Goal: Task Accomplishment & Management: Manage account settings

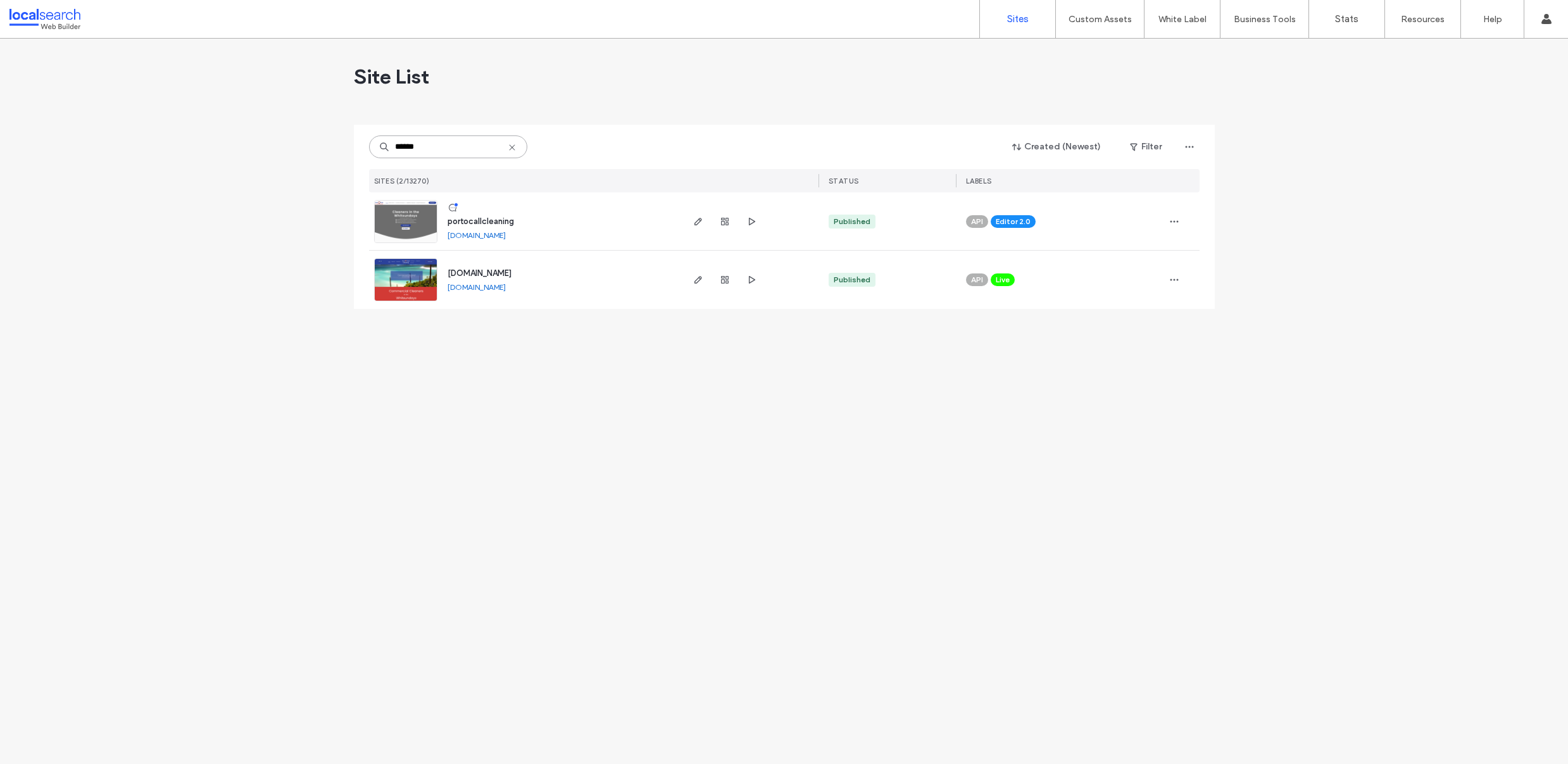
type input "******"
click at [386, 218] on img at bounding box center [405, 243] width 62 height 86
type input "*********"
click at [396, 271] on img at bounding box center [405, 302] width 62 height 86
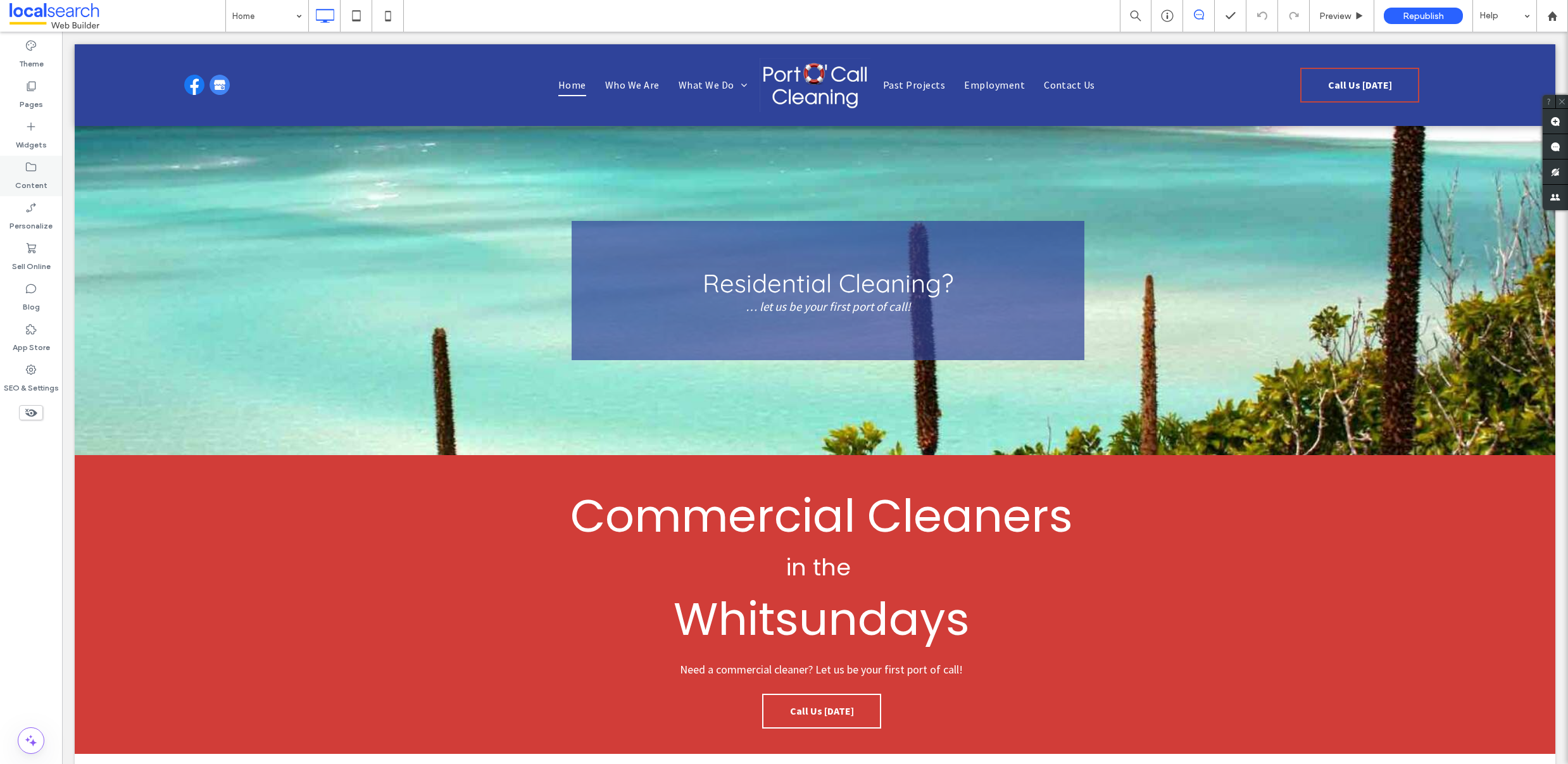
click at [28, 175] on label "Content" at bounding box center [31, 182] width 32 height 18
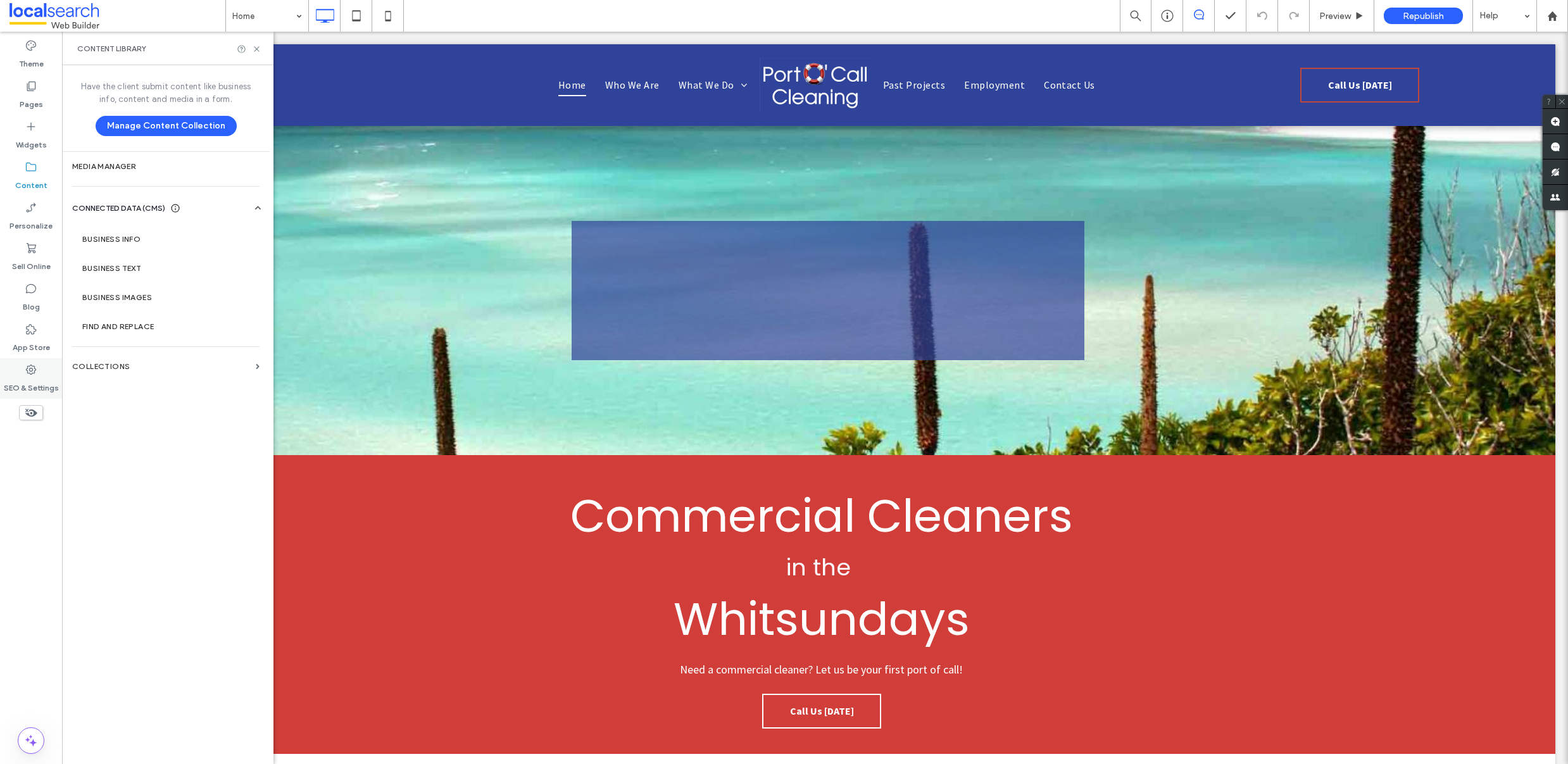
click at [22, 362] on div "SEO & Settings" at bounding box center [31, 378] width 62 height 40
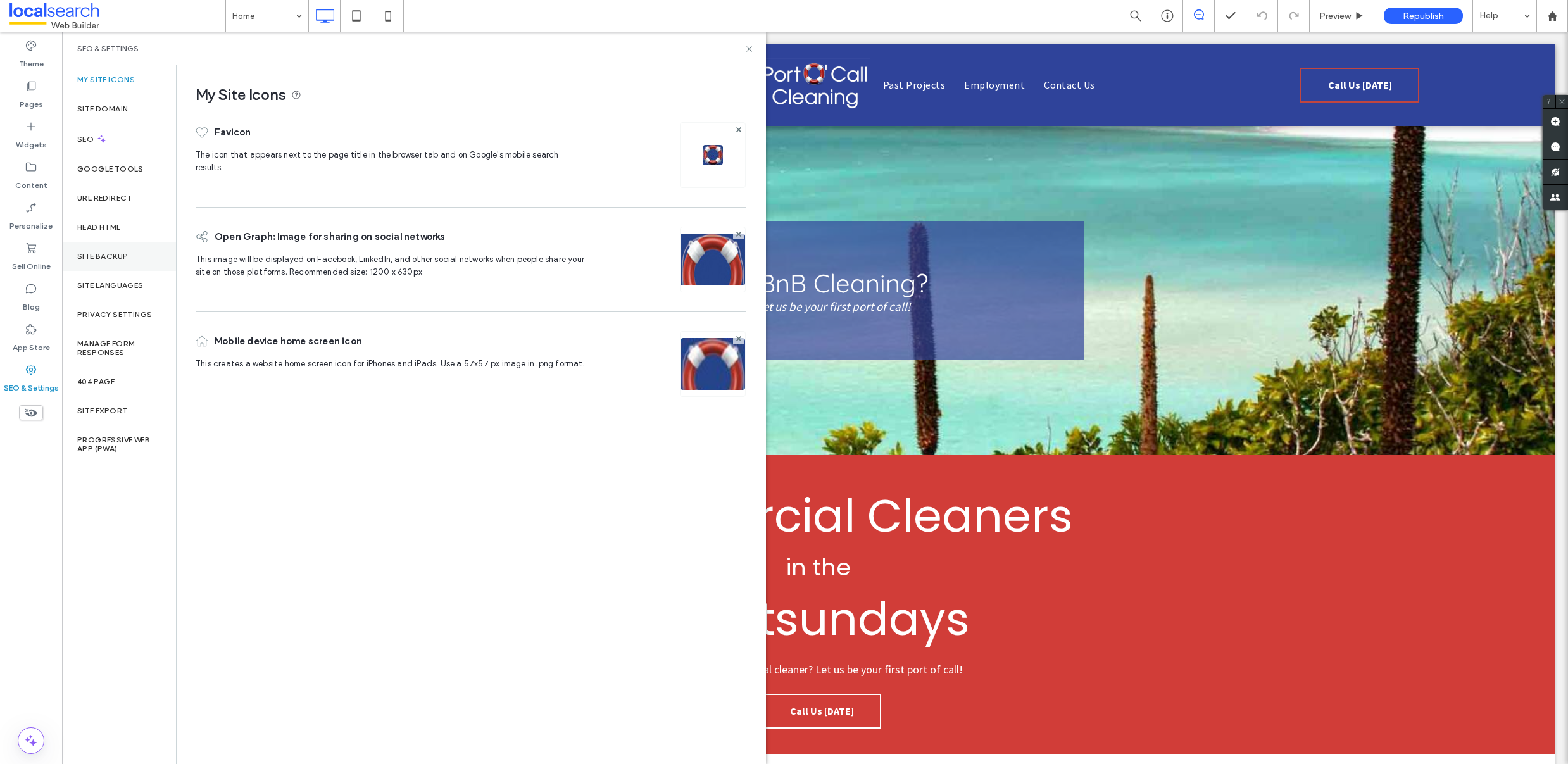
click at [115, 258] on label "Site Backup" at bounding box center [103, 256] width 51 height 8
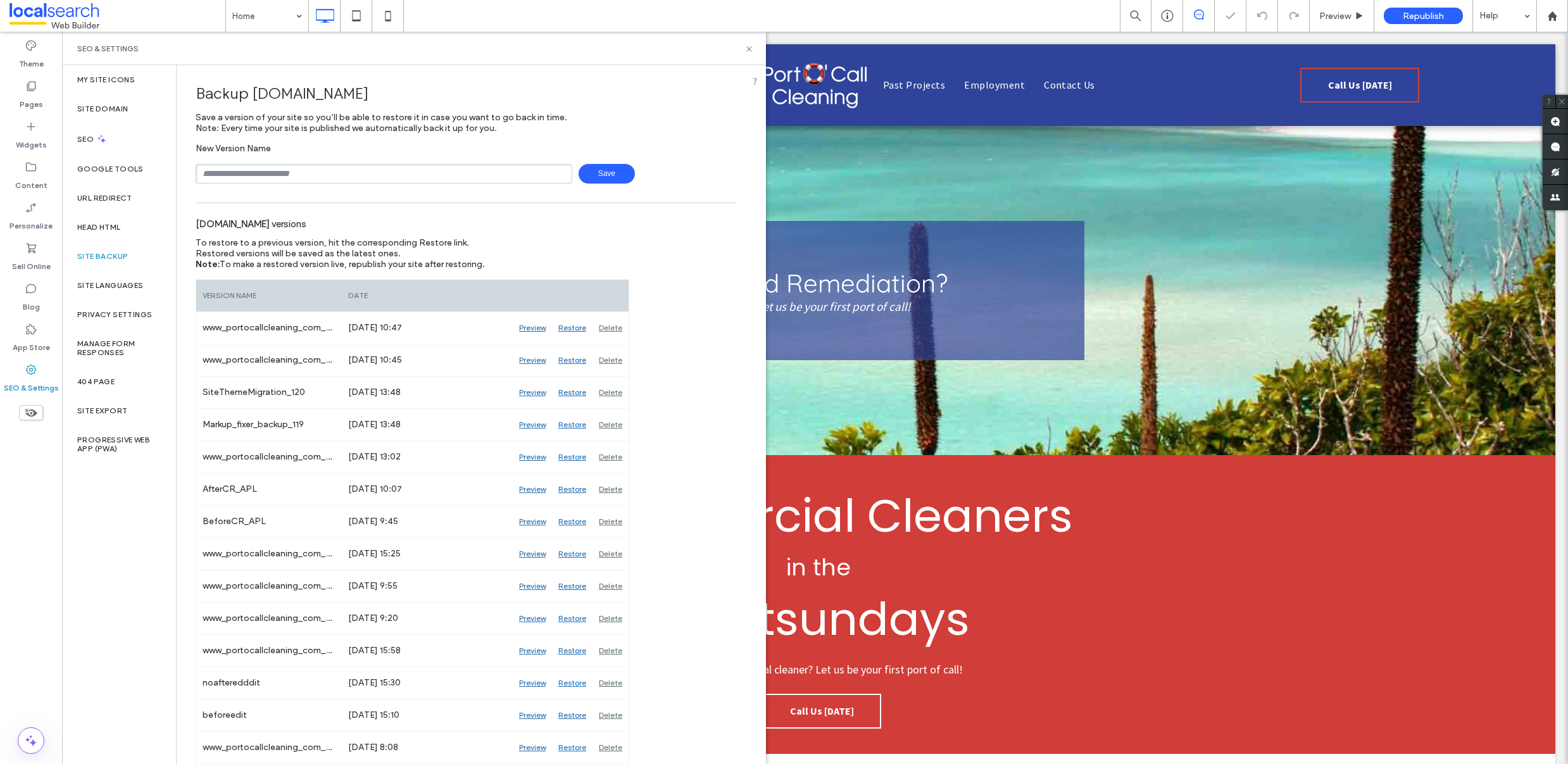
click at [247, 176] on input "text" at bounding box center [384, 173] width 376 height 20
type input "**********"
click at [612, 173] on span "Save" at bounding box center [607, 173] width 56 height 20
click at [752, 47] on icon at bounding box center [749, 49] width 9 height 9
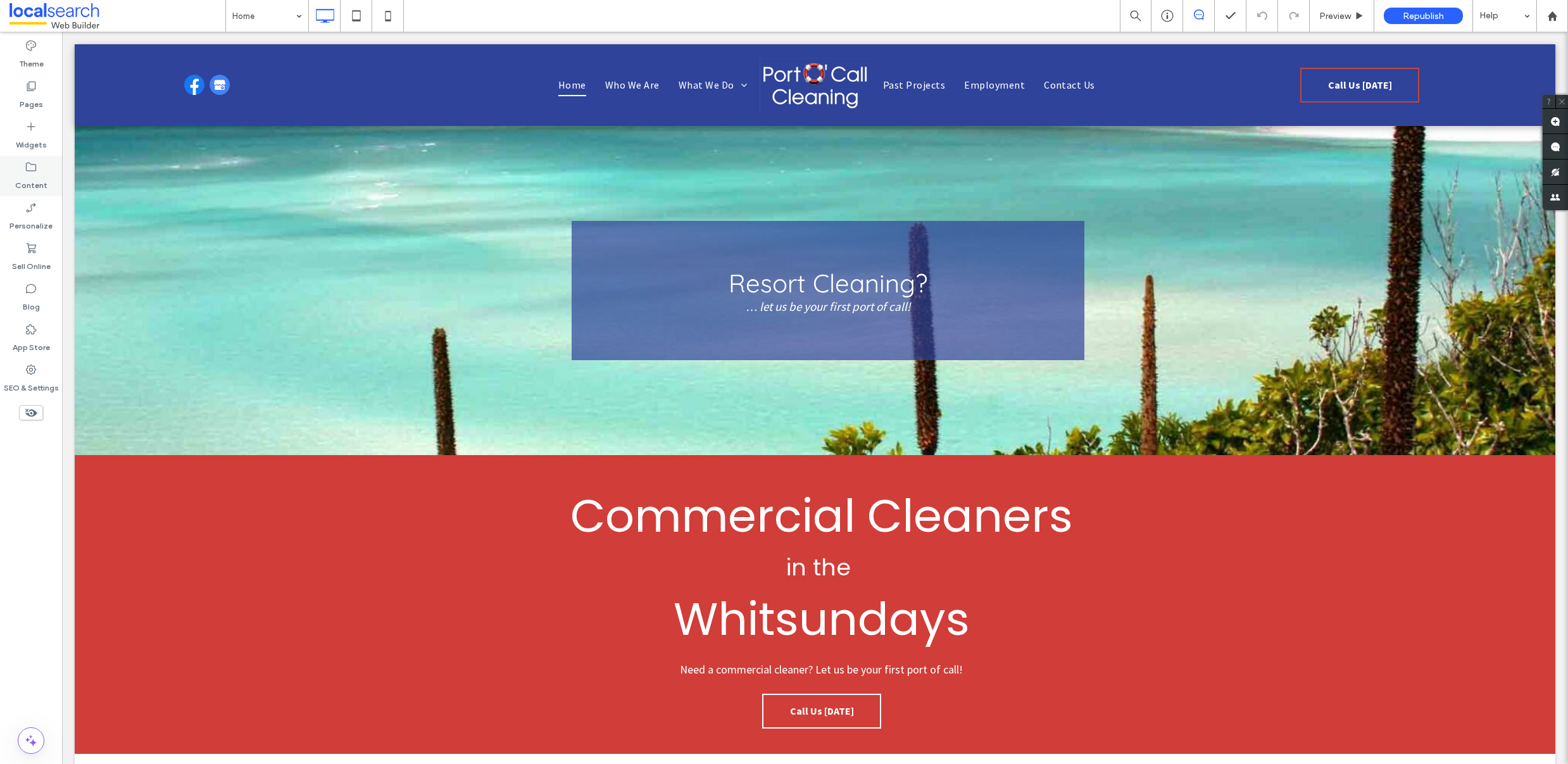
click at [17, 185] on label "Content" at bounding box center [31, 182] width 32 height 18
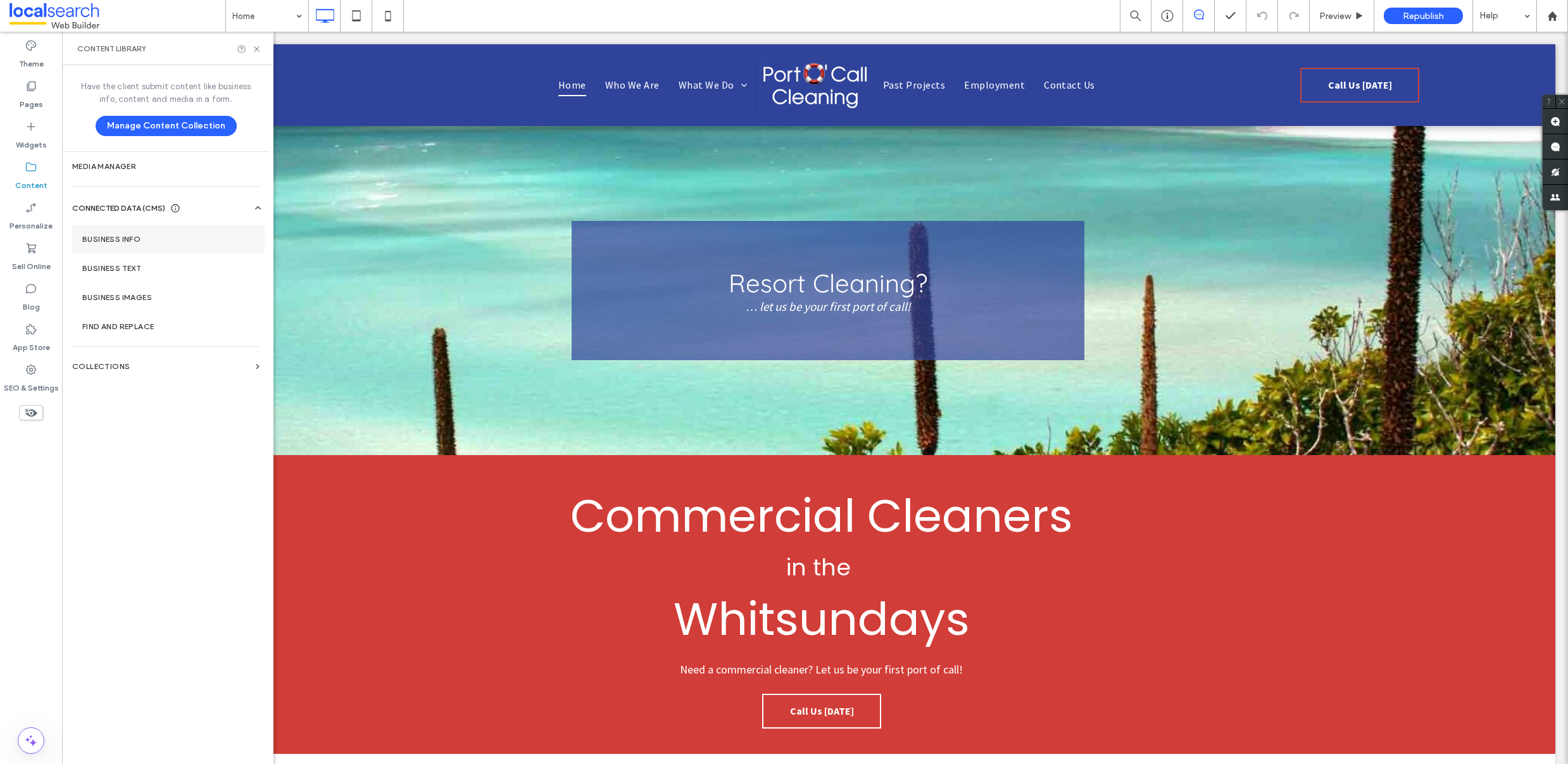
click at [157, 236] on label "Business Info" at bounding box center [169, 239] width 172 height 8
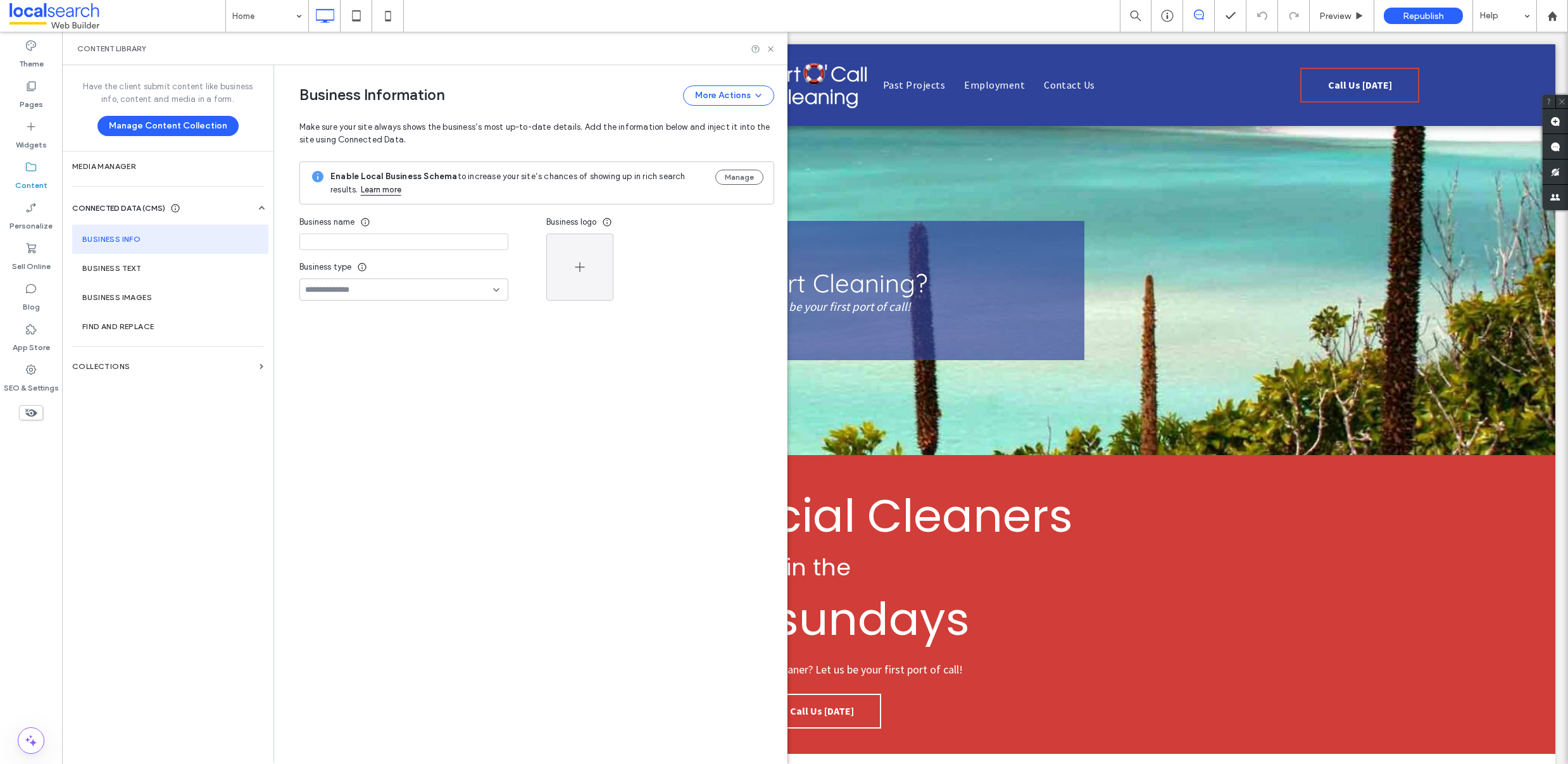
type input "**********"
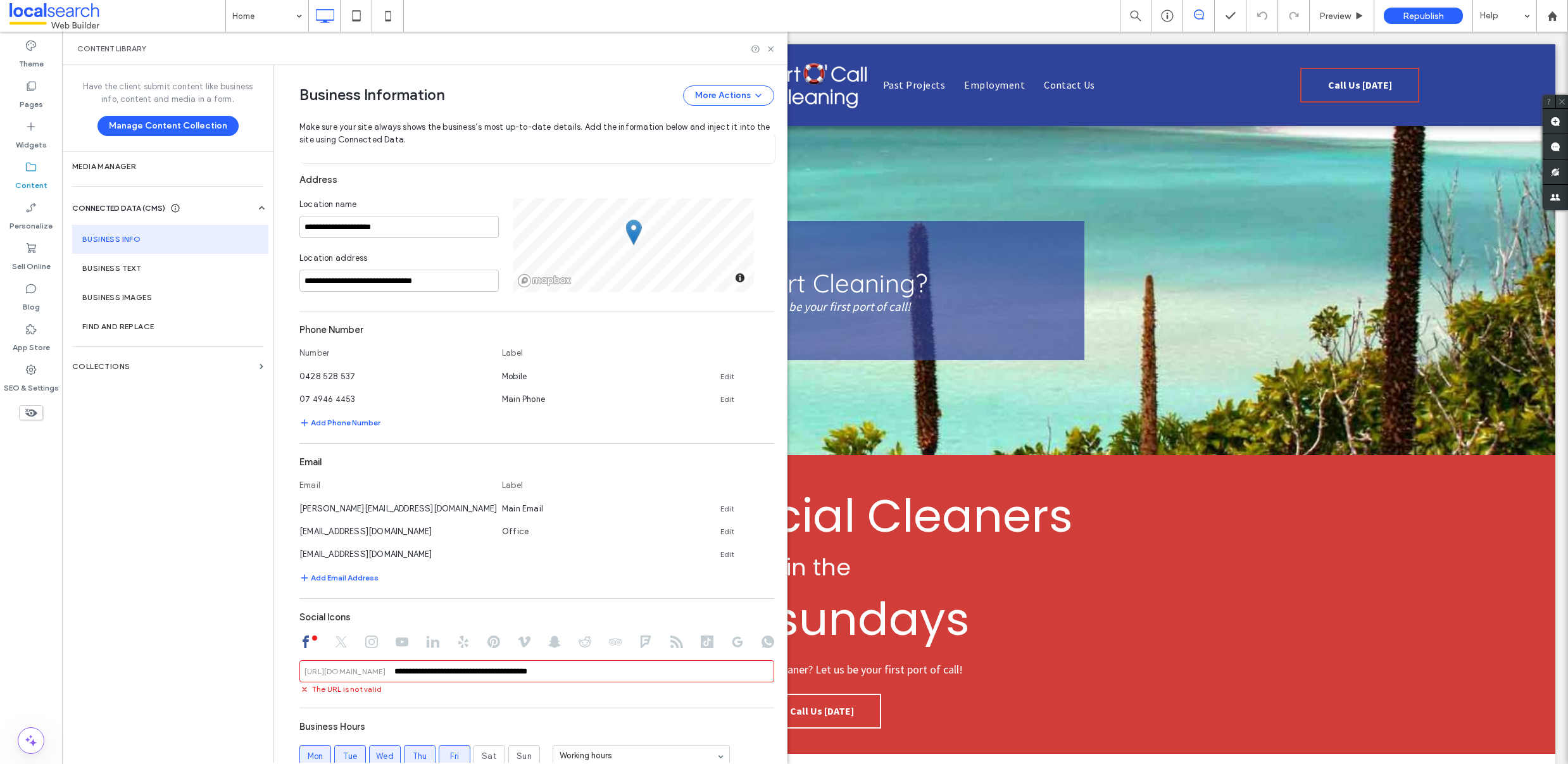
scroll to position [226, 0]
click at [721, 375] on link "Edit" at bounding box center [727, 375] width 14 height 10
drag, startPoint x: 437, startPoint y: 380, endPoint x: 248, endPoint y: 364, distance: 189.7
click at [248, 364] on div "**********" at bounding box center [424, 414] width 725 height 698
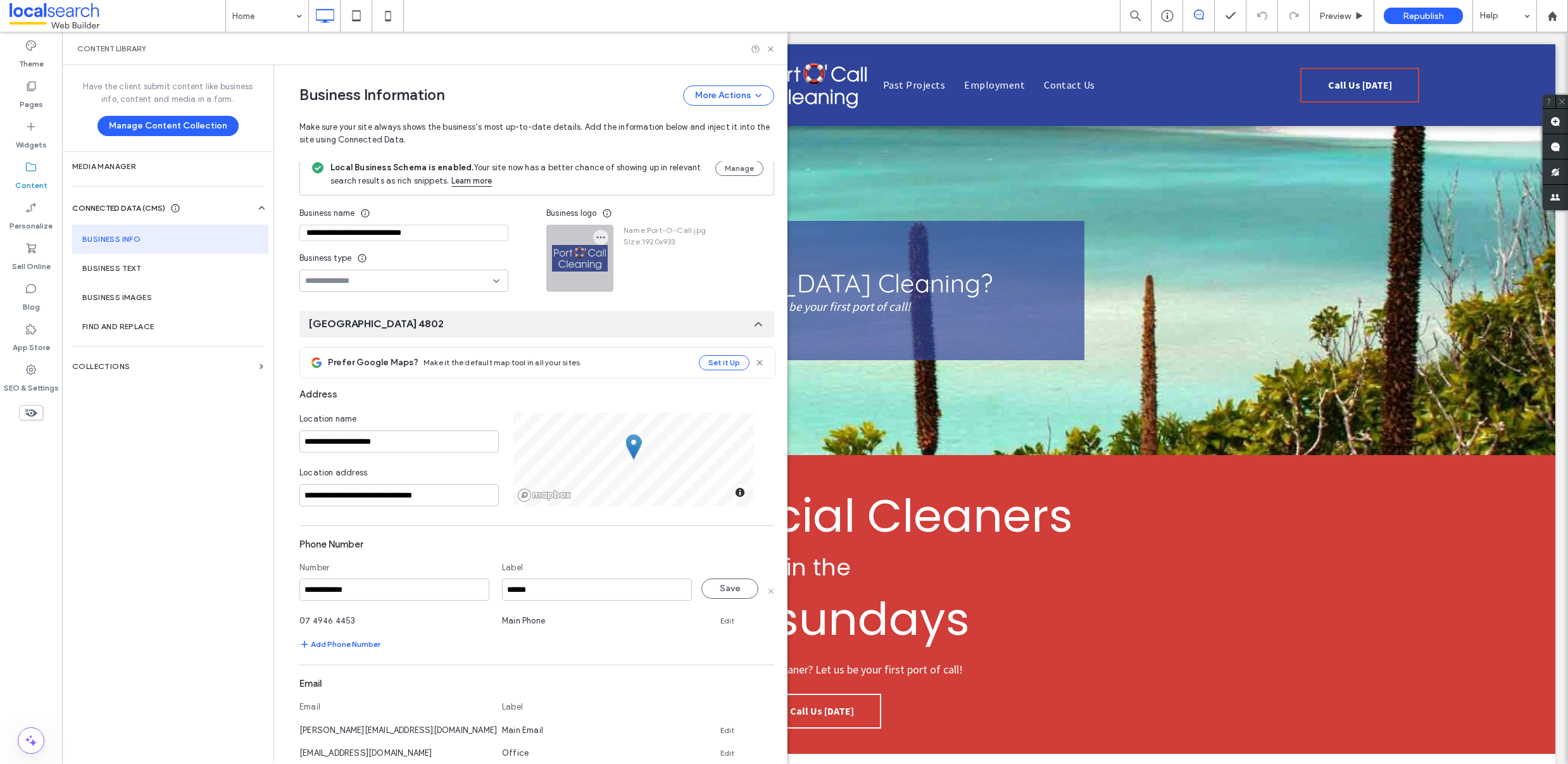
scroll to position [0, 0]
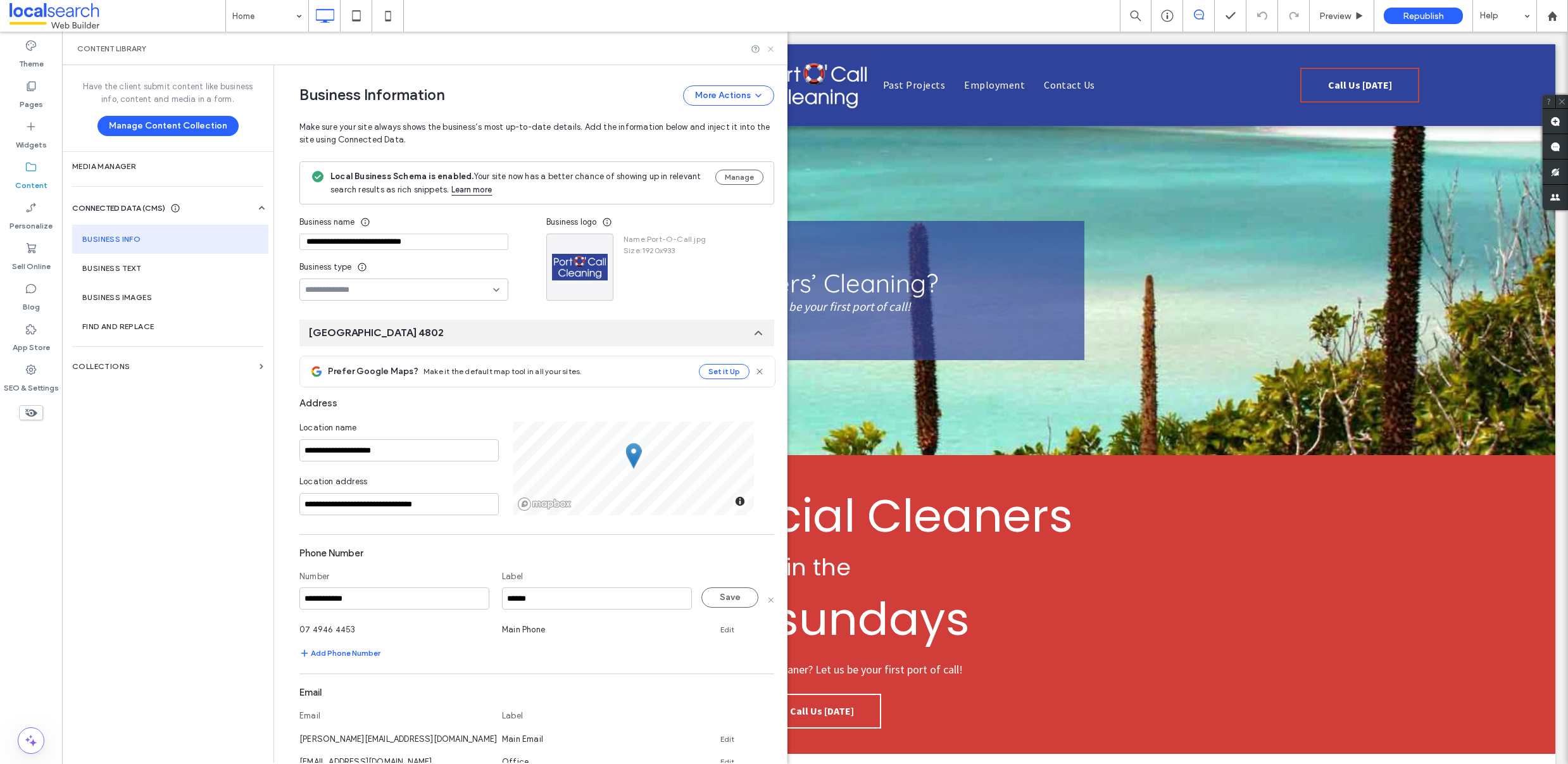
type input "**********"
click at [773, 49] on icon at bounding box center [770, 49] width 9 height 9
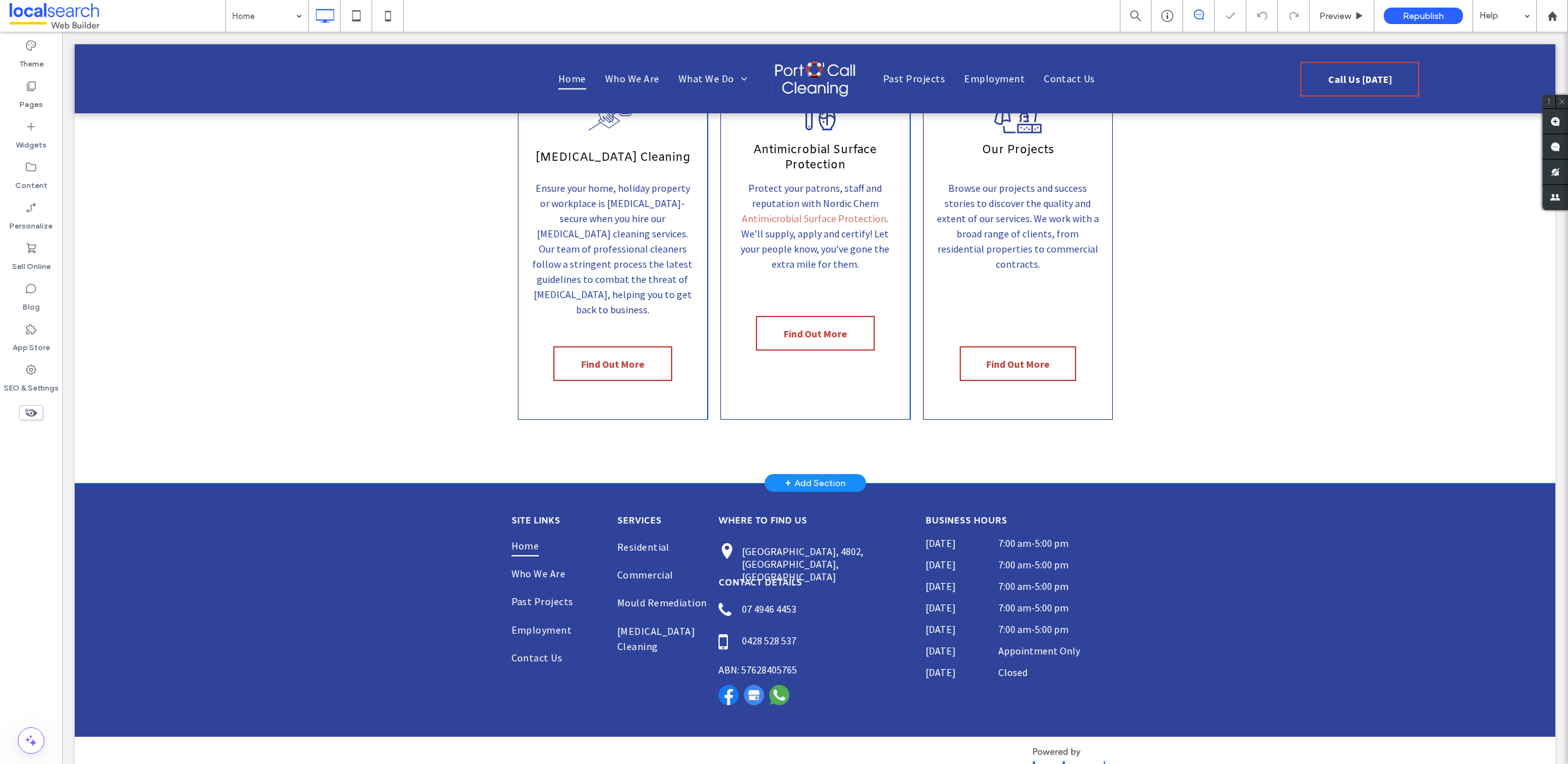
scroll to position [1843, 0]
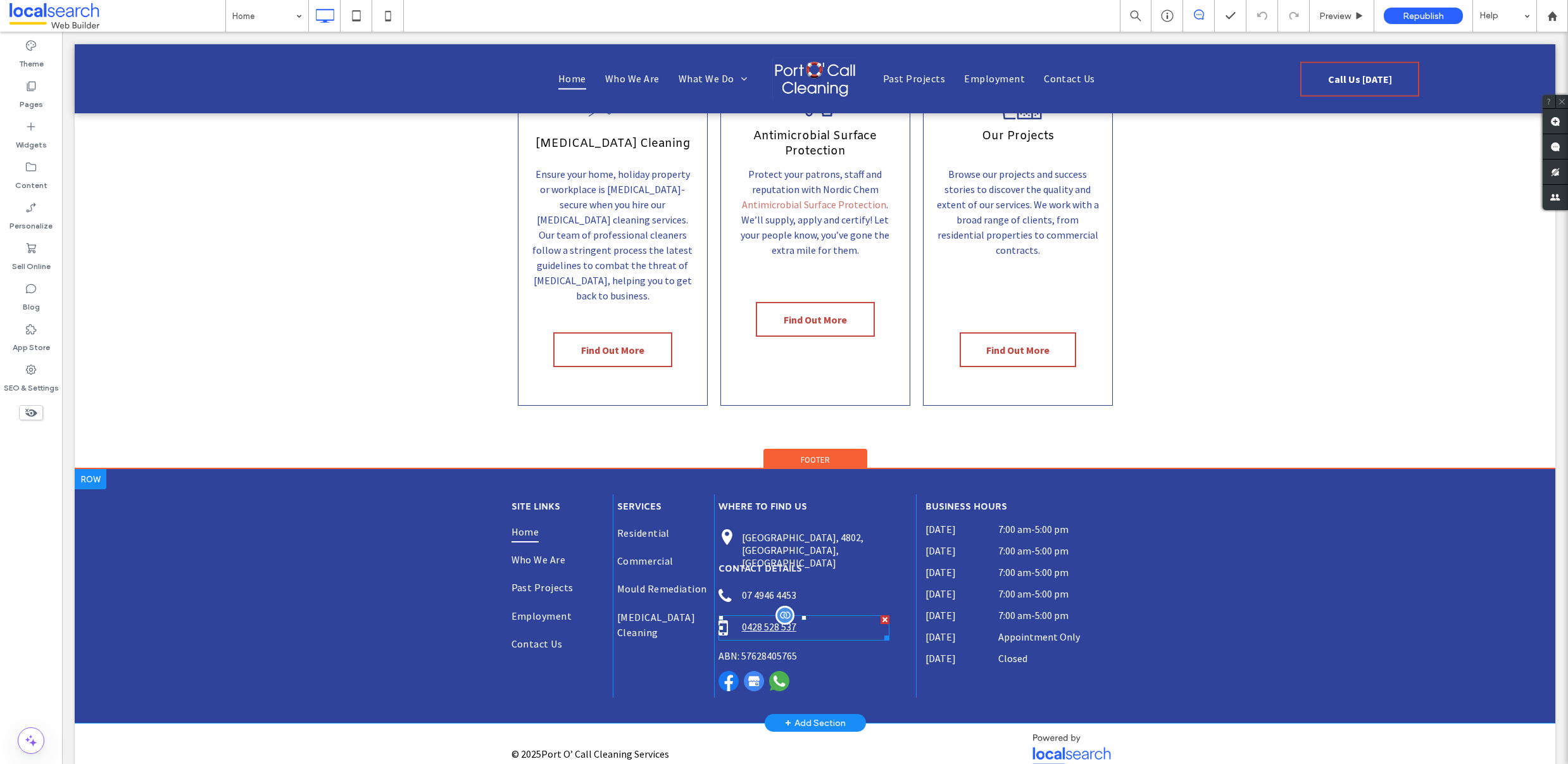
click at [810, 615] on link "0428 528 537" at bounding box center [804, 627] width 171 height 25
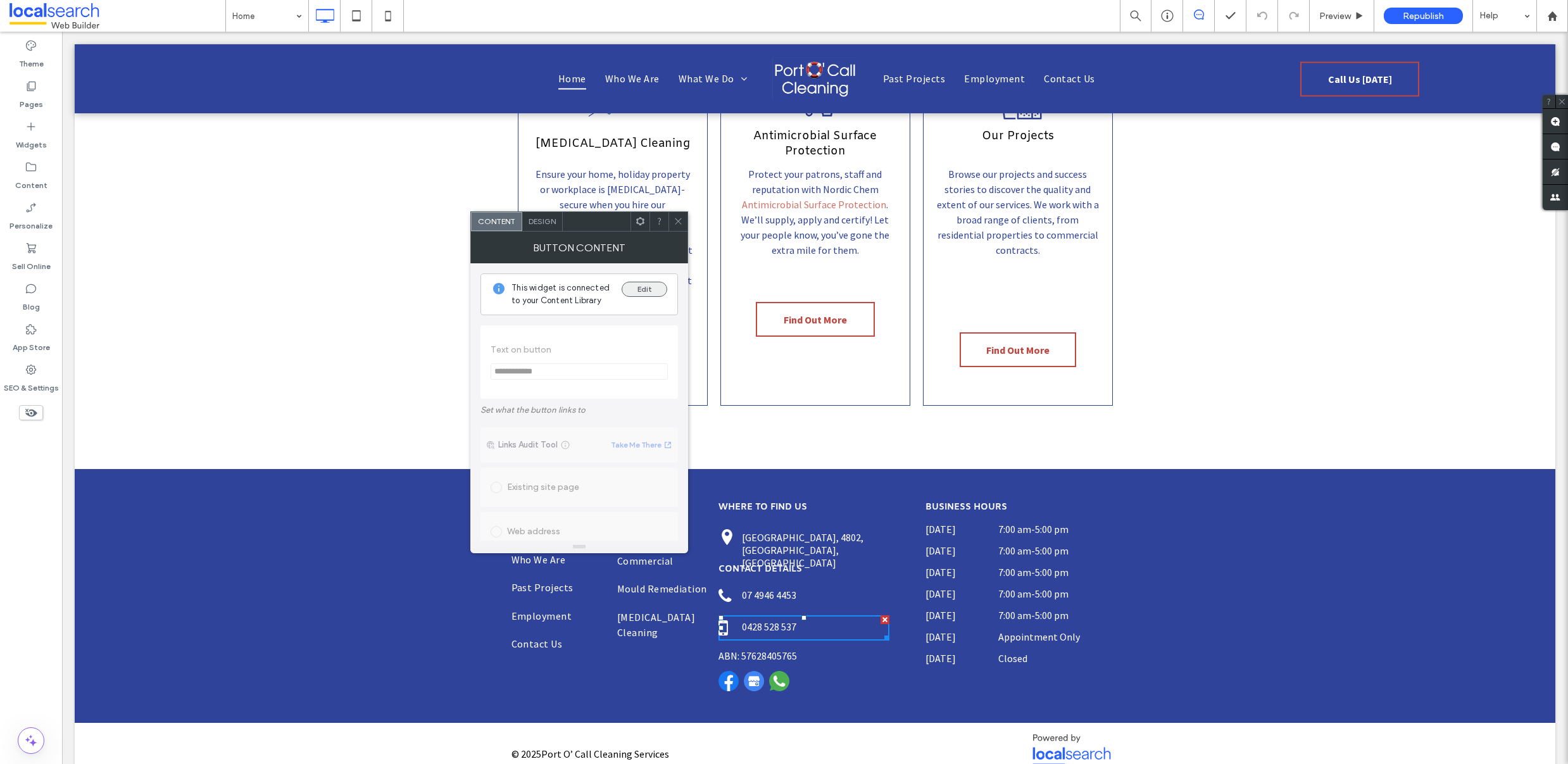
click at [633, 288] on button "Edit" at bounding box center [644, 289] width 46 height 15
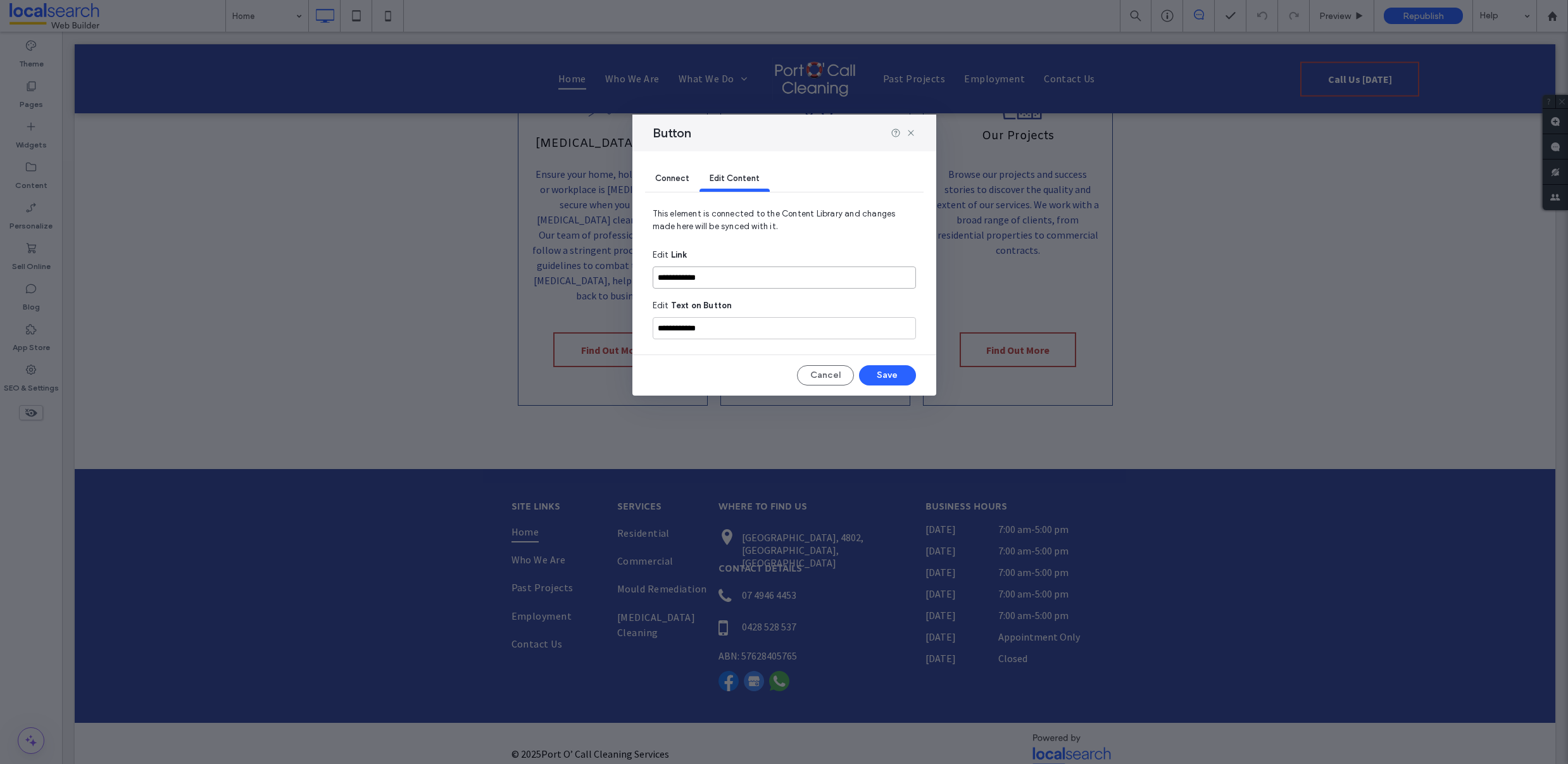
drag, startPoint x: 728, startPoint y: 276, endPoint x: 618, endPoint y: 277, distance: 110.0
click at [618, 277] on div "**********" at bounding box center [784, 382] width 1568 height 764
paste input
type input "**********"
drag, startPoint x: 718, startPoint y: 326, endPoint x: 619, endPoint y: 326, distance: 99.0
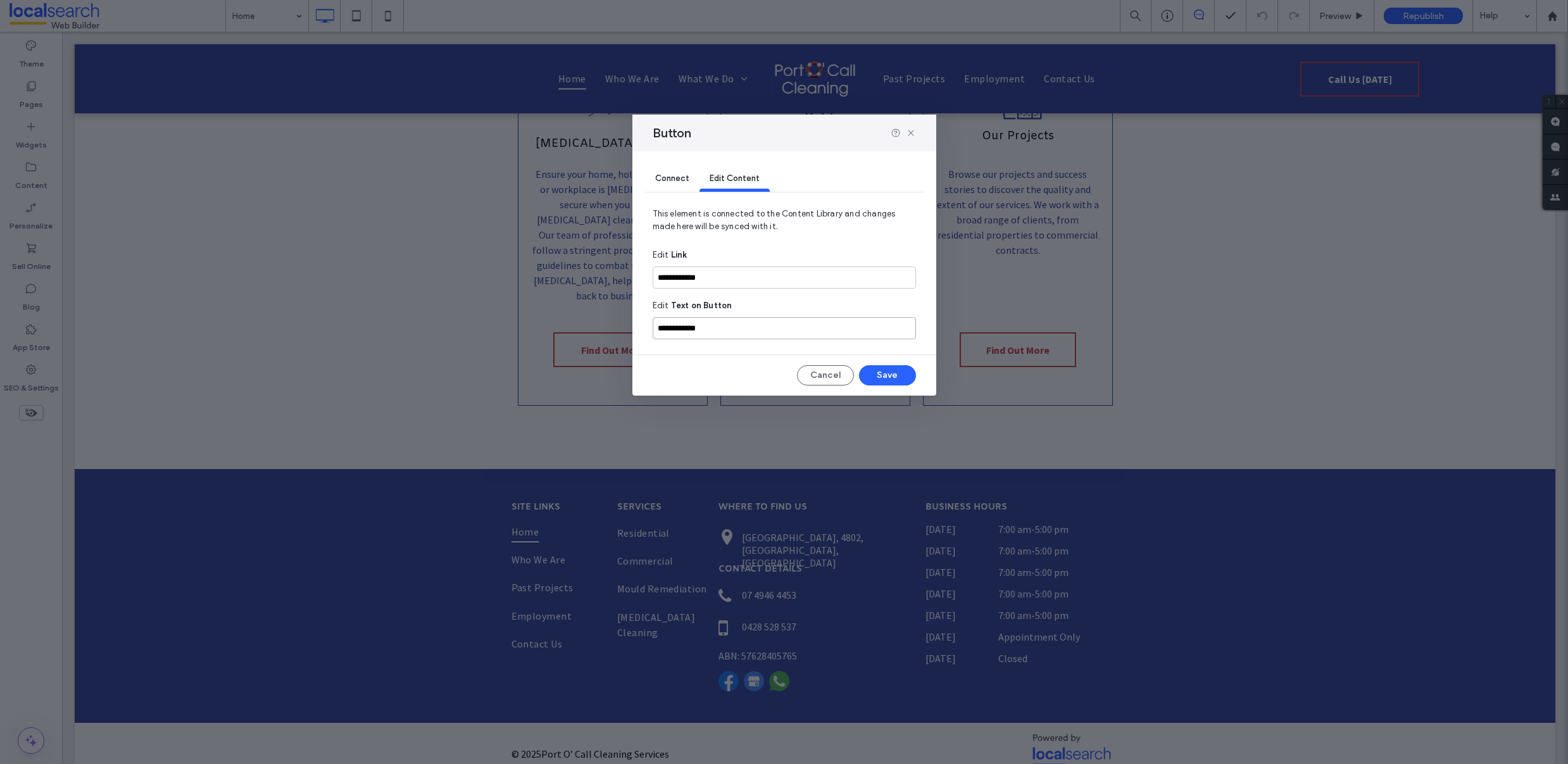
click at [619, 326] on div "**********" at bounding box center [784, 382] width 1568 height 764
paste input
type input "**********"
click at [871, 378] on button "Save" at bounding box center [887, 375] width 57 height 21
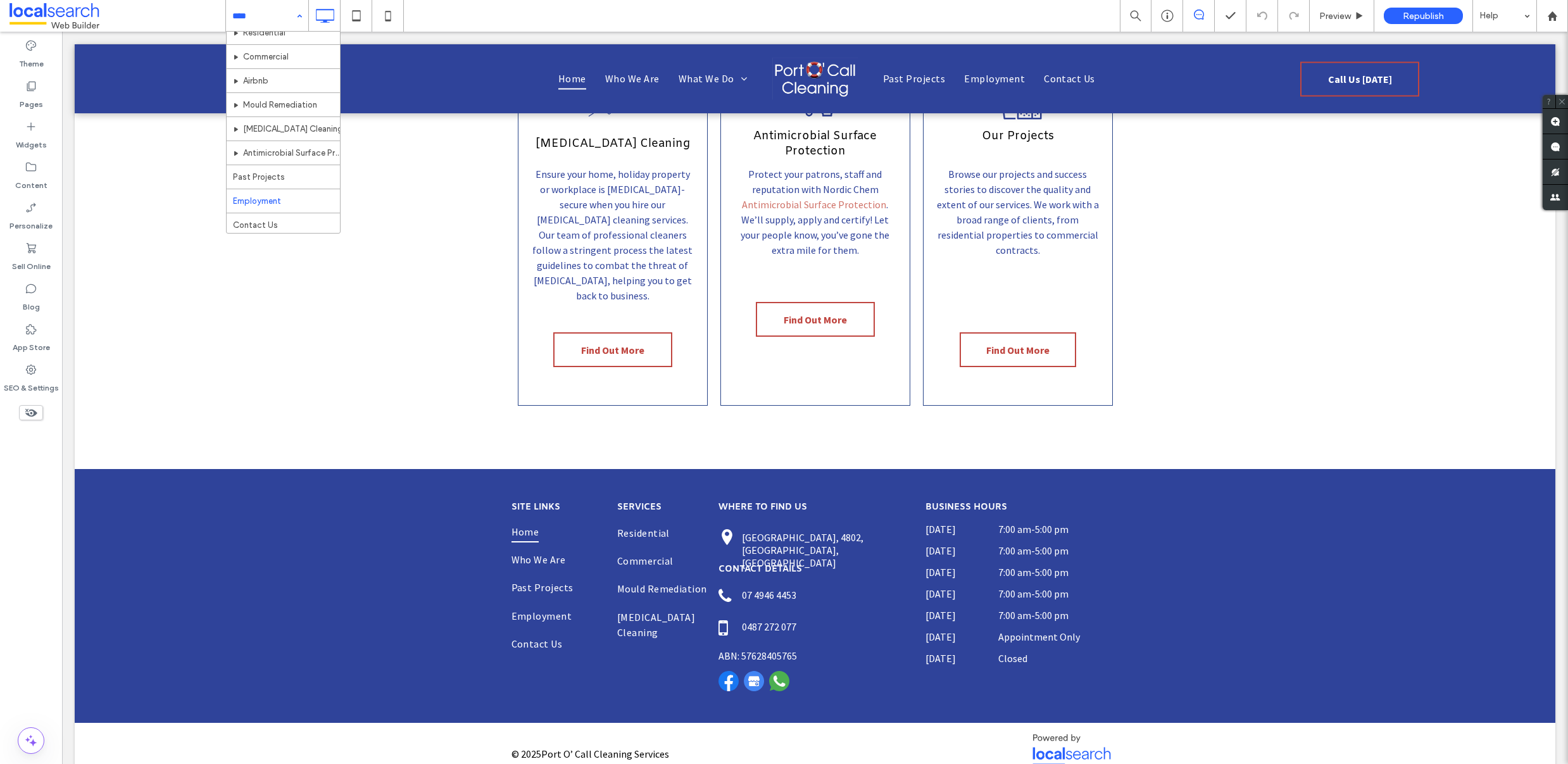
scroll to position [62, 0]
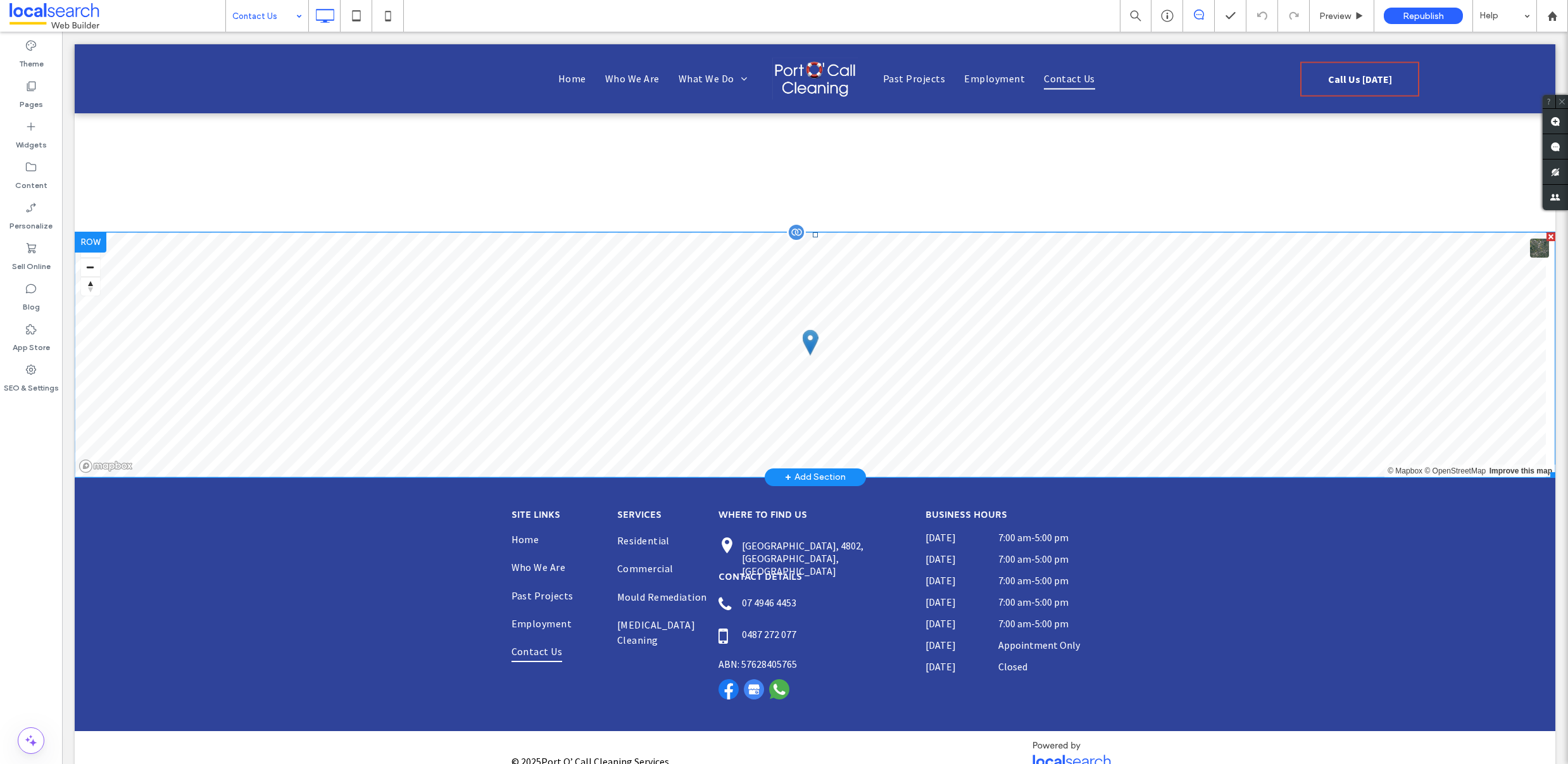
scroll to position [1543, 0]
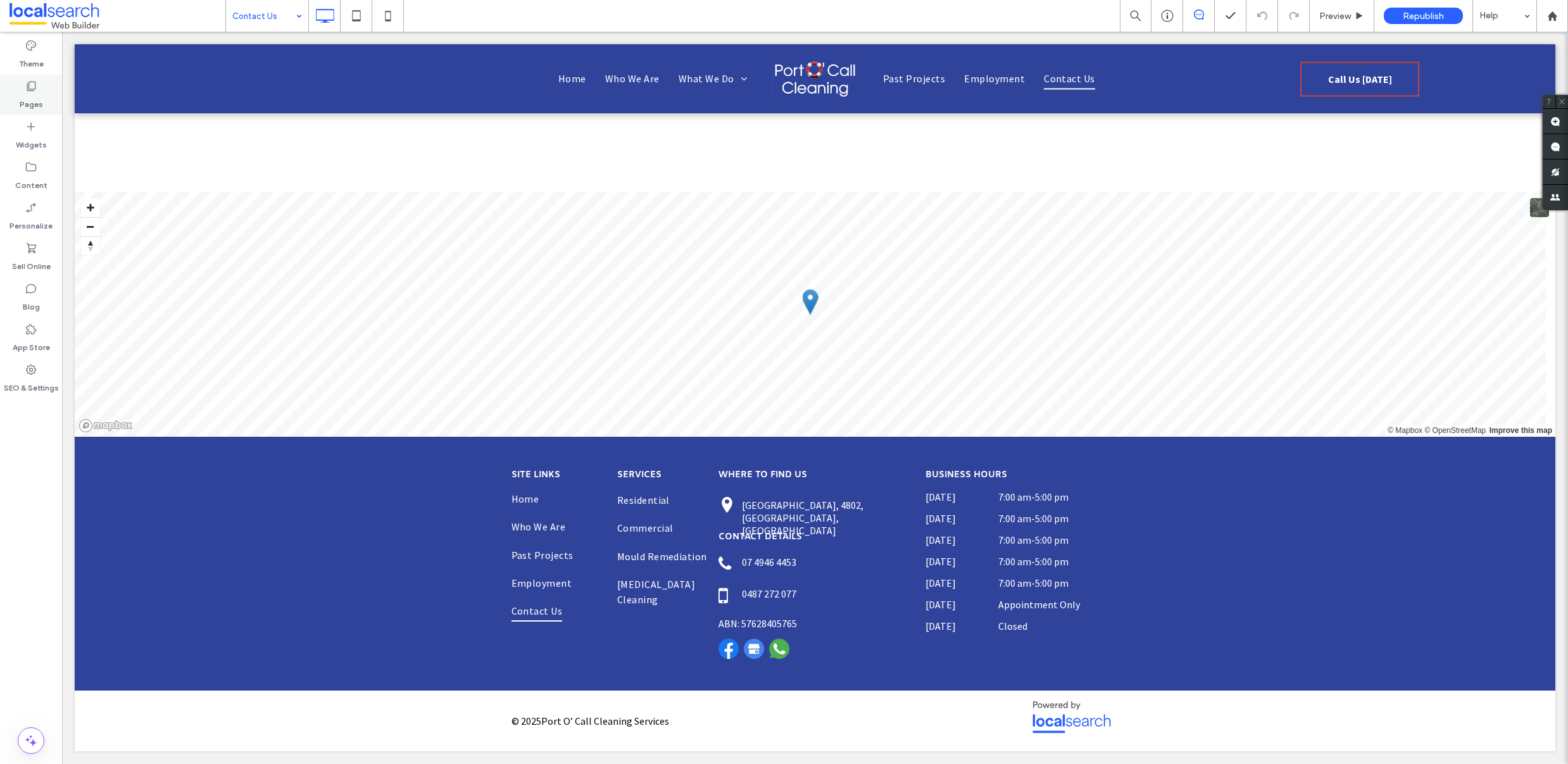
click at [28, 89] on icon at bounding box center [31, 86] width 13 height 13
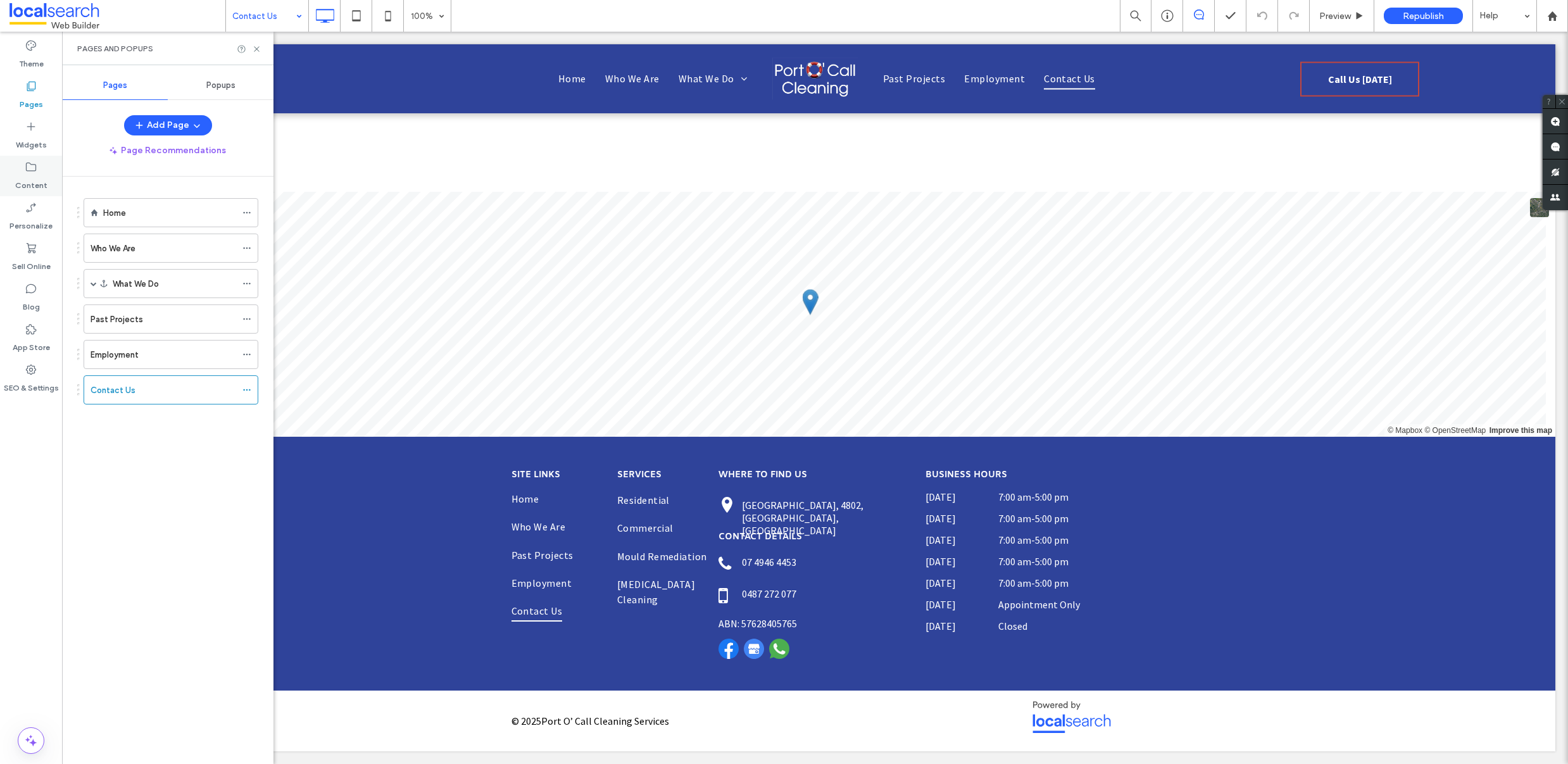
click at [40, 181] on label "Content" at bounding box center [31, 182] width 32 height 18
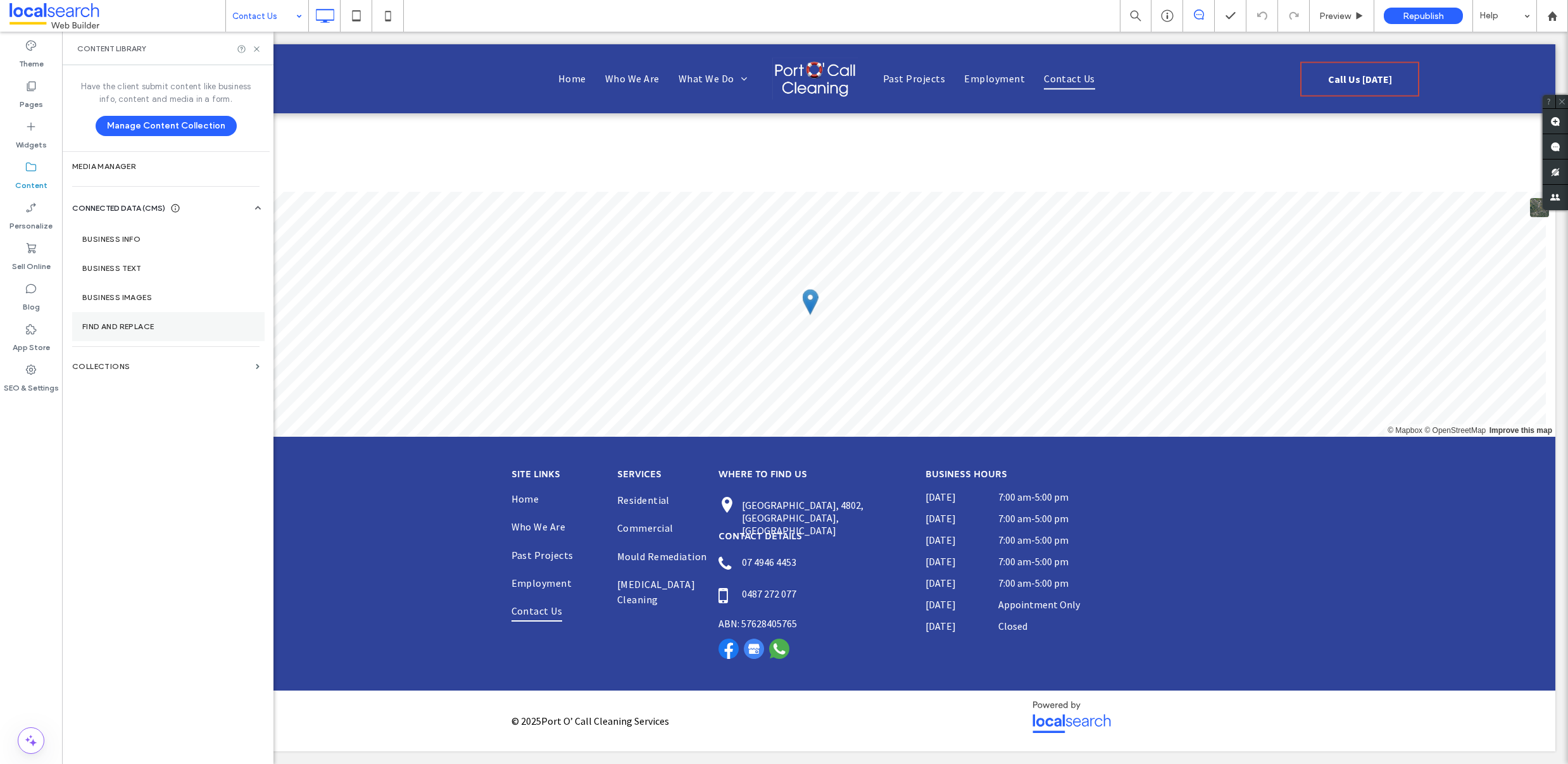
click at [115, 331] on label "Find and Replace" at bounding box center [169, 326] width 172 height 8
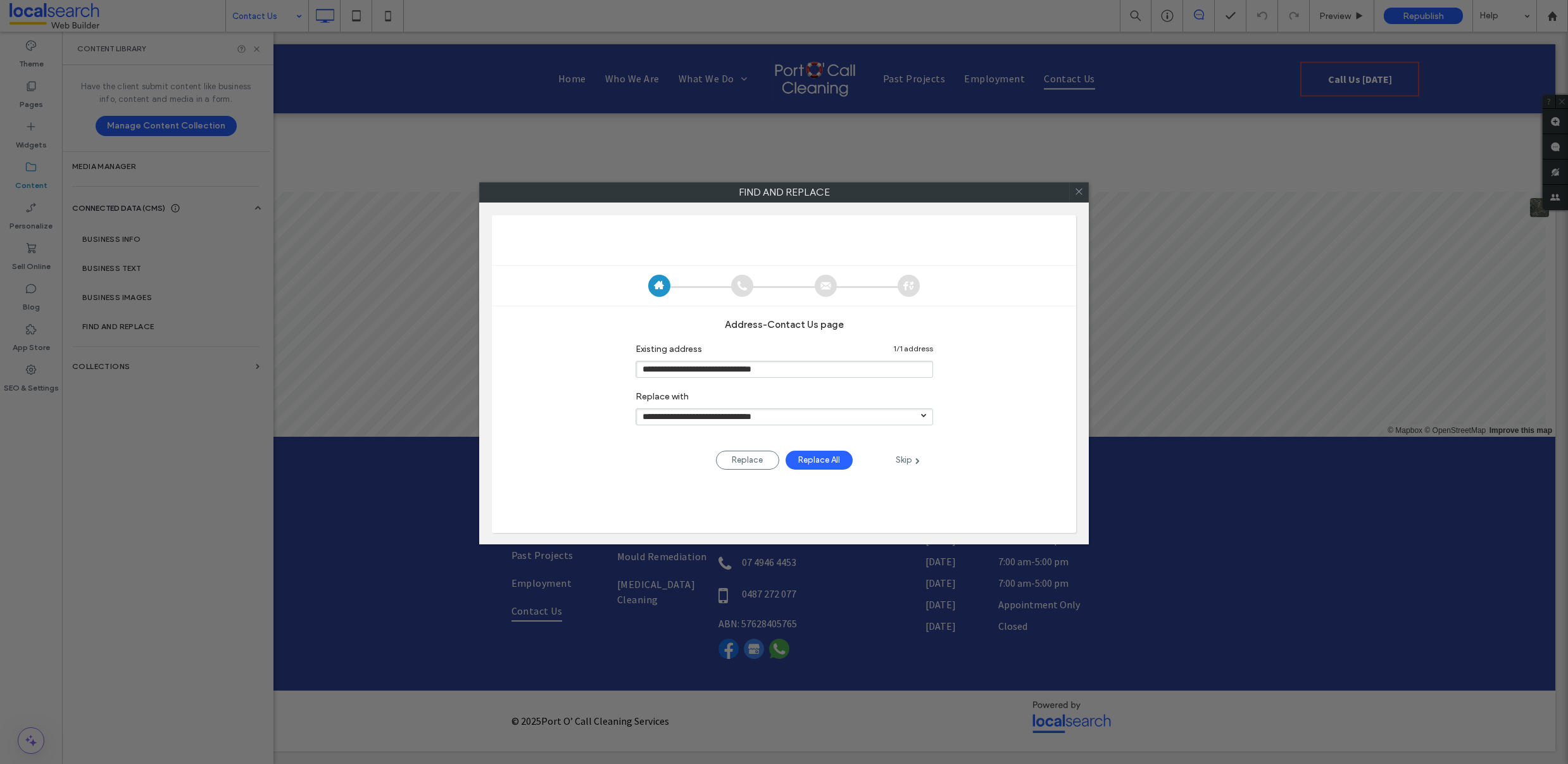
click at [910, 460] on div "Skip" at bounding box center [908, 461] width 51 height 15
type input "**********"
click at [910, 460] on div "Skip" at bounding box center [908, 461] width 51 height 15
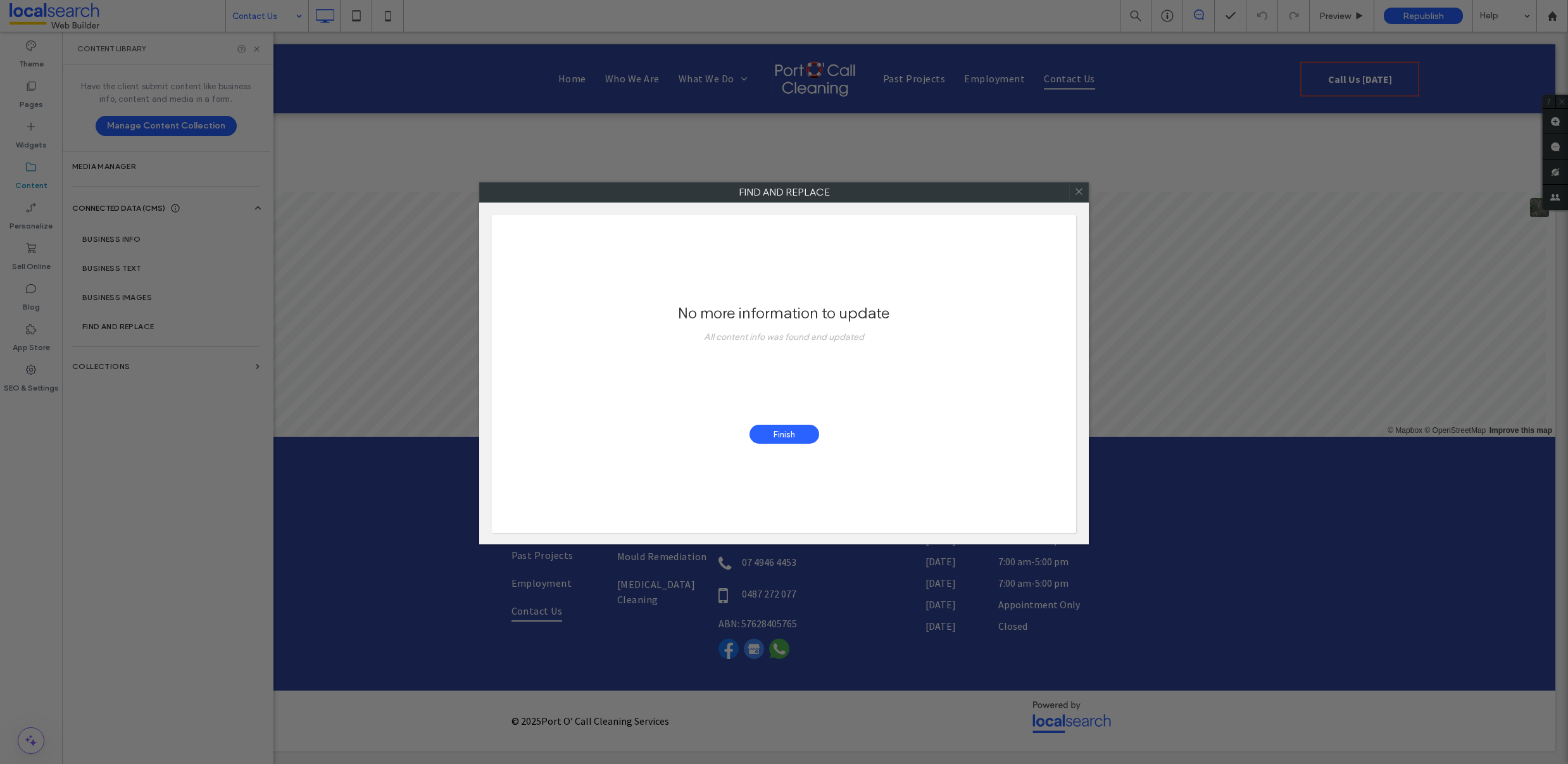
click at [799, 433] on div "Finish" at bounding box center [784, 434] width 69 height 19
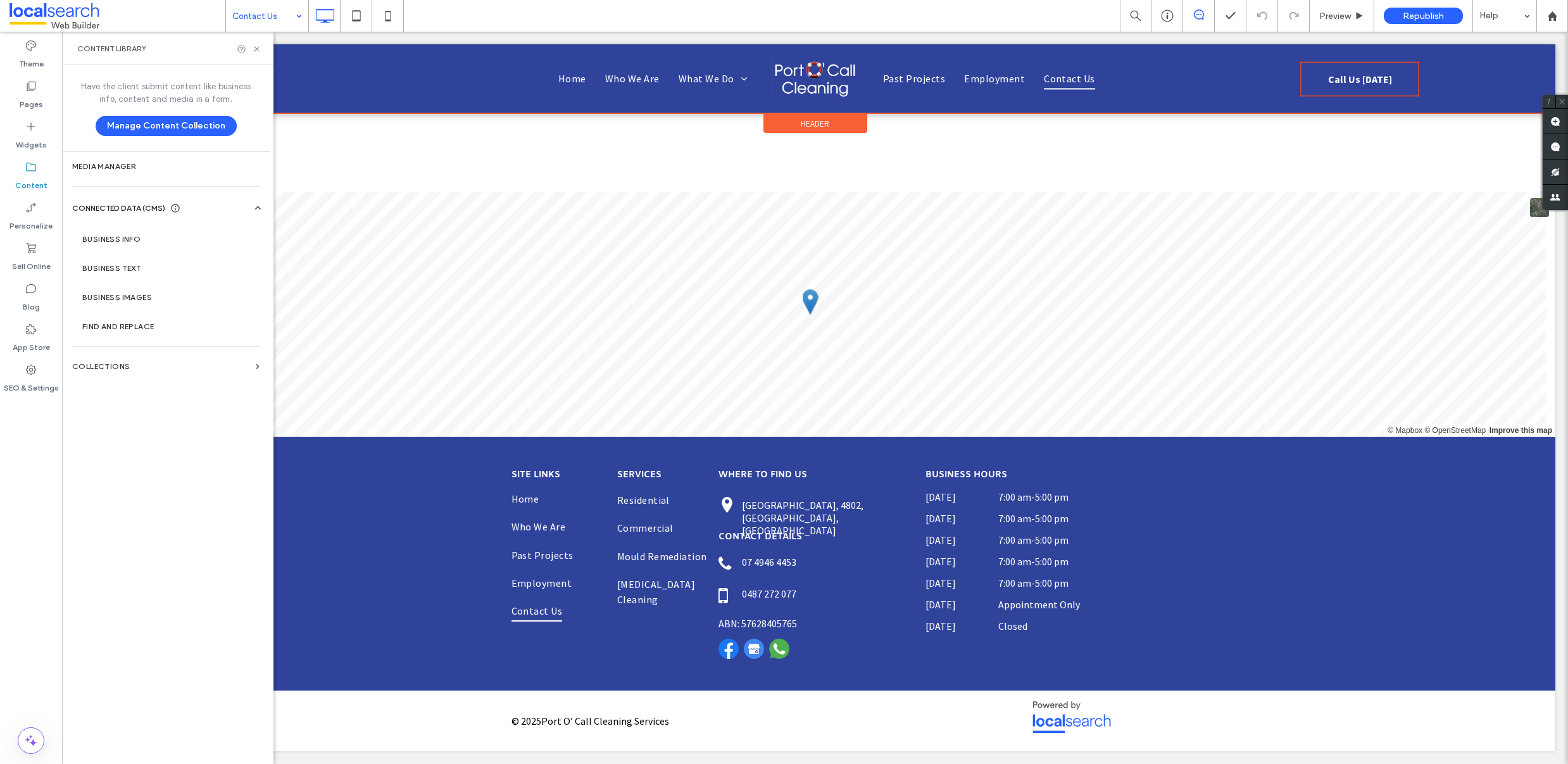
click at [1333, 74] on div at bounding box center [815, 79] width 1481 height 69
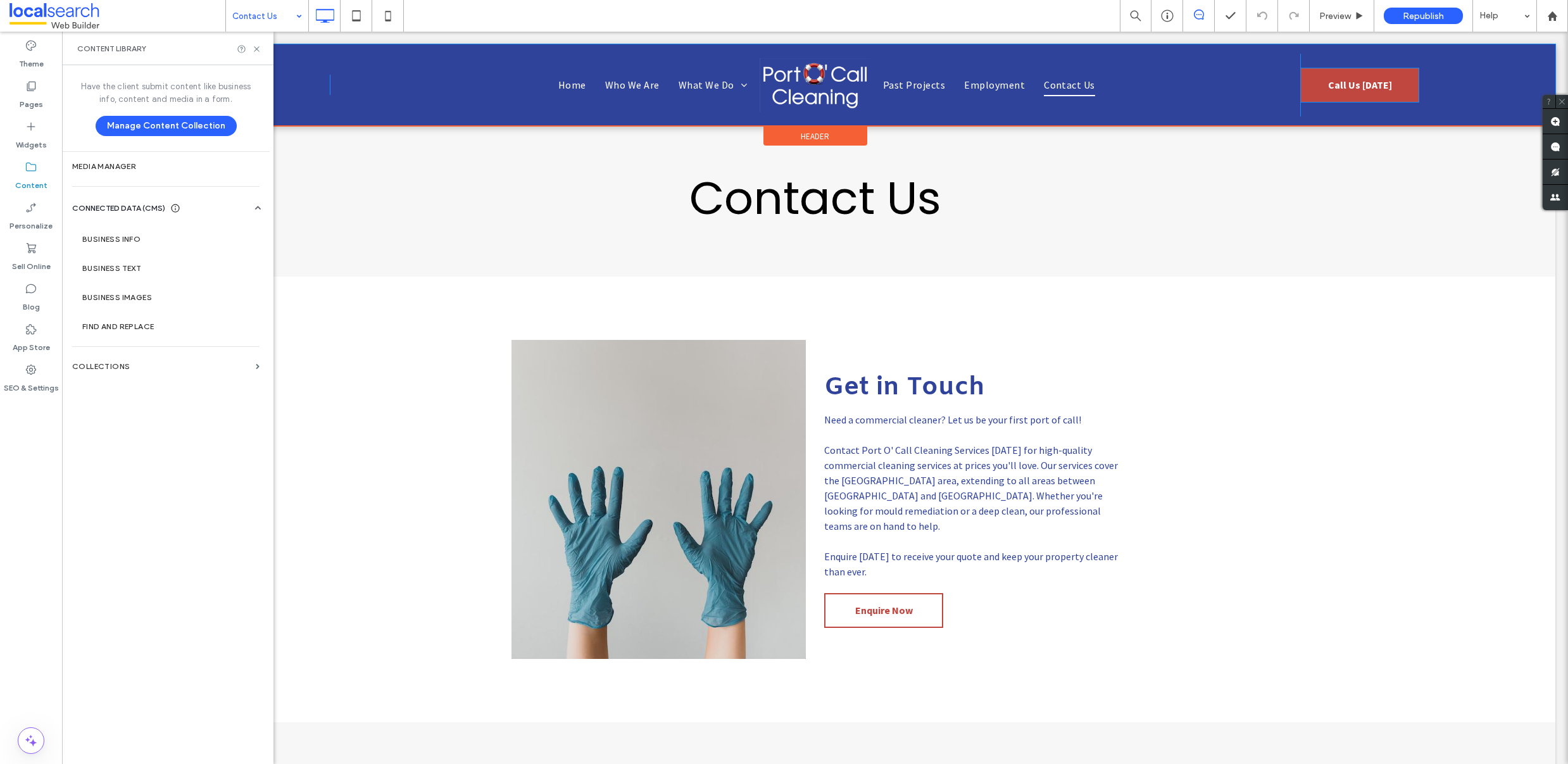
scroll to position [0, 0]
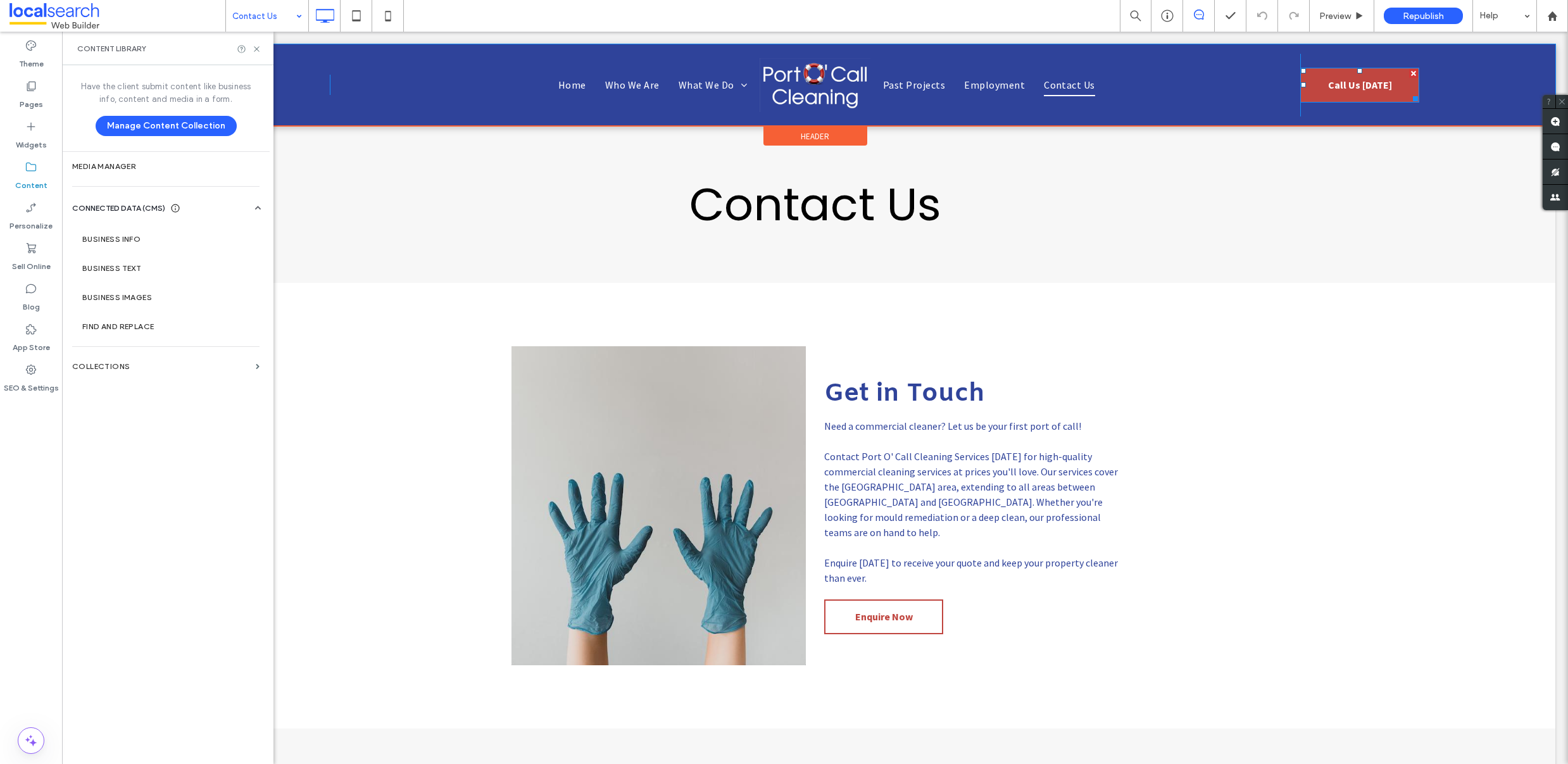
click at [1332, 86] on span "Call Us Today" at bounding box center [1360, 84] width 64 height 25
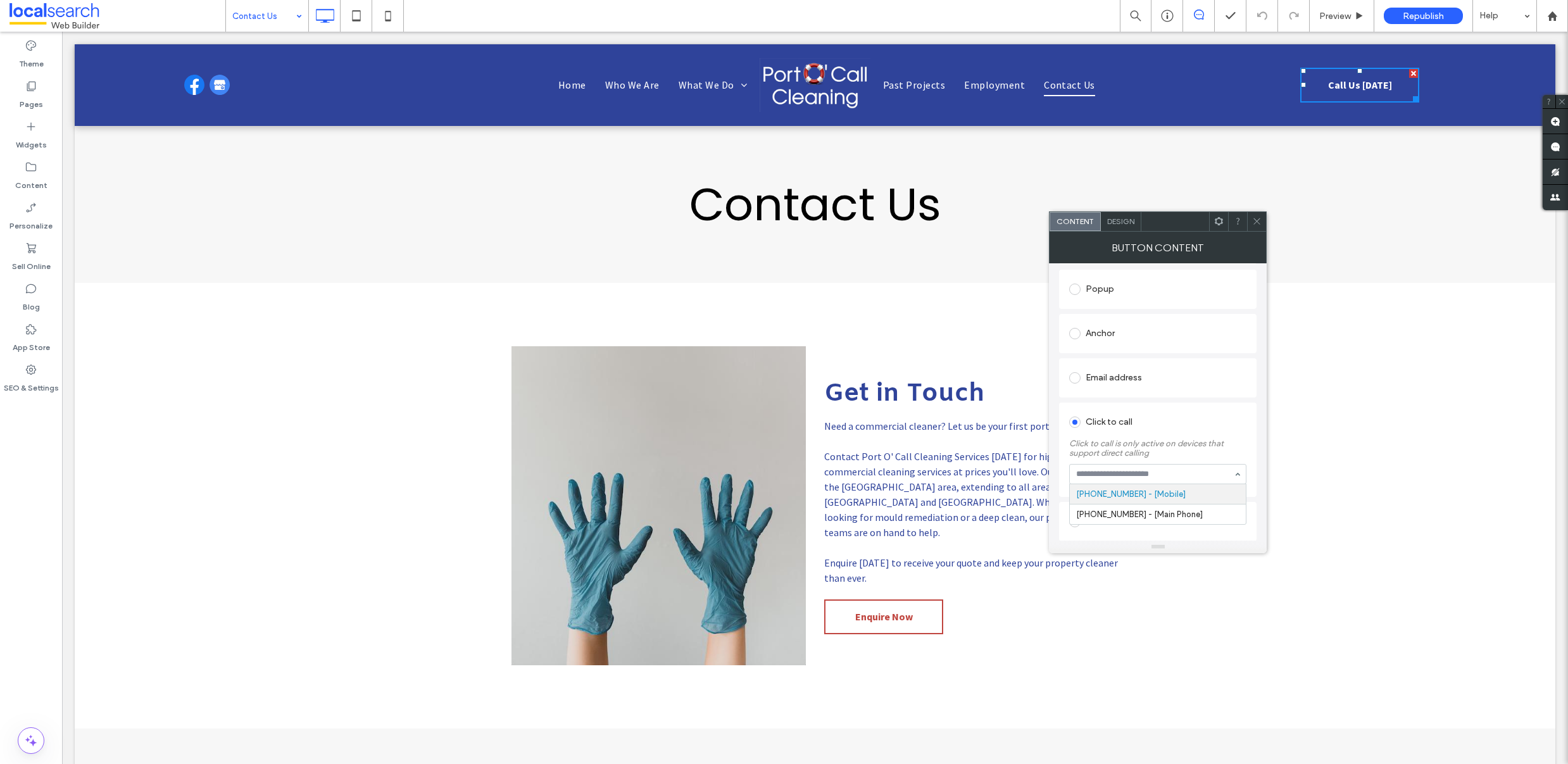
scroll to position [217, 0]
click at [1111, 372] on div "Email address" at bounding box center [1157, 377] width 177 height 21
click at [1104, 479] on div "Click to call" at bounding box center [1157, 477] width 177 height 21
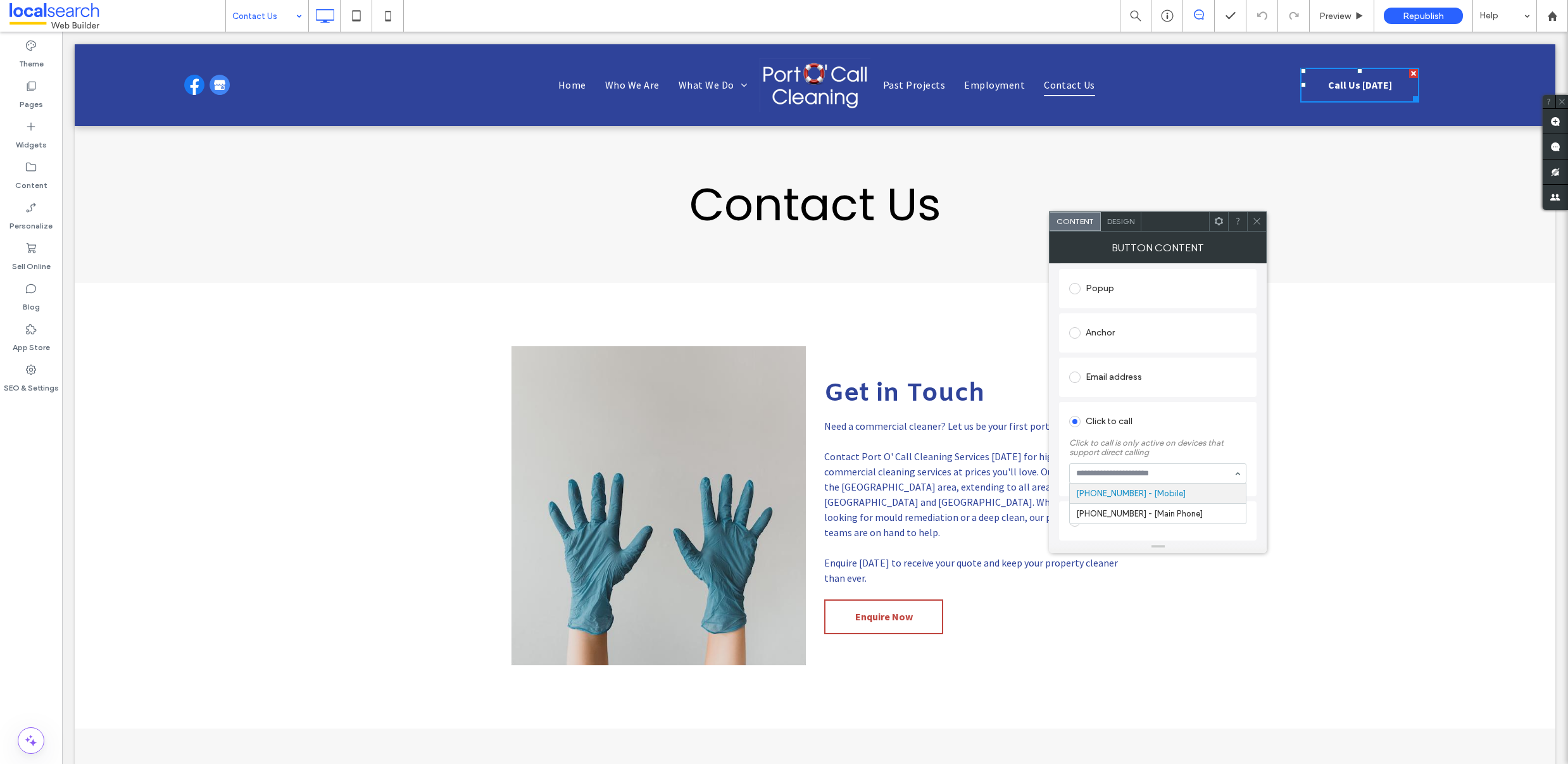
paste input "**********"
type input "**********"
click at [1180, 414] on div "Click to call" at bounding box center [1157, 421] width 177 height 21
click at [23, 169] on div "Content" at bounding box center [31, 175] width 62 height 40
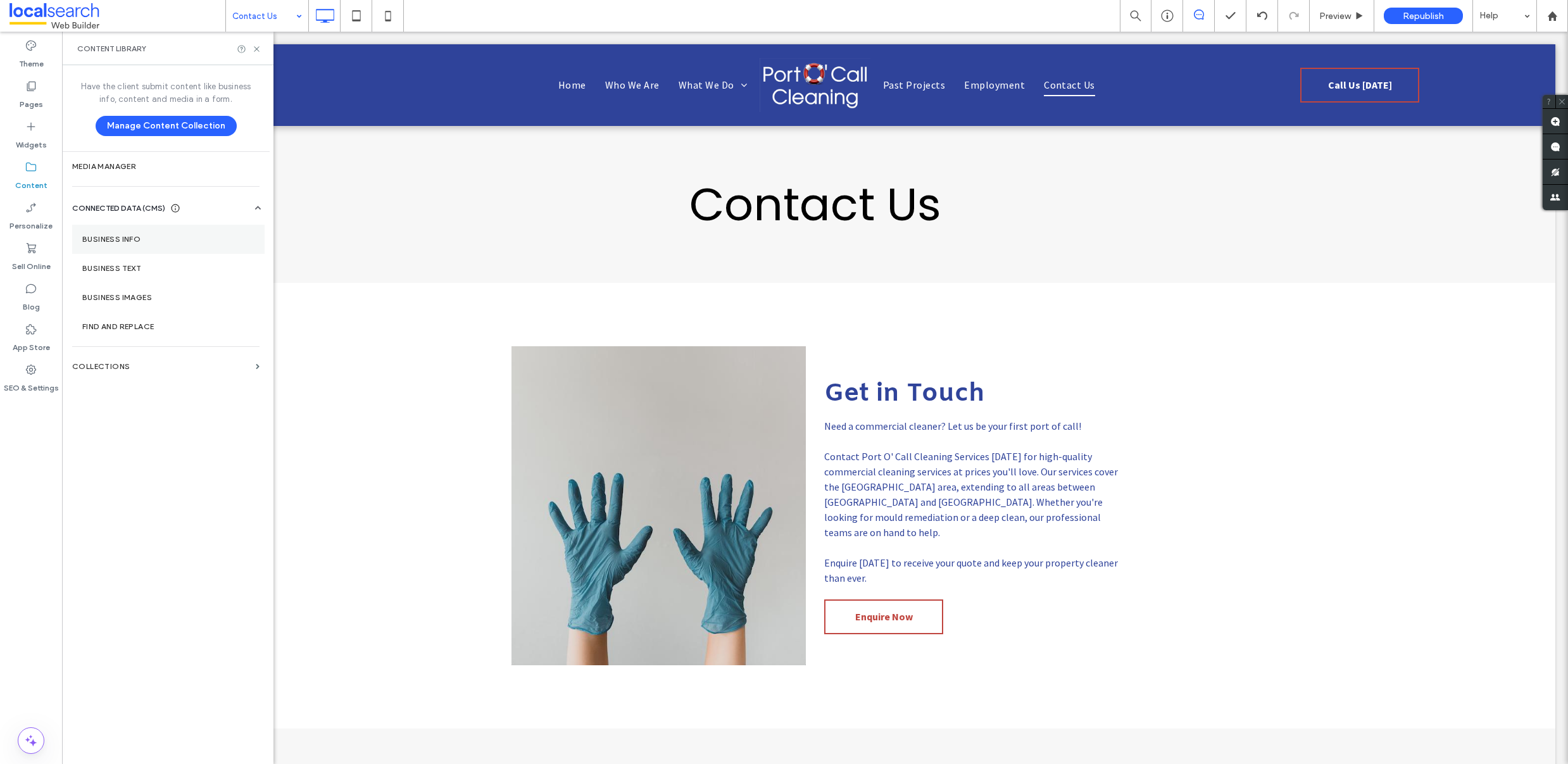
click at [128, 242] on label "Business Info" at bounding box center [169, 239] width 172 height 8
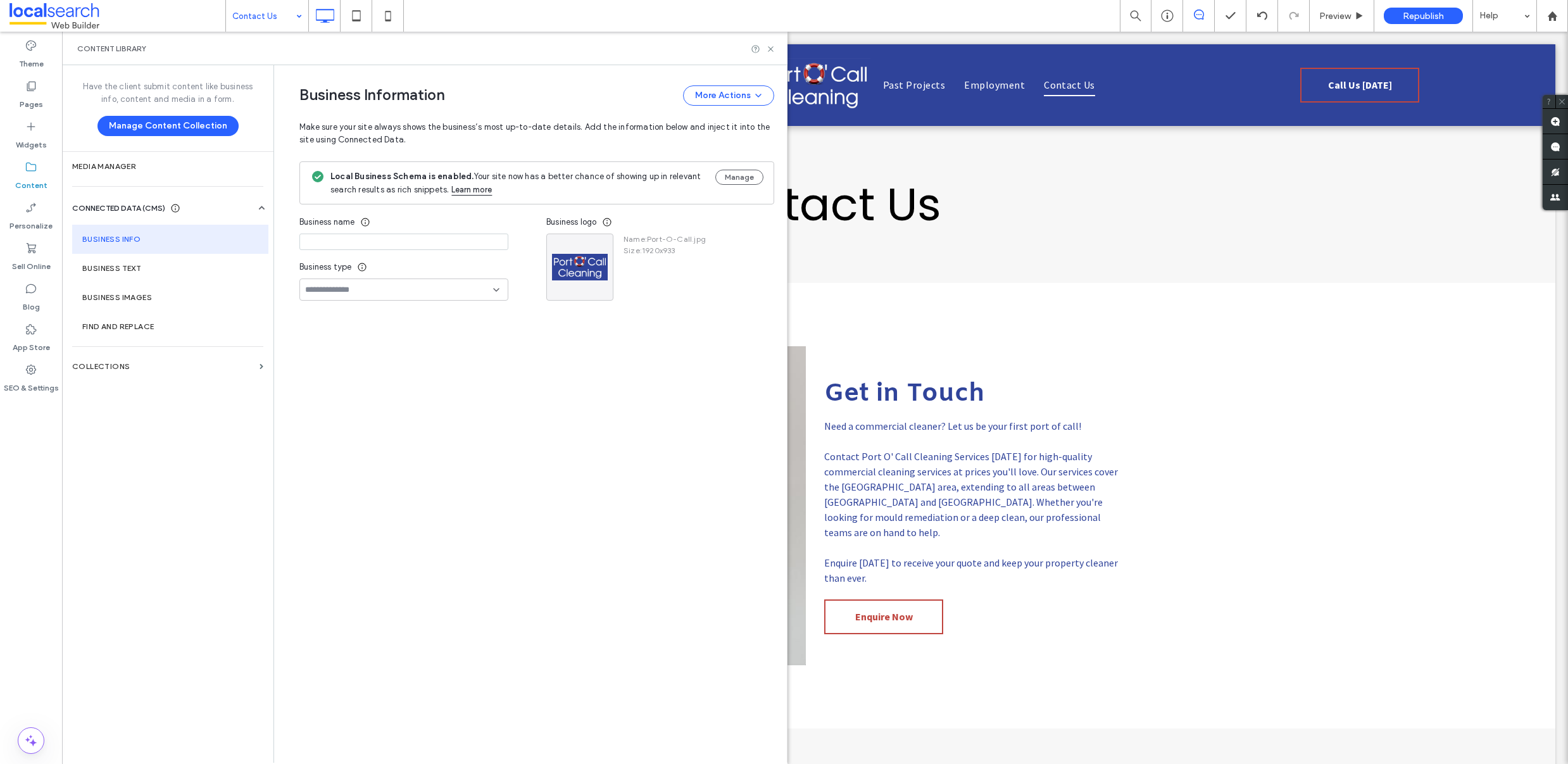
type input "**********"
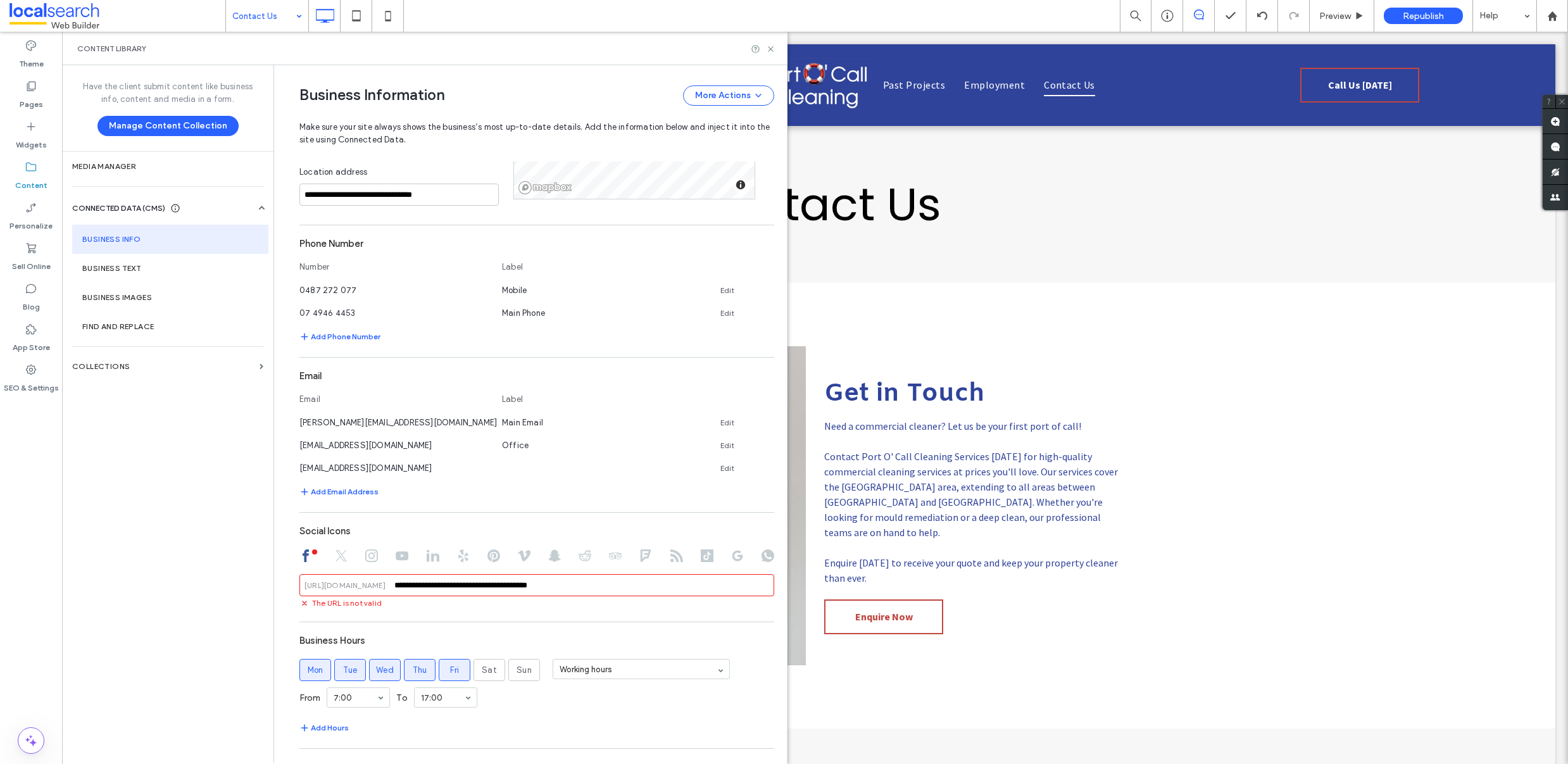
scroll to position [435, 0]
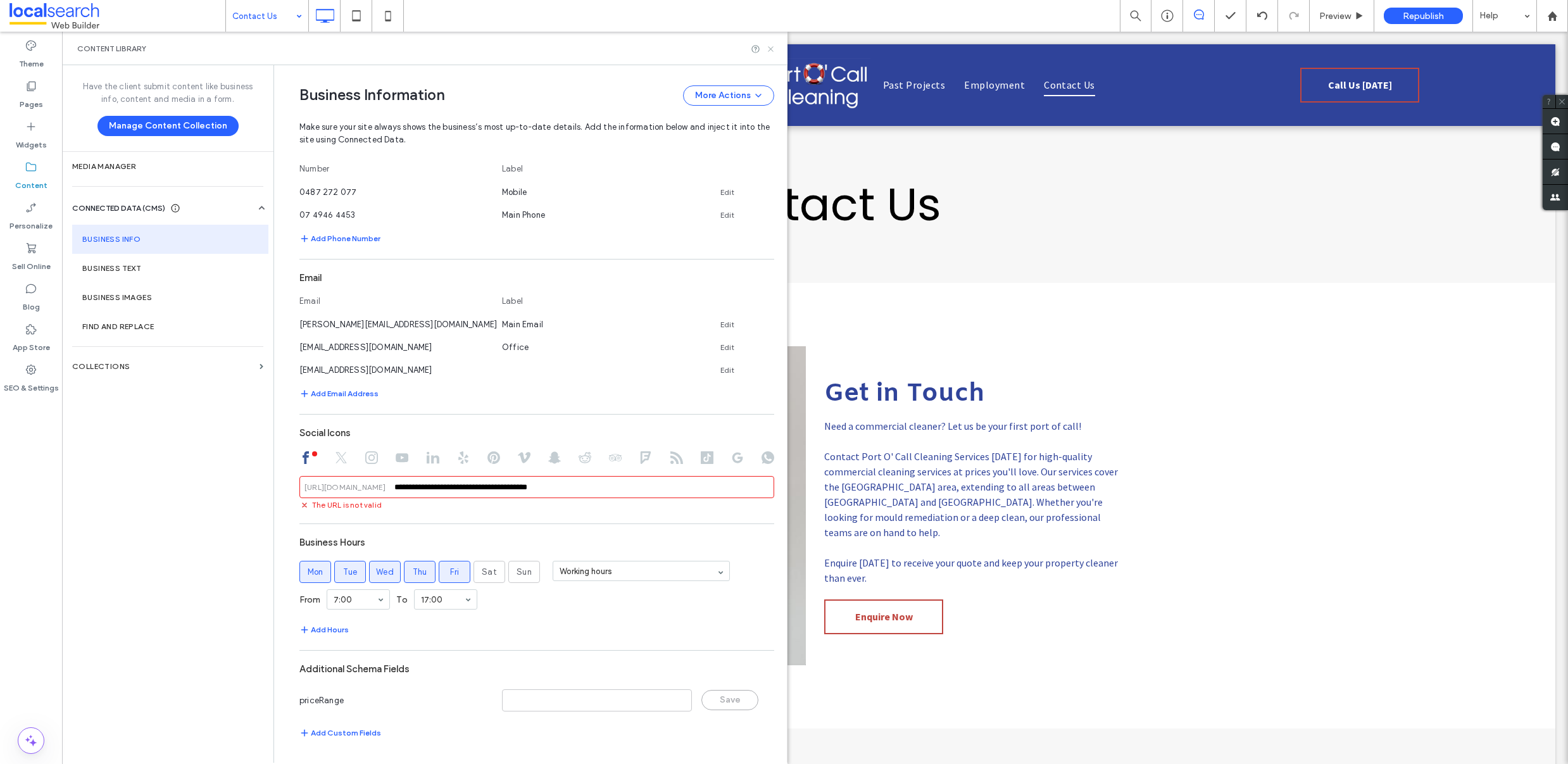
click at [771, 48] on icon at bounding box center [770, 49] width 9 height 9
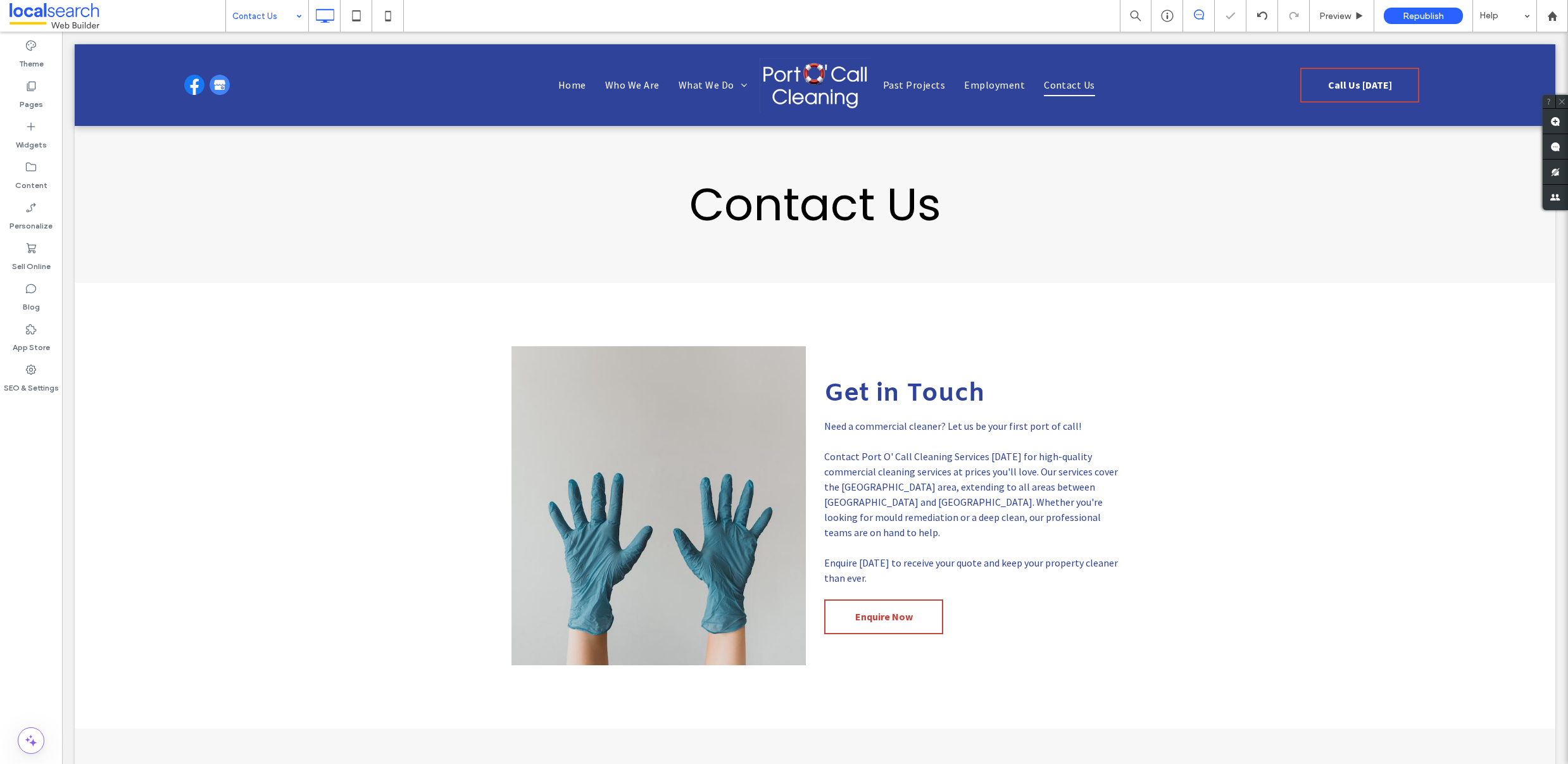
scroll to position [0, 0]
click at [1335, 83] on span "Call Us Today" at bounding box center [1360, 84] width 64 height 25
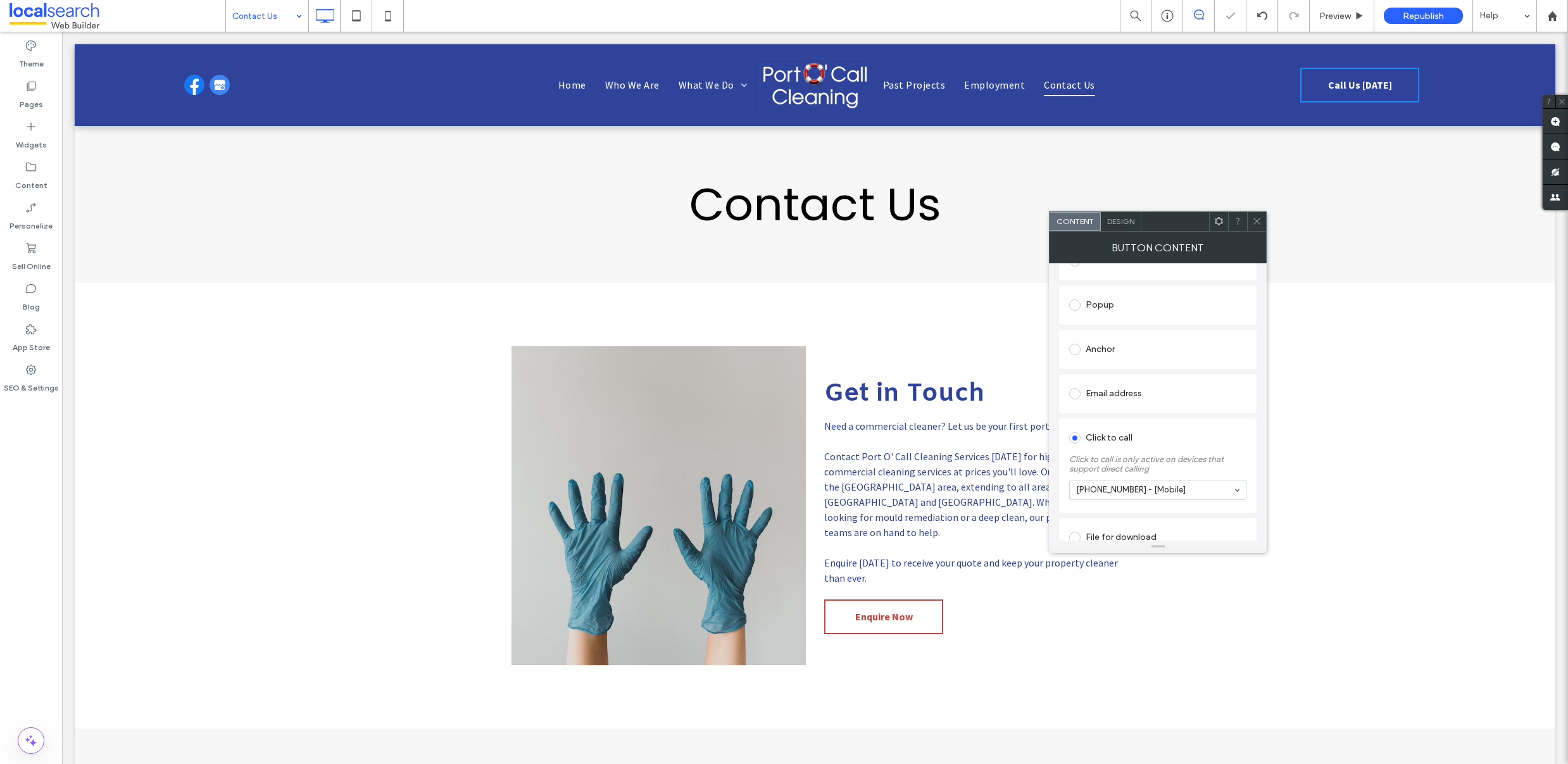
scroll to position [217, 0]
click at [1198, 441] on label "Click to call is only active on devices that support direct calling" at bounding box center [1157, 444] width 177 height 25
click at [1258, 216] on icon at bounding box center [1257, 221] width 9 height 9
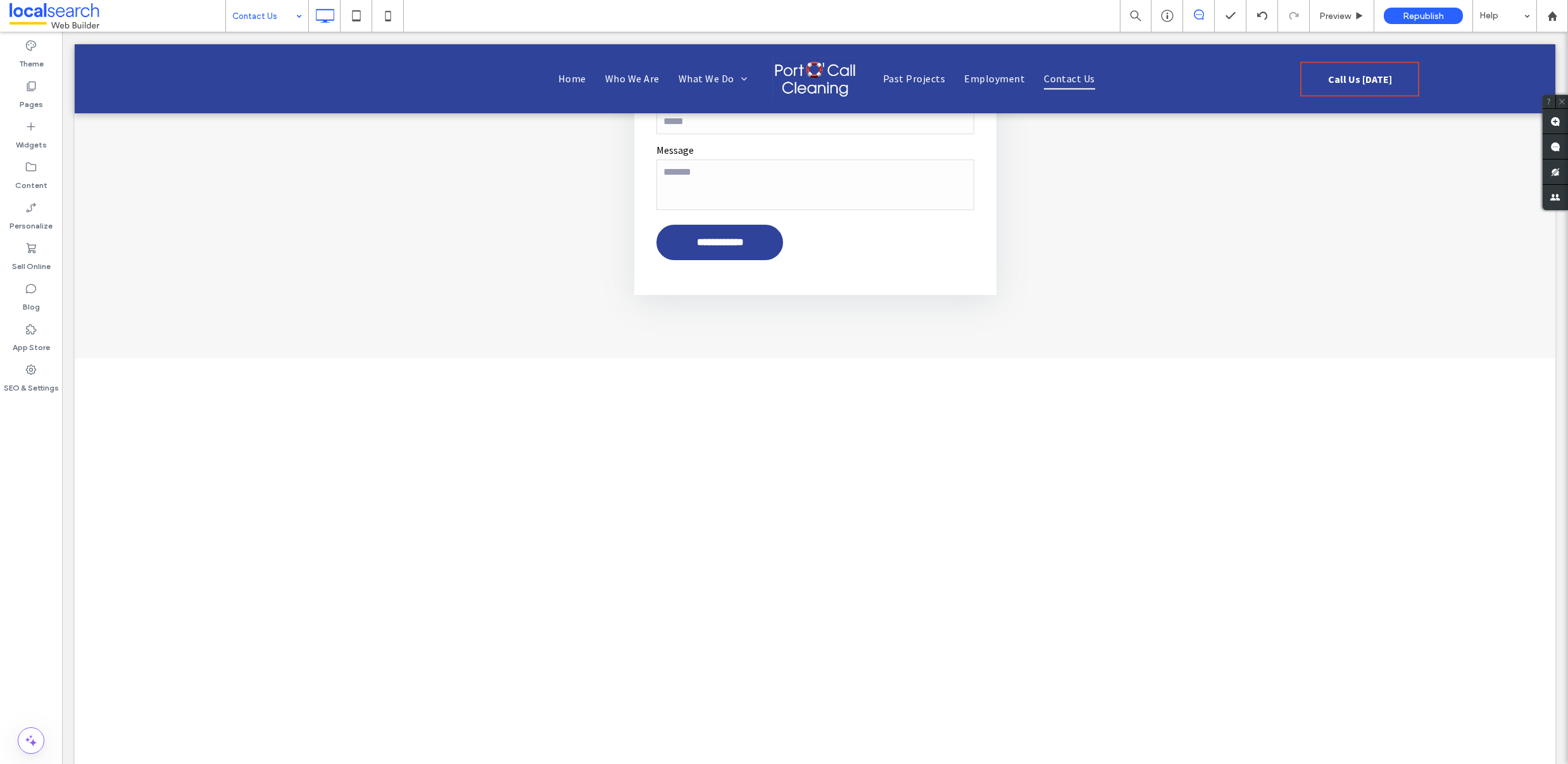
scroll to position [294, 0]
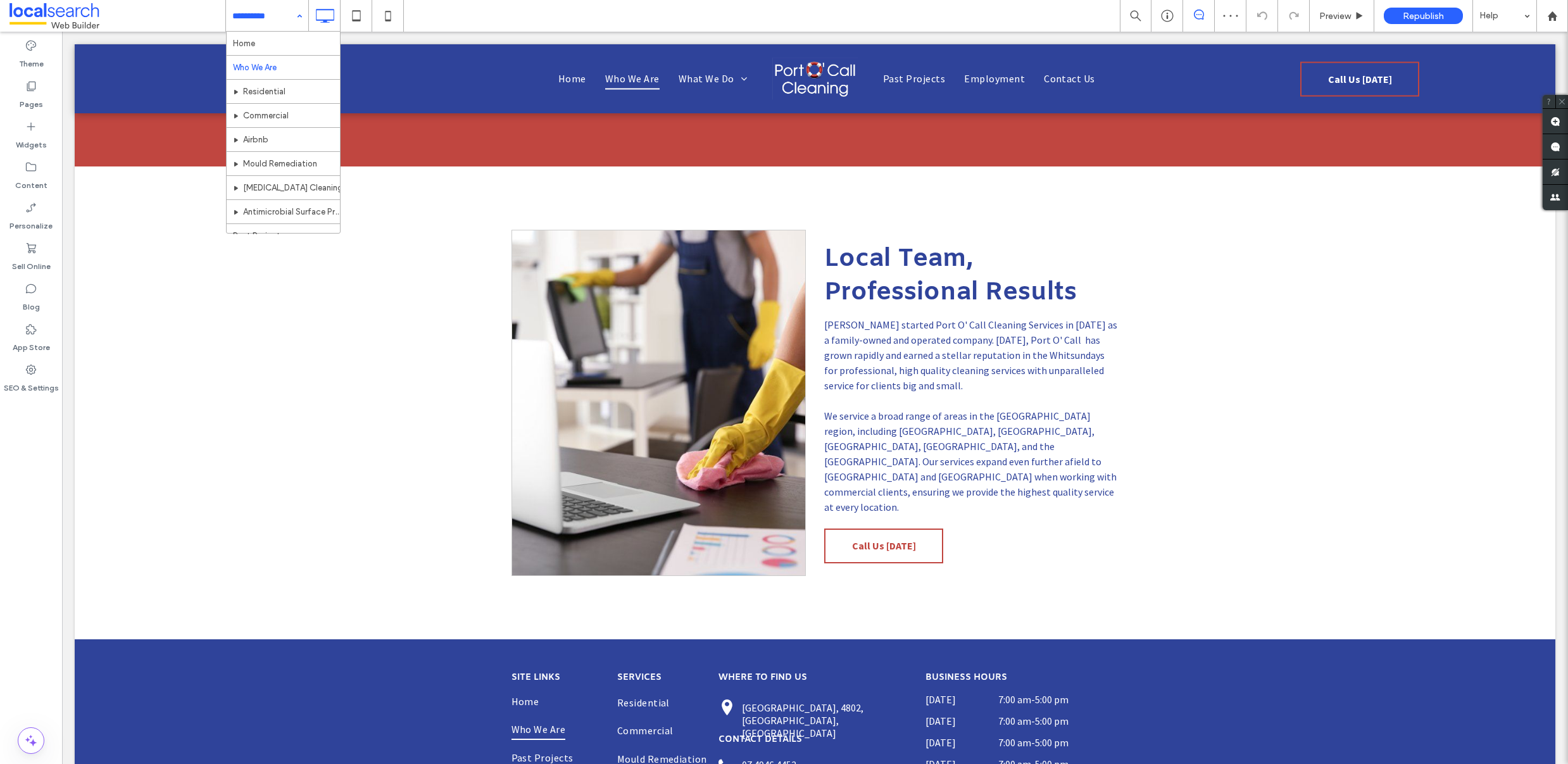
click at [256, 12] on input at bounding box center [264, 16] width 64 height 32
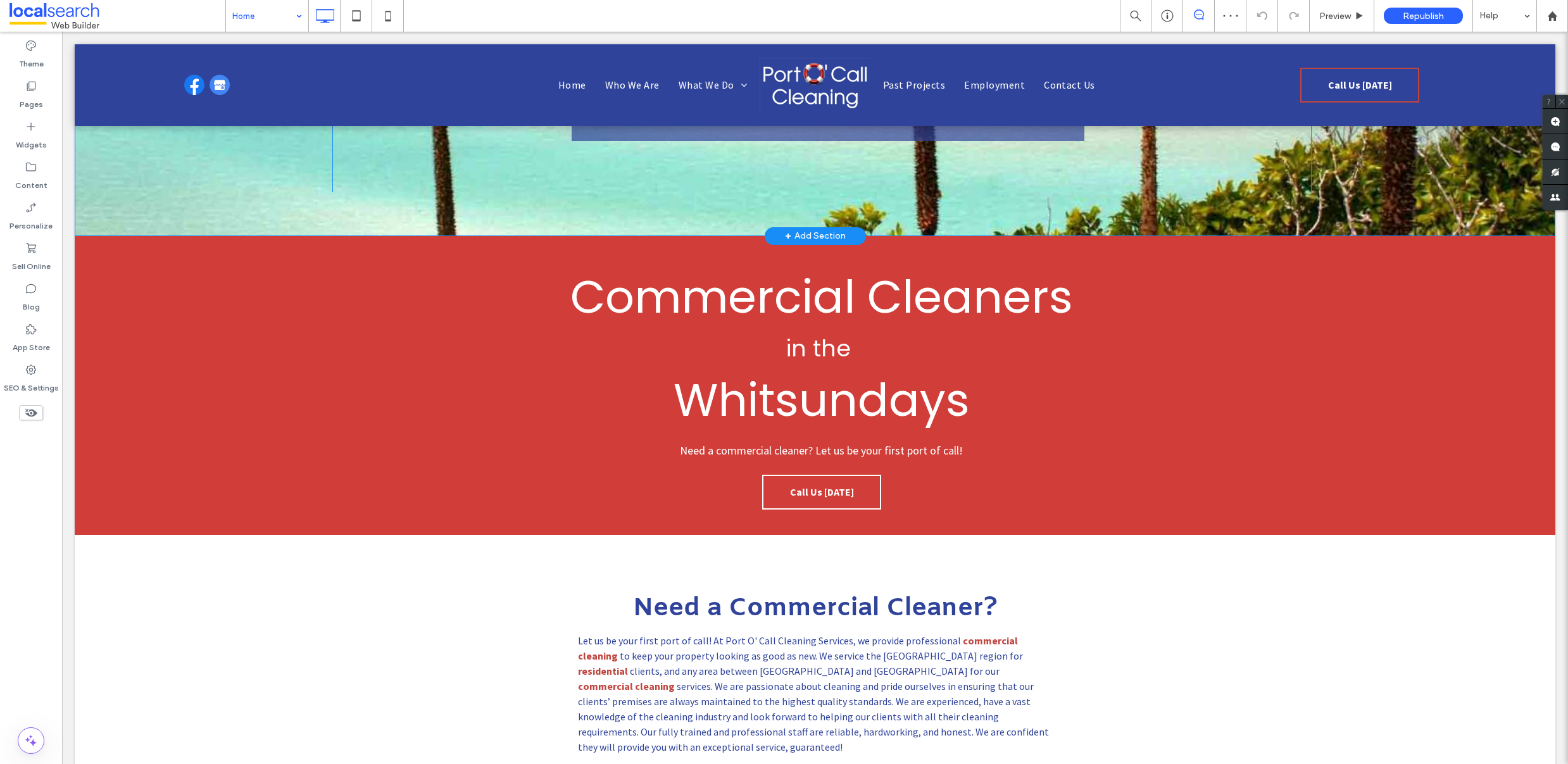
scroll to position [225, 0]
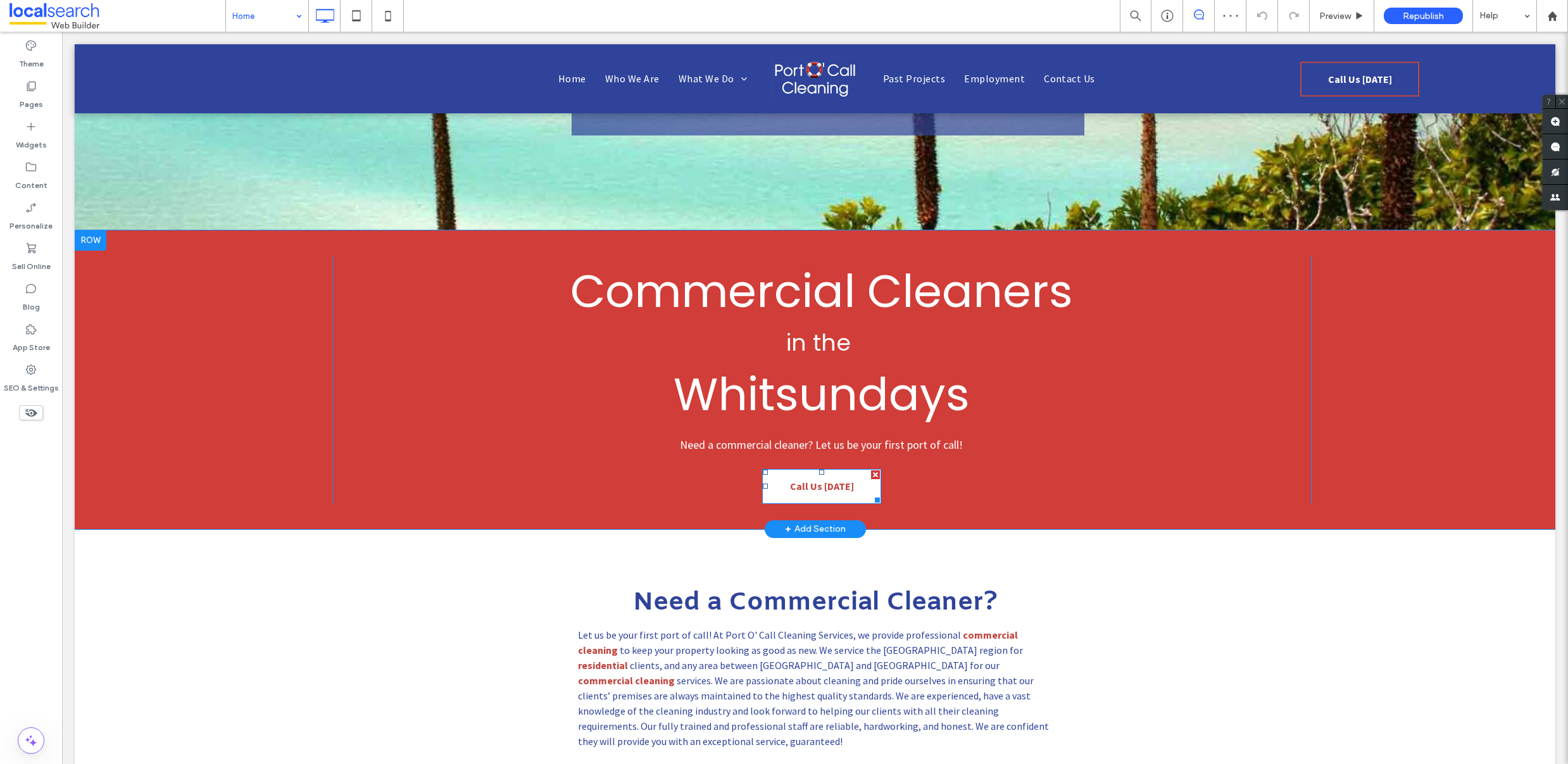
click at [814, 479] on span "Call Us Today" at bounding box center [822, 486] width 64 height 25
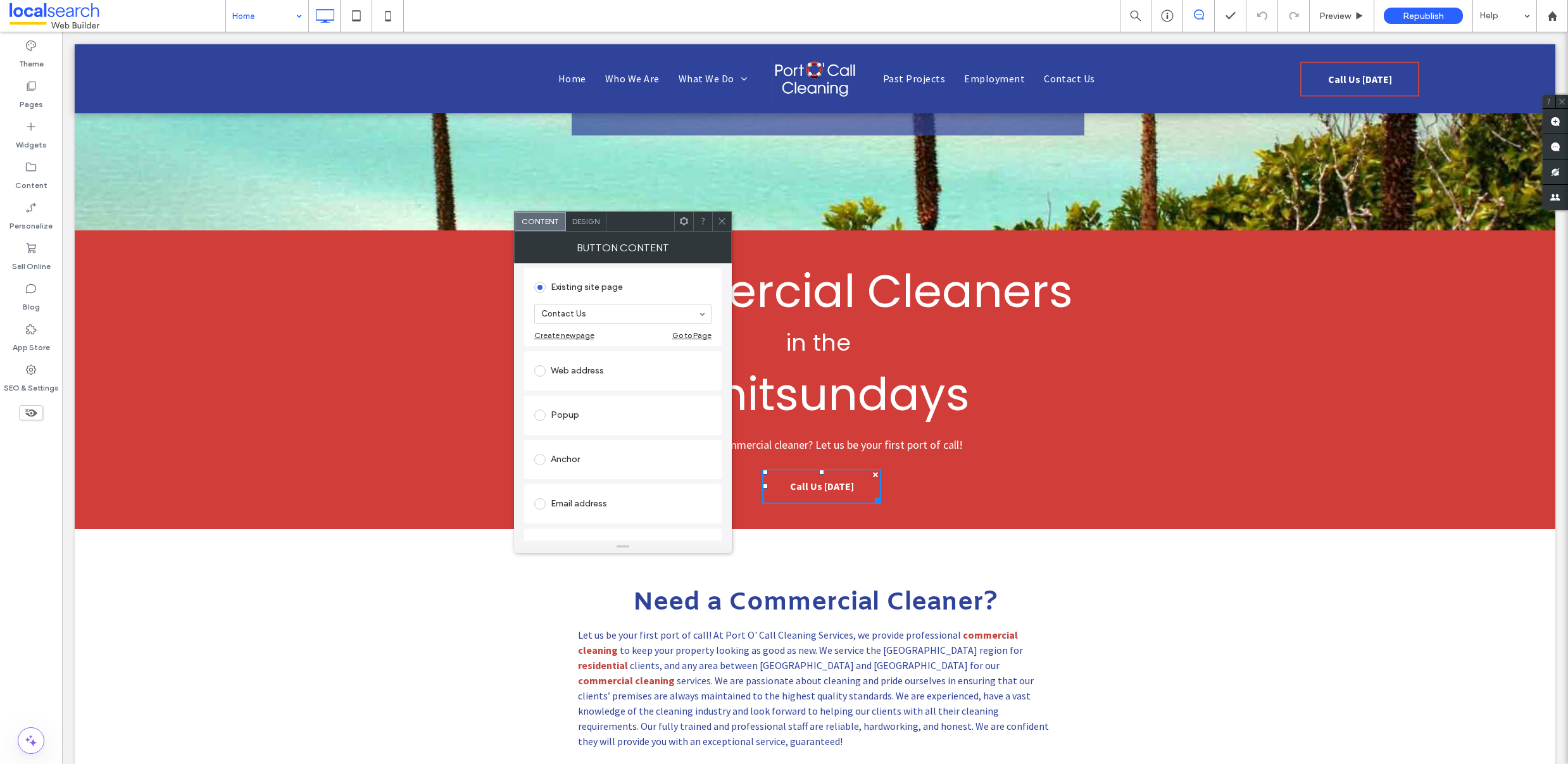
scroll to position [201, 0]
click at [724, 220] on icon at bounding box center [722, 221] width 9 height 9
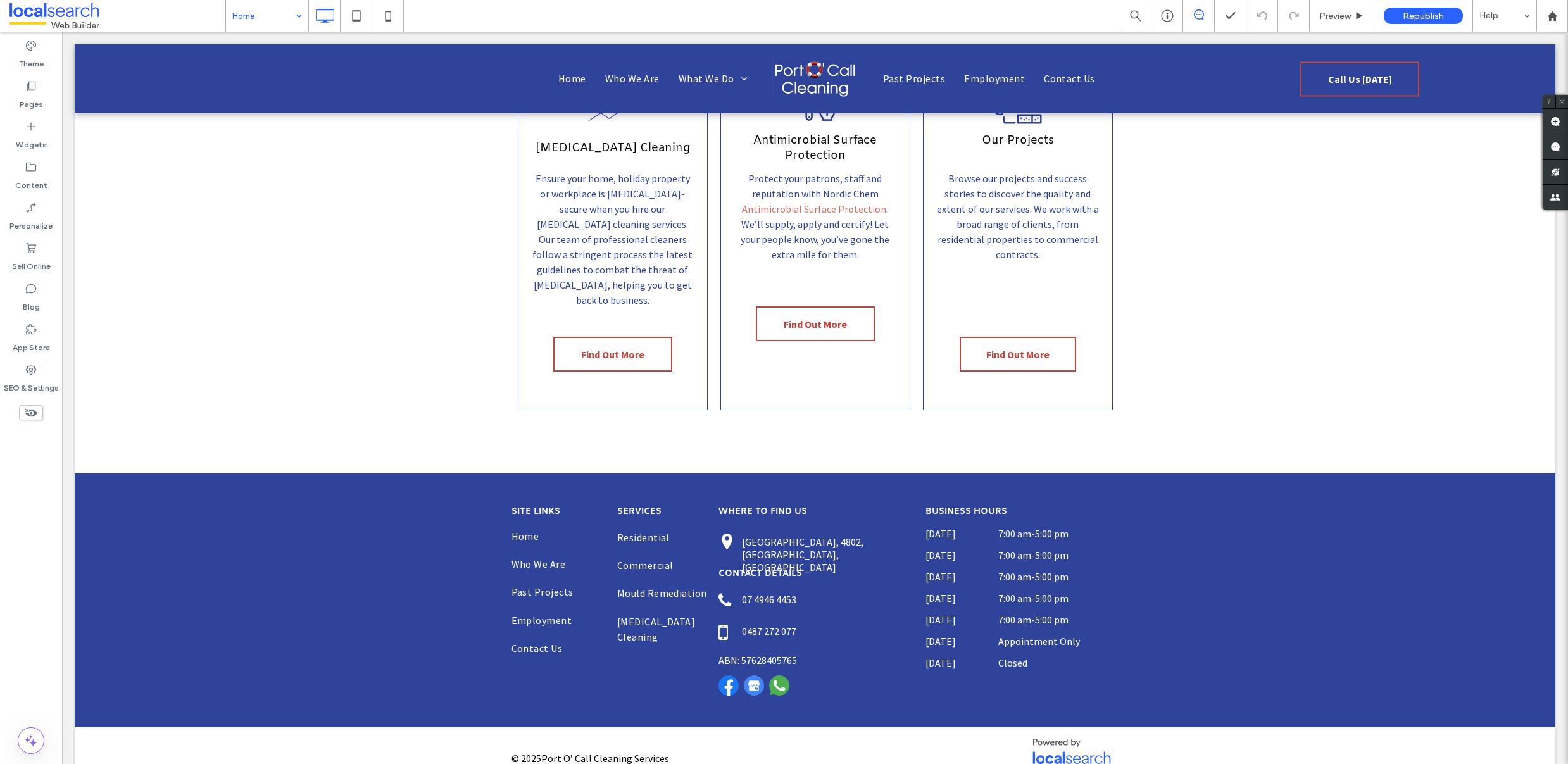
scroll to position [1843, 0]
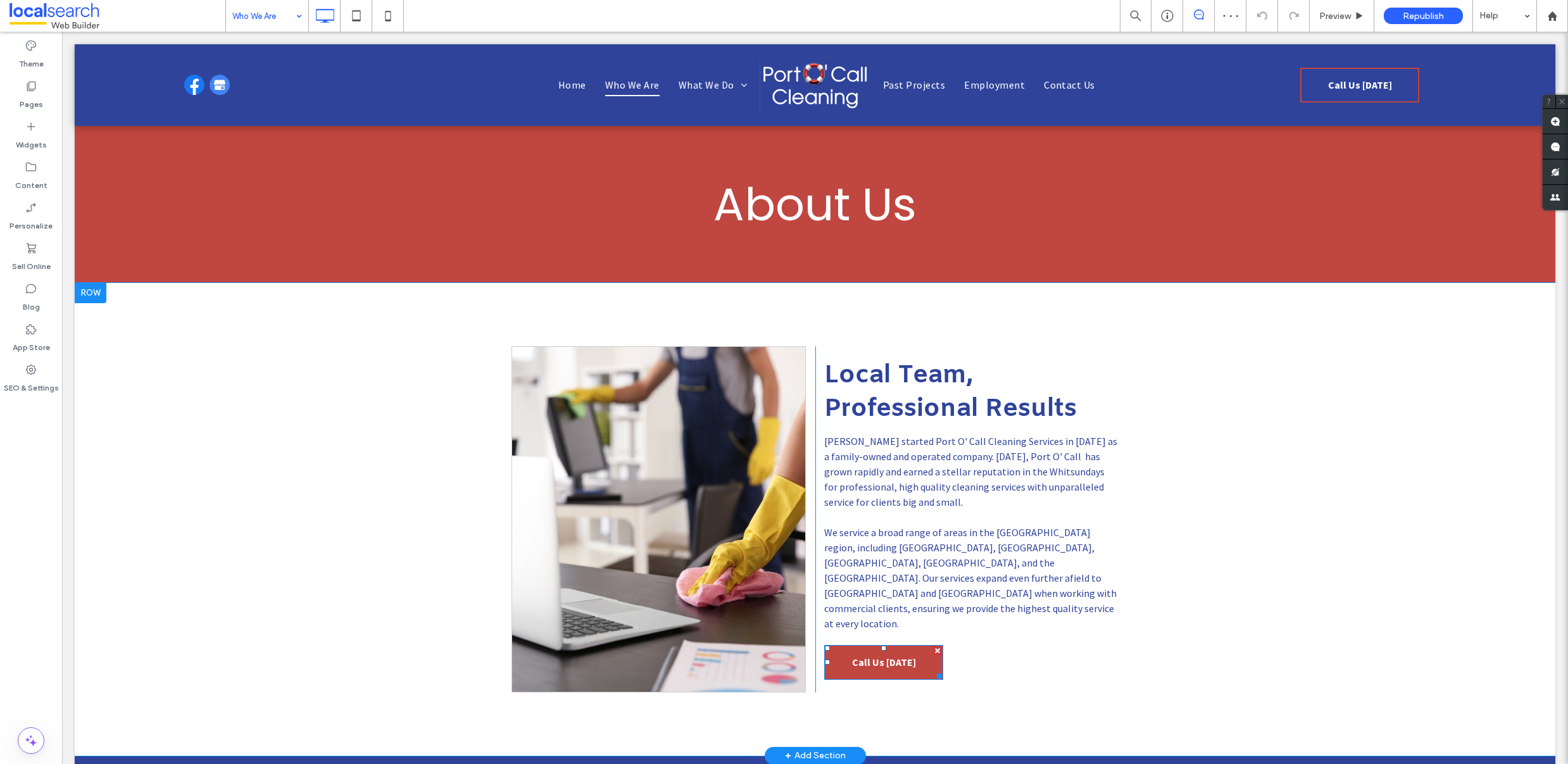
click at [902, 650] on span "Call Us Today" at bounding box center [884, 662] width 64 height 25
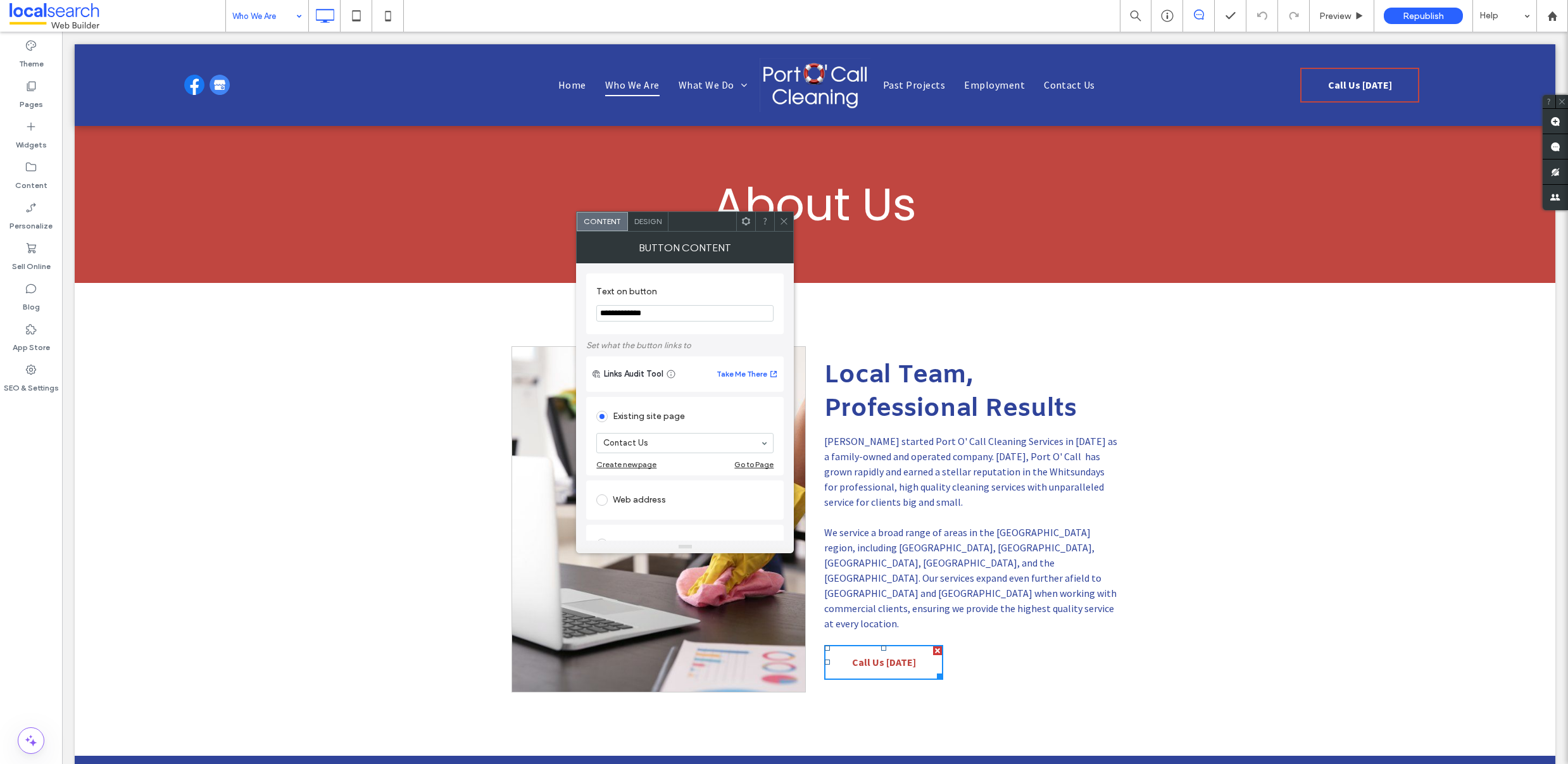
click at [787, 222] on icon at bounding box center [784, 221] width 9 height 9
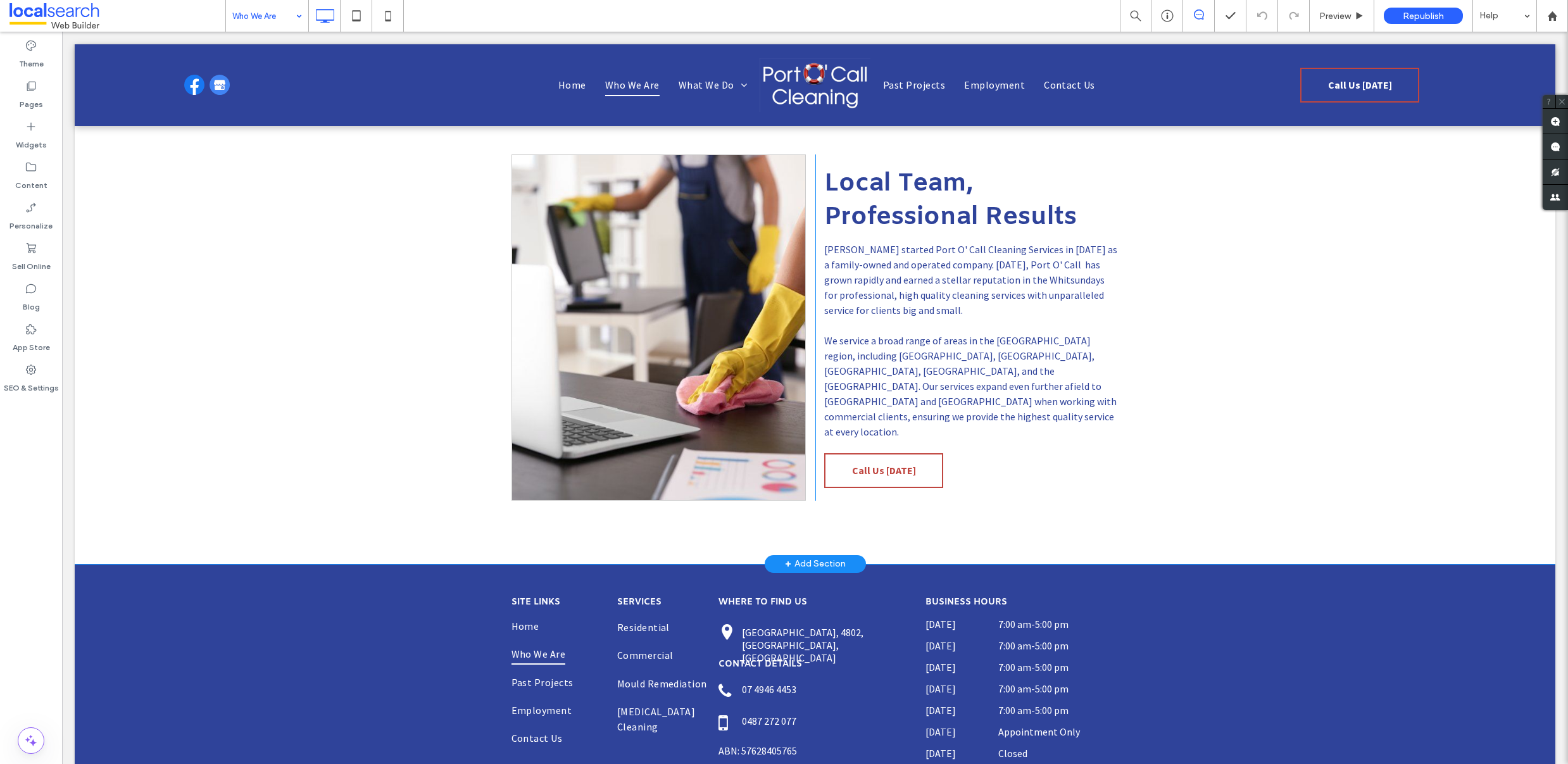
scroll to position [288, 0]
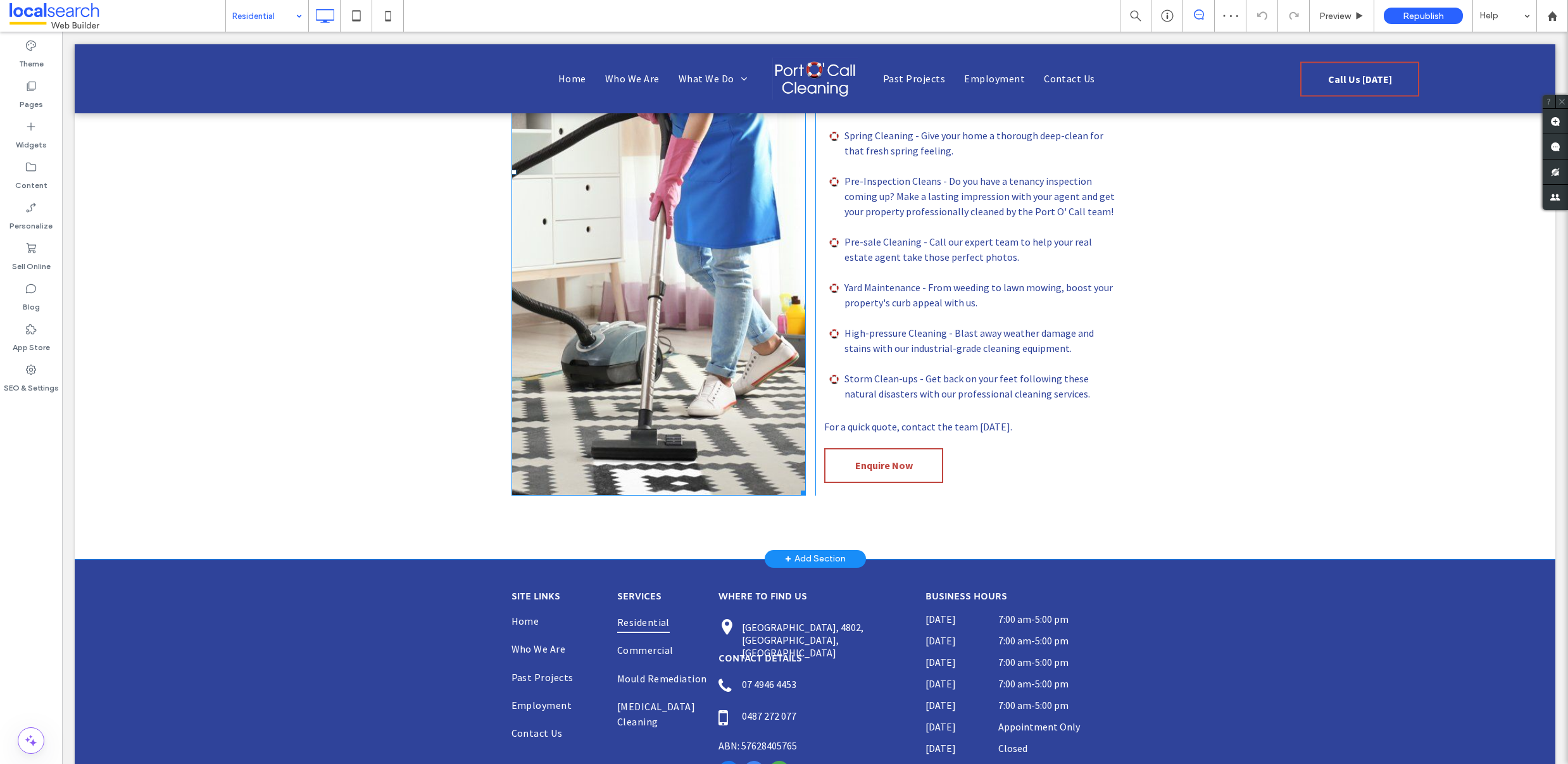
scroll to position [592, 0]
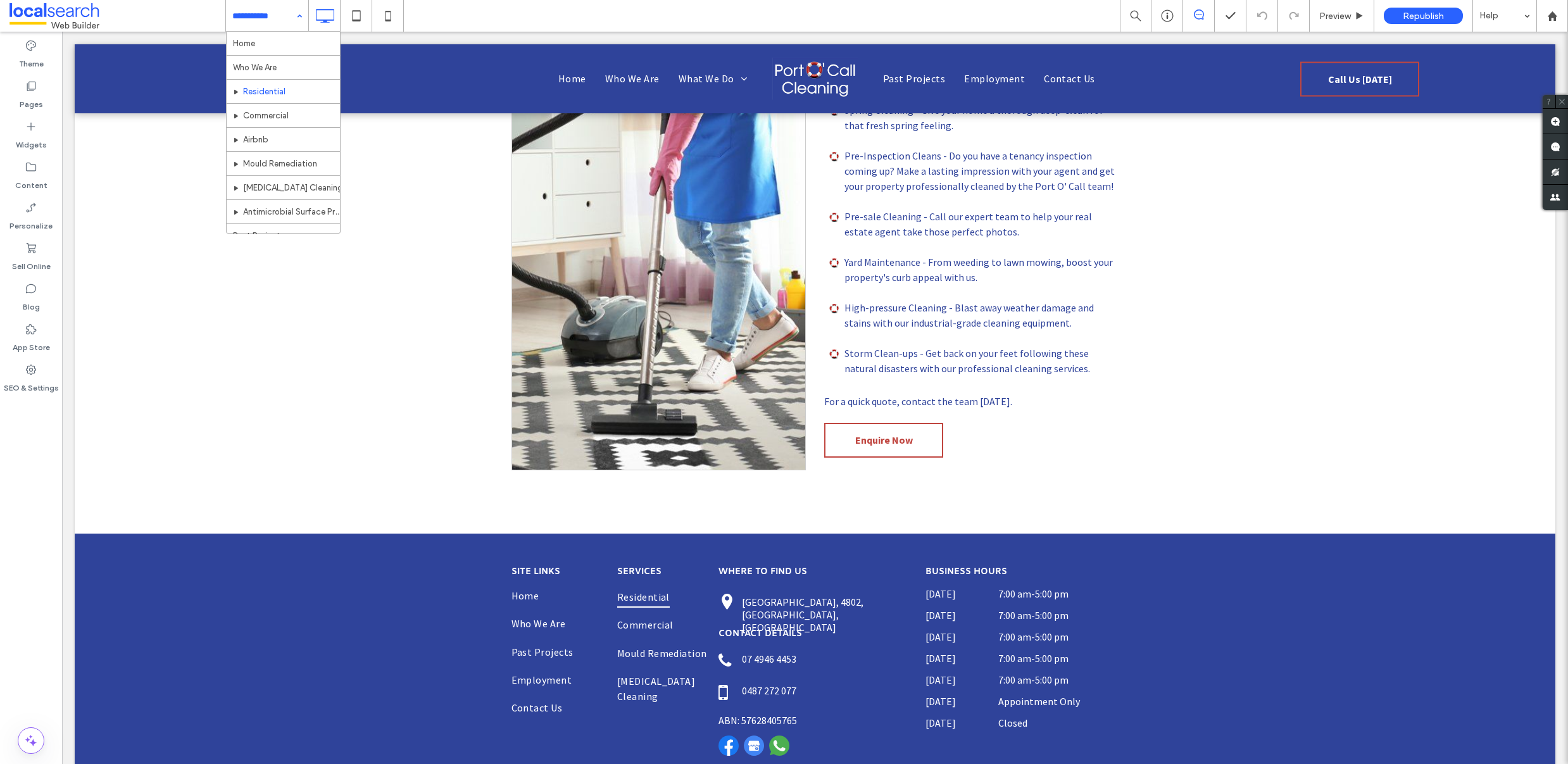
click at [251, 19] on input at bounding box center [264, 16] width 64 height 32
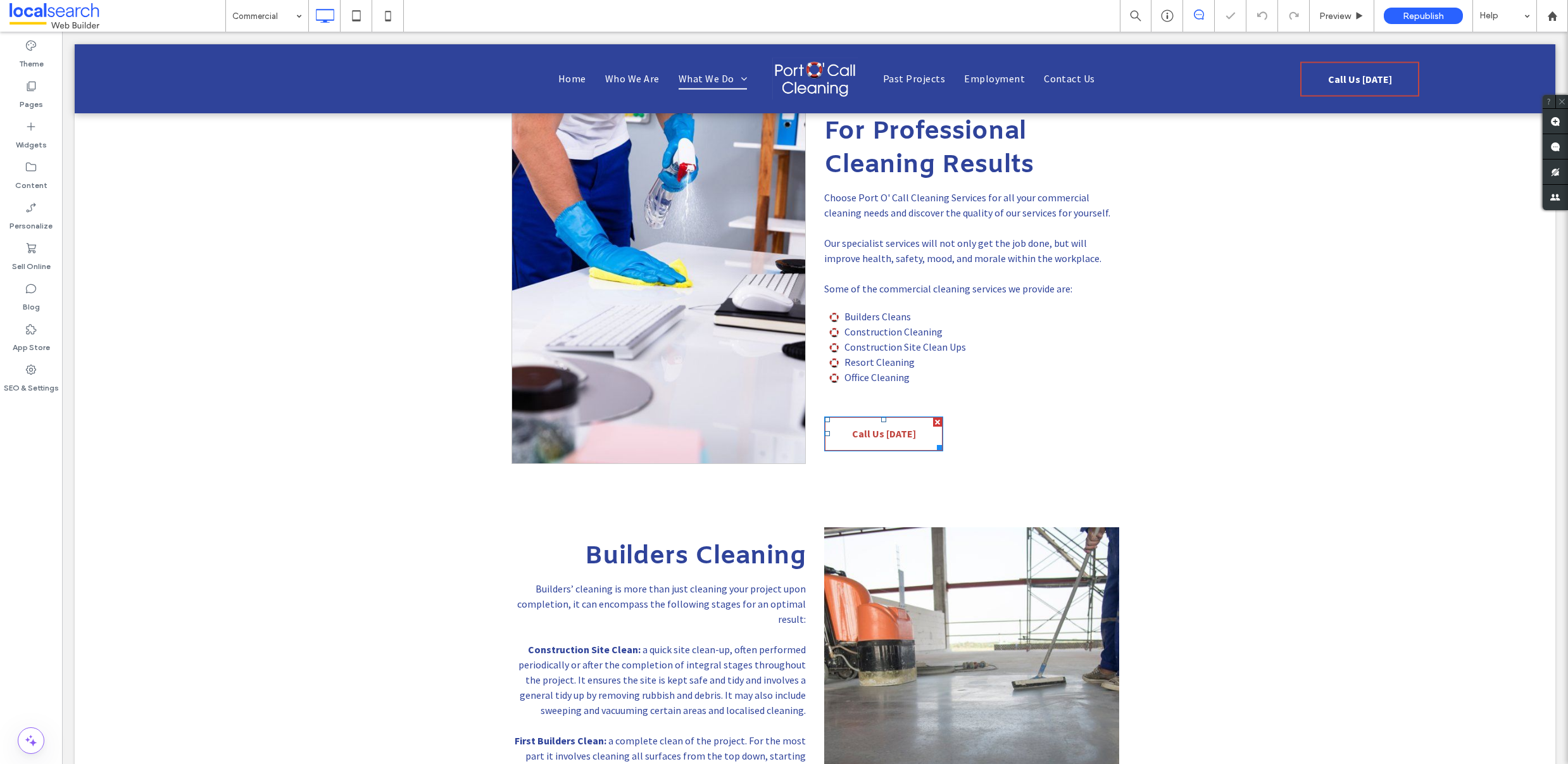
click at [855, 425] on span "Call Us Today" at bounding box center [884, 433] width 64 height 25
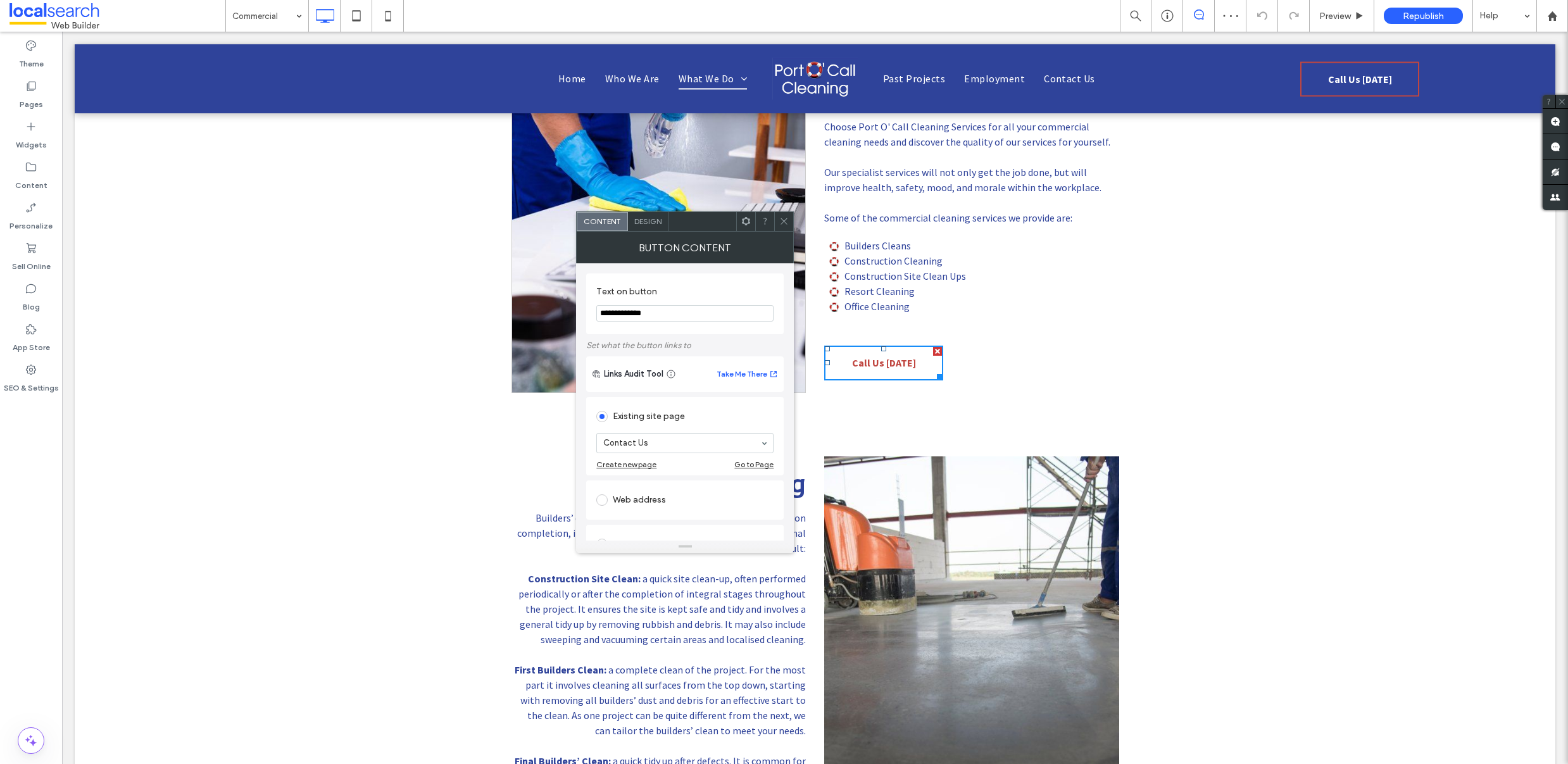
scroll to position [395, 0]
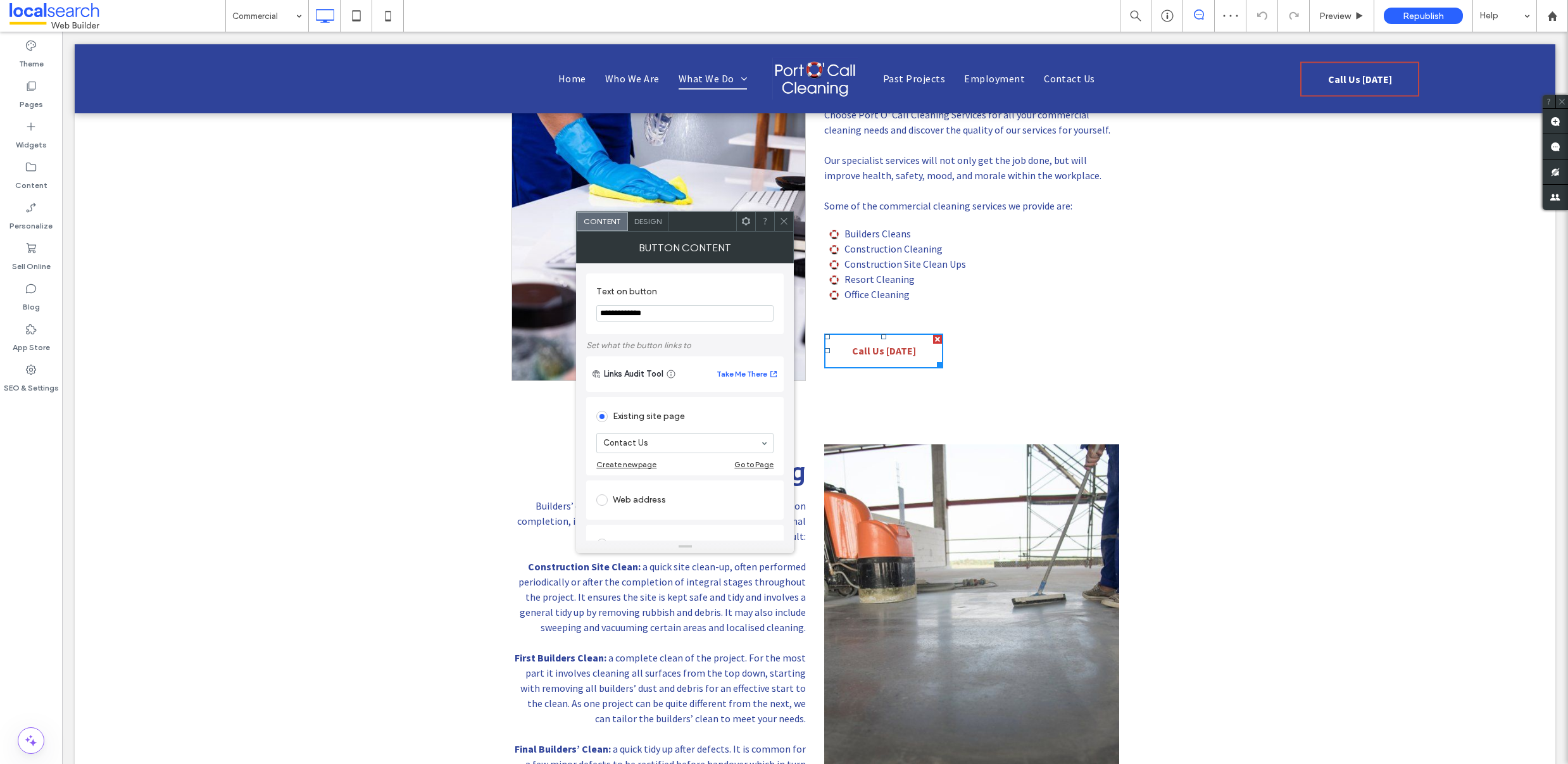
click at [460, 345] on div "Click To Paste For Professional Cleaning Results Choose Port O' Call Cleaning S…" at bounding box center [815, 184] width 1481 height 457
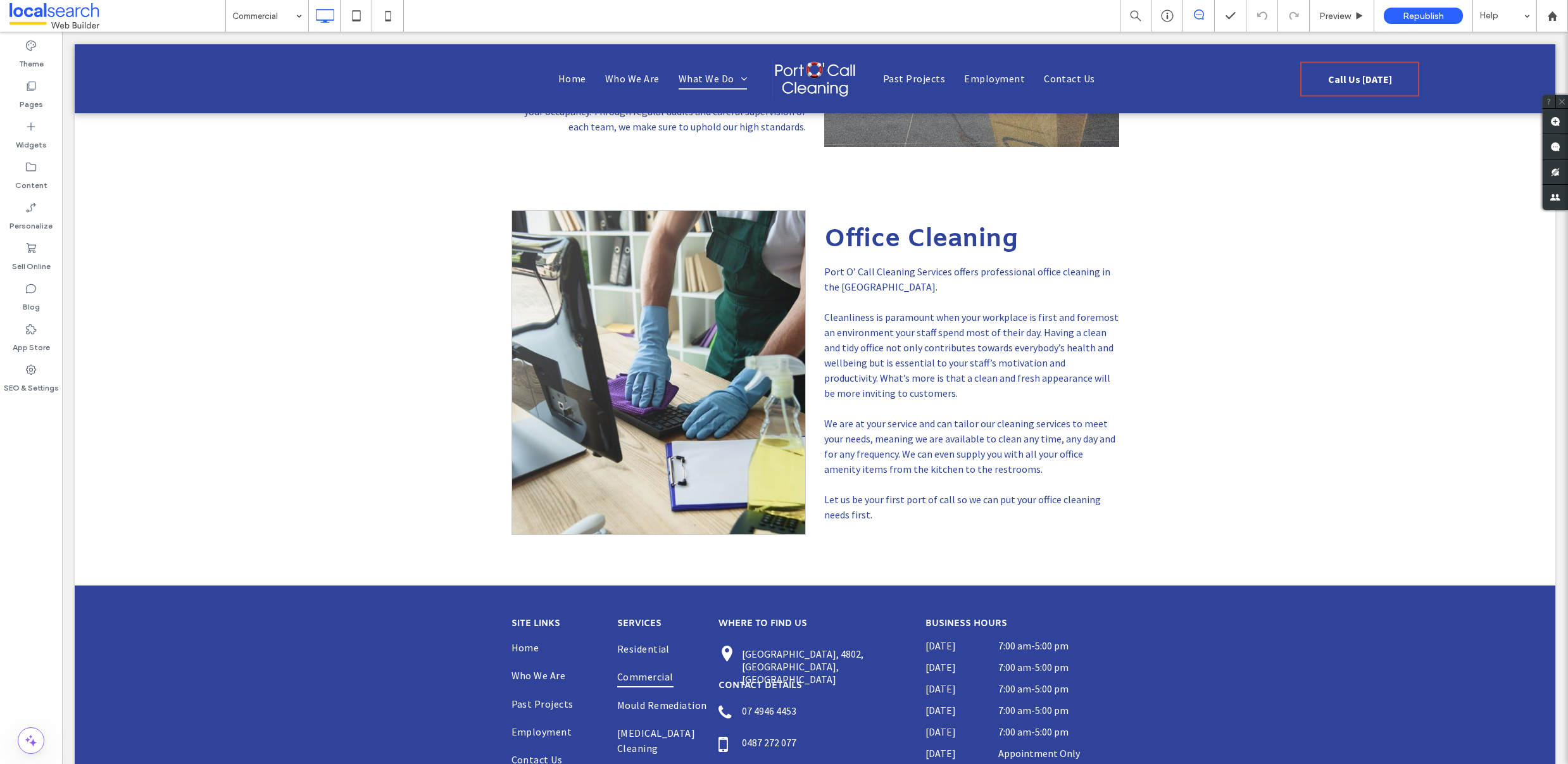
scroll to position [2020, 0]
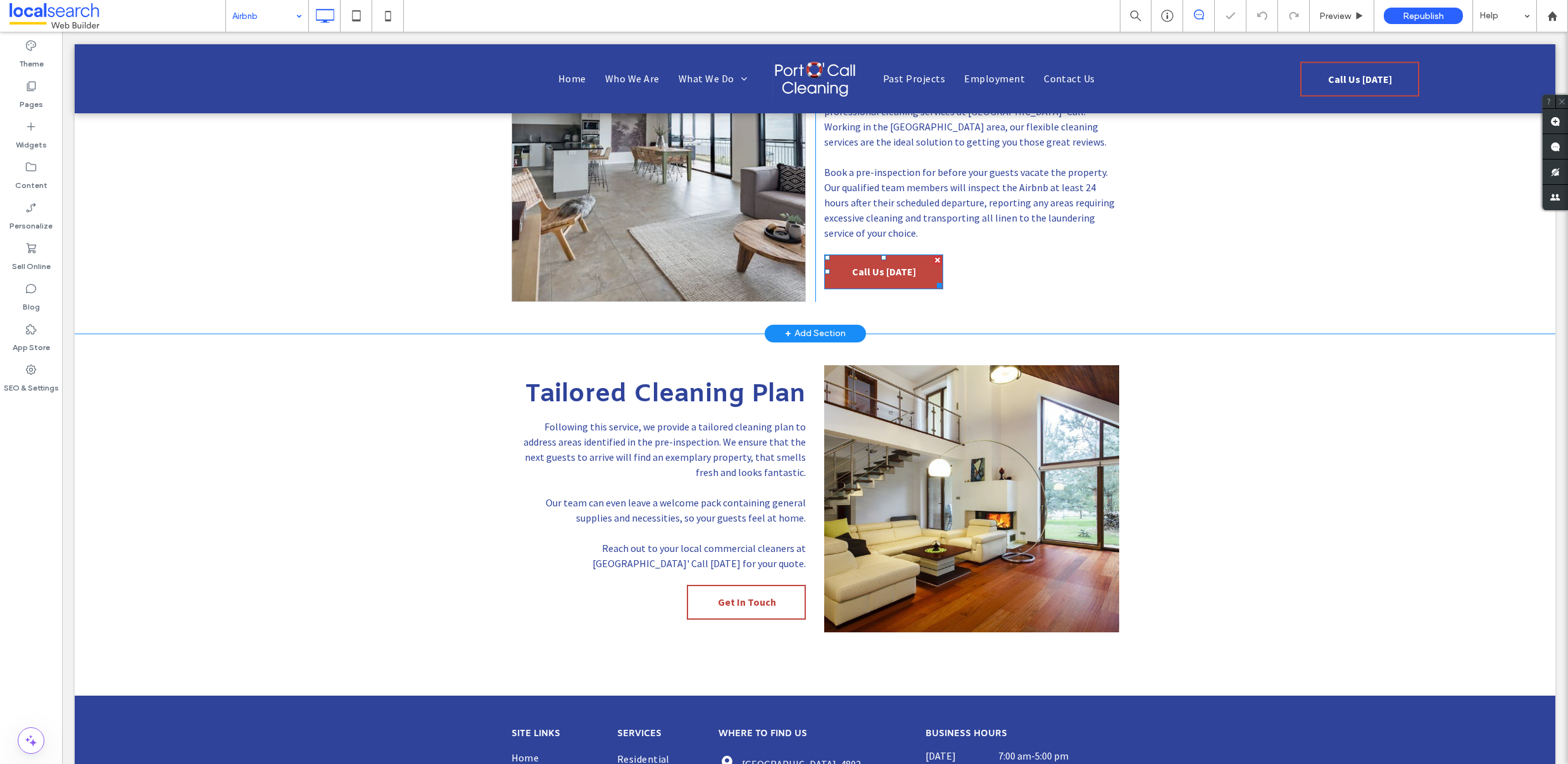
click at [868, 274] on span "Call Us Today" at bounding box center [884, 272] width 64 height 25
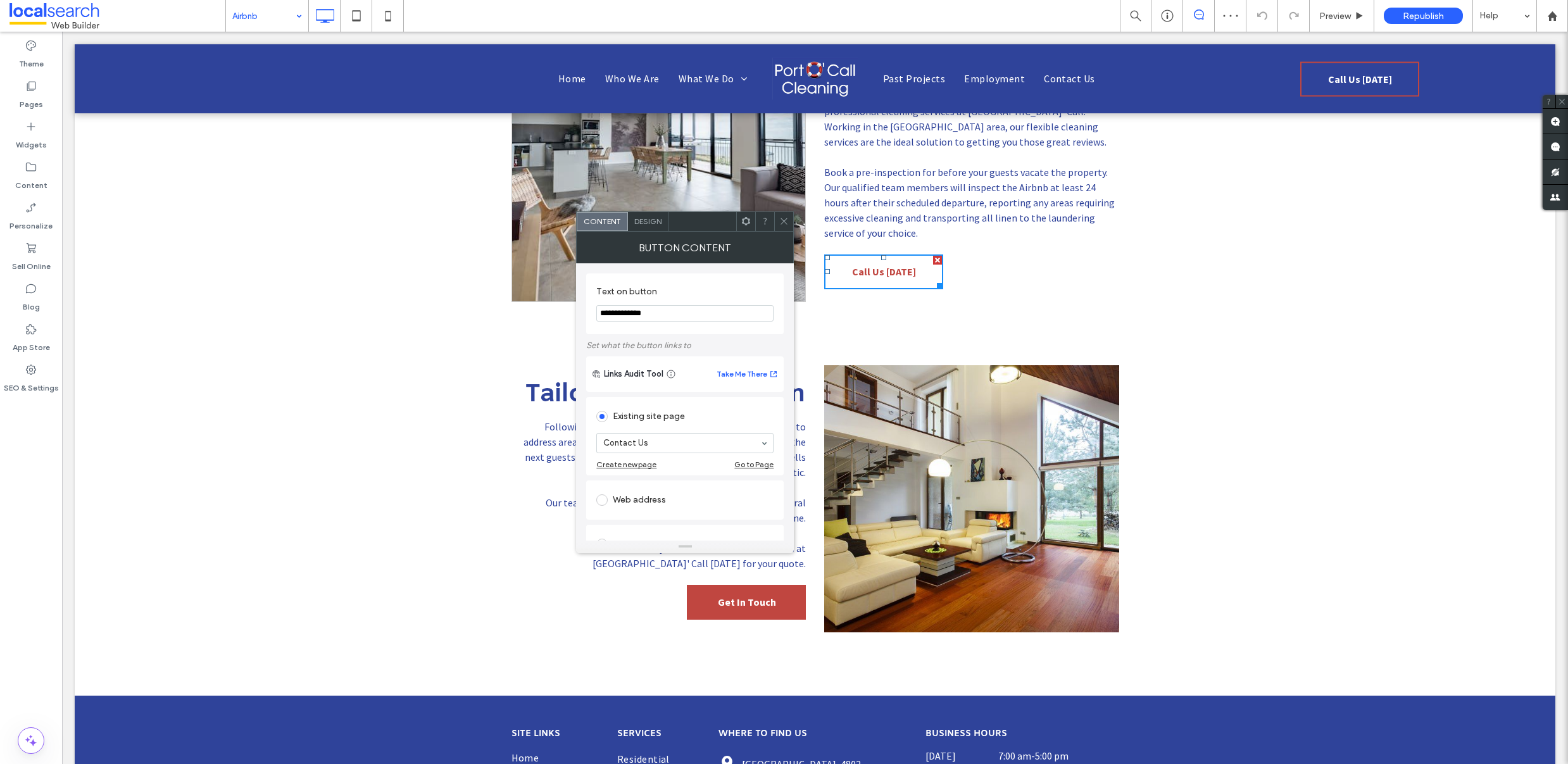
click at [696, 594] on link "Get In Touch" at bounding box center [746, 602] width 119 height 35
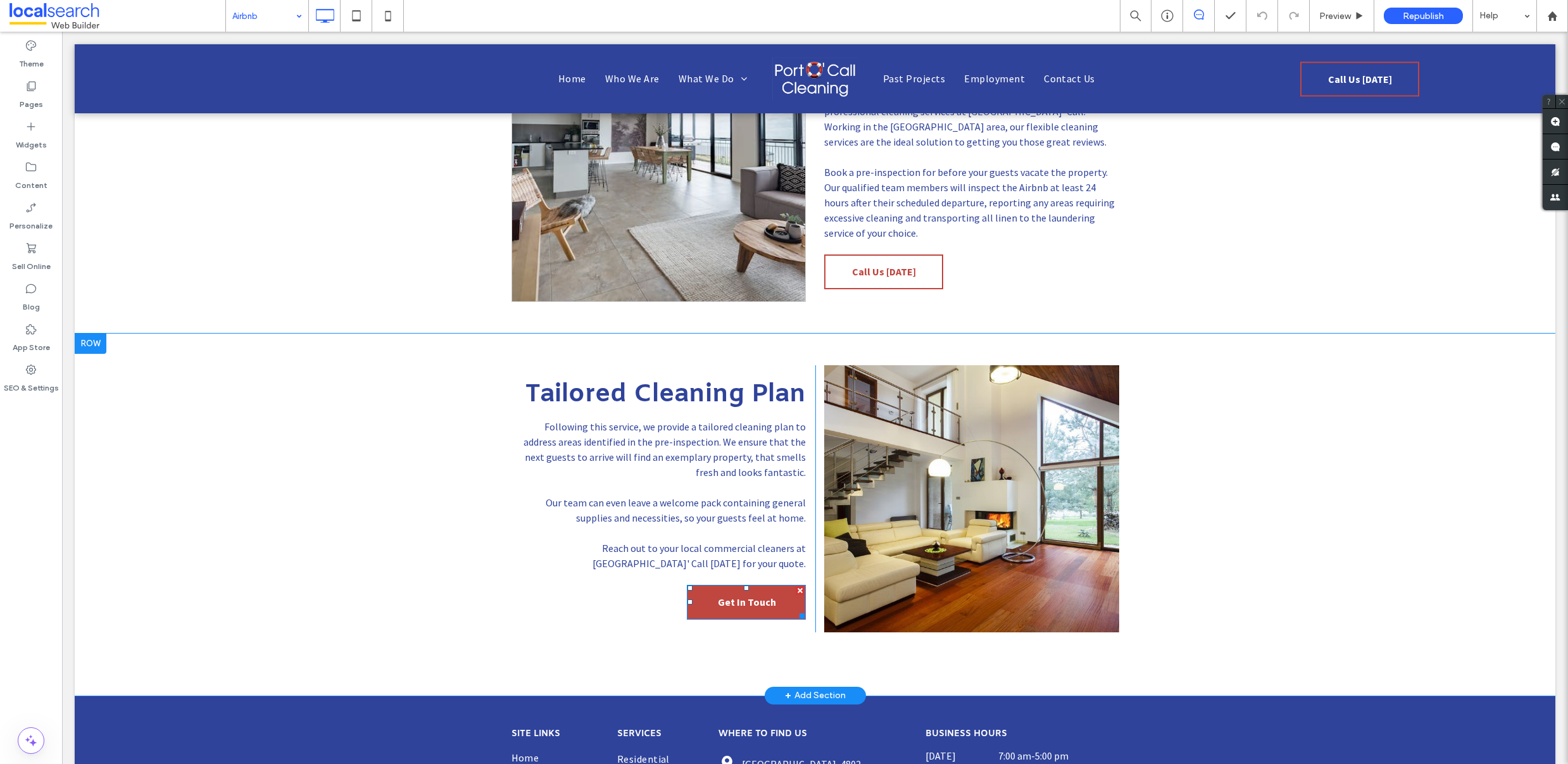
click at [771, 616] on link "Get In Touch" at bounding box center [746, 602] width 119 height 35
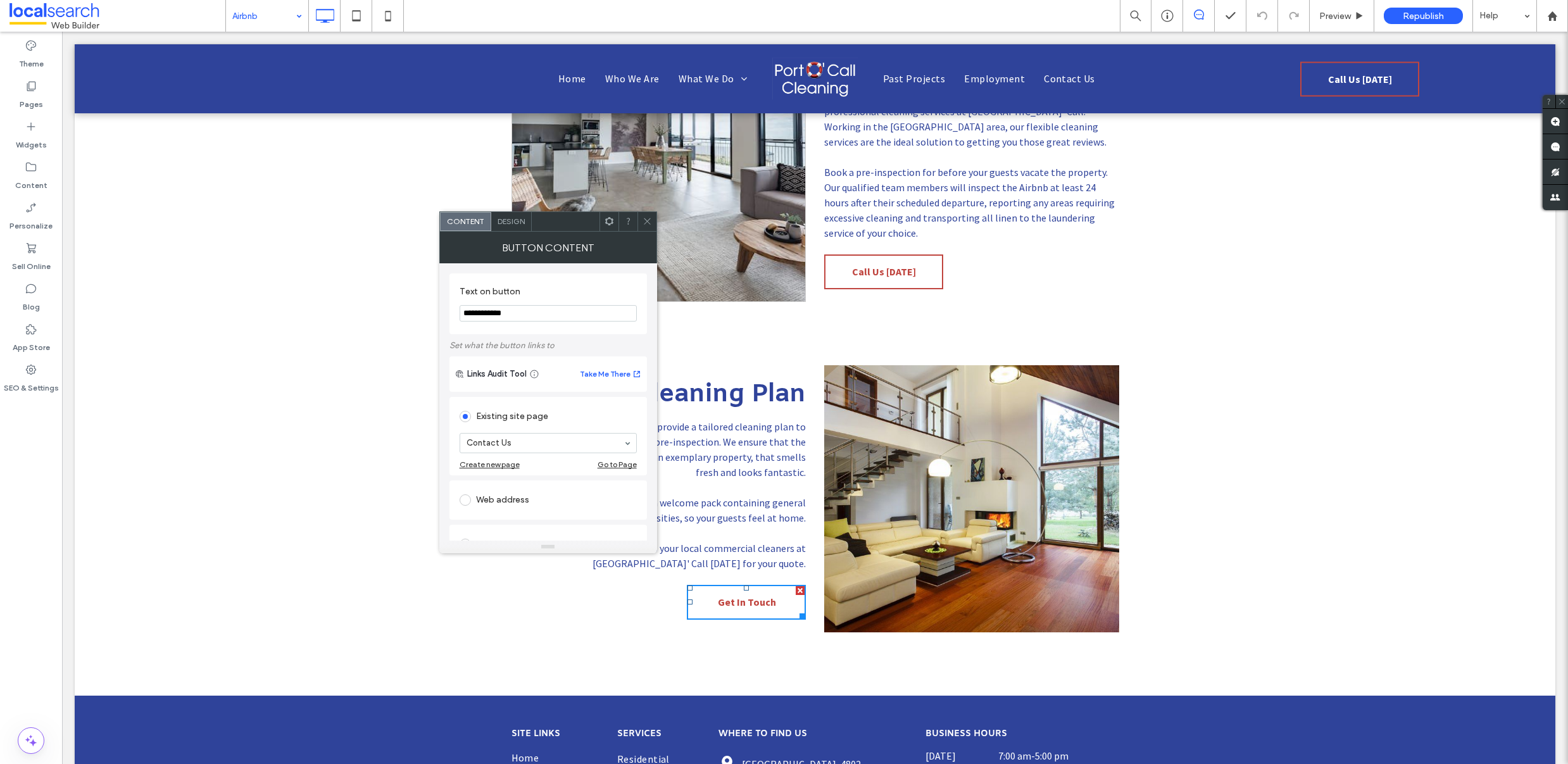
click at [651, 224] on icon at bounding box center [647, 221] width 9 height 9
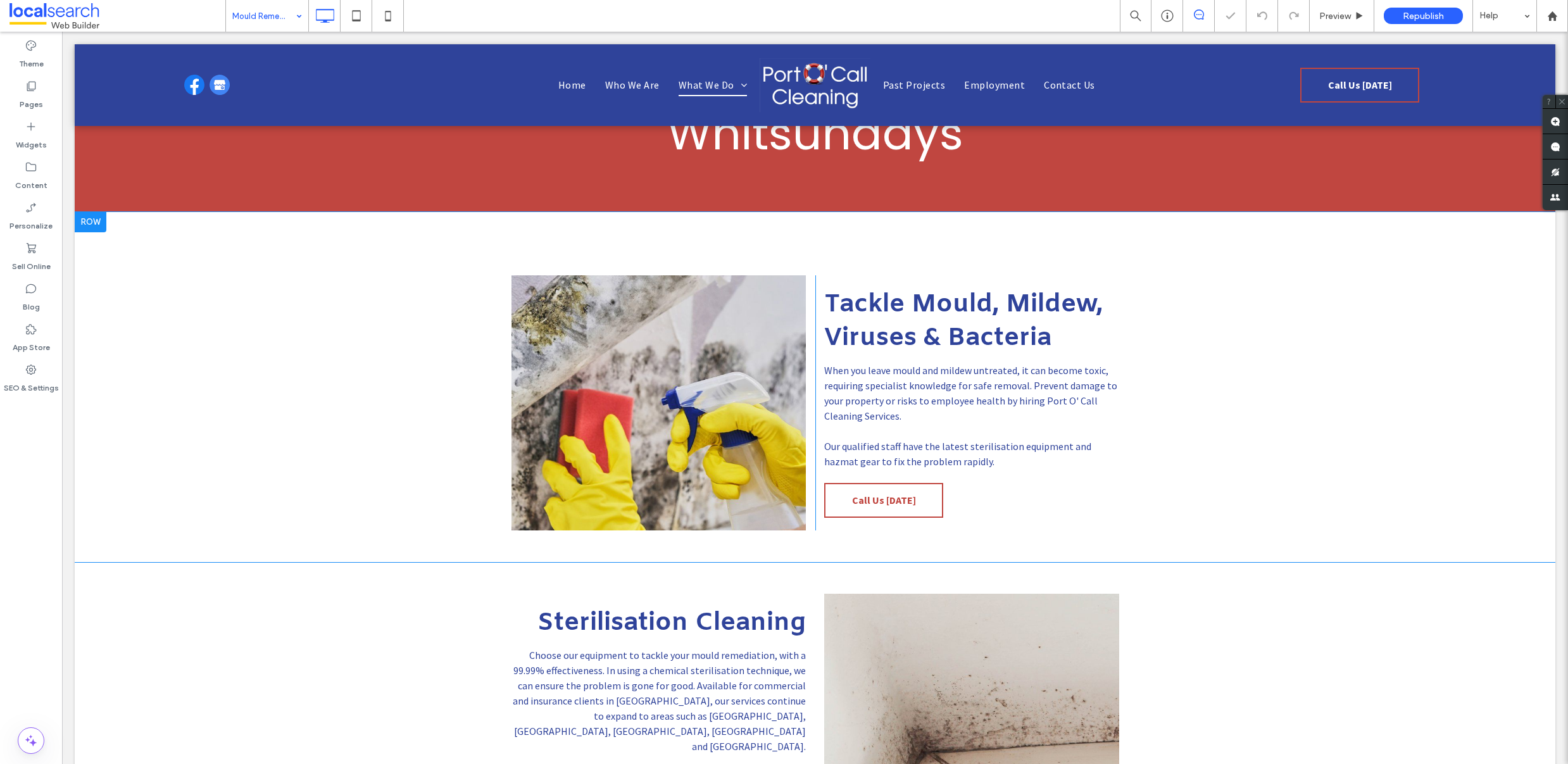
scroll to position [256, 0]
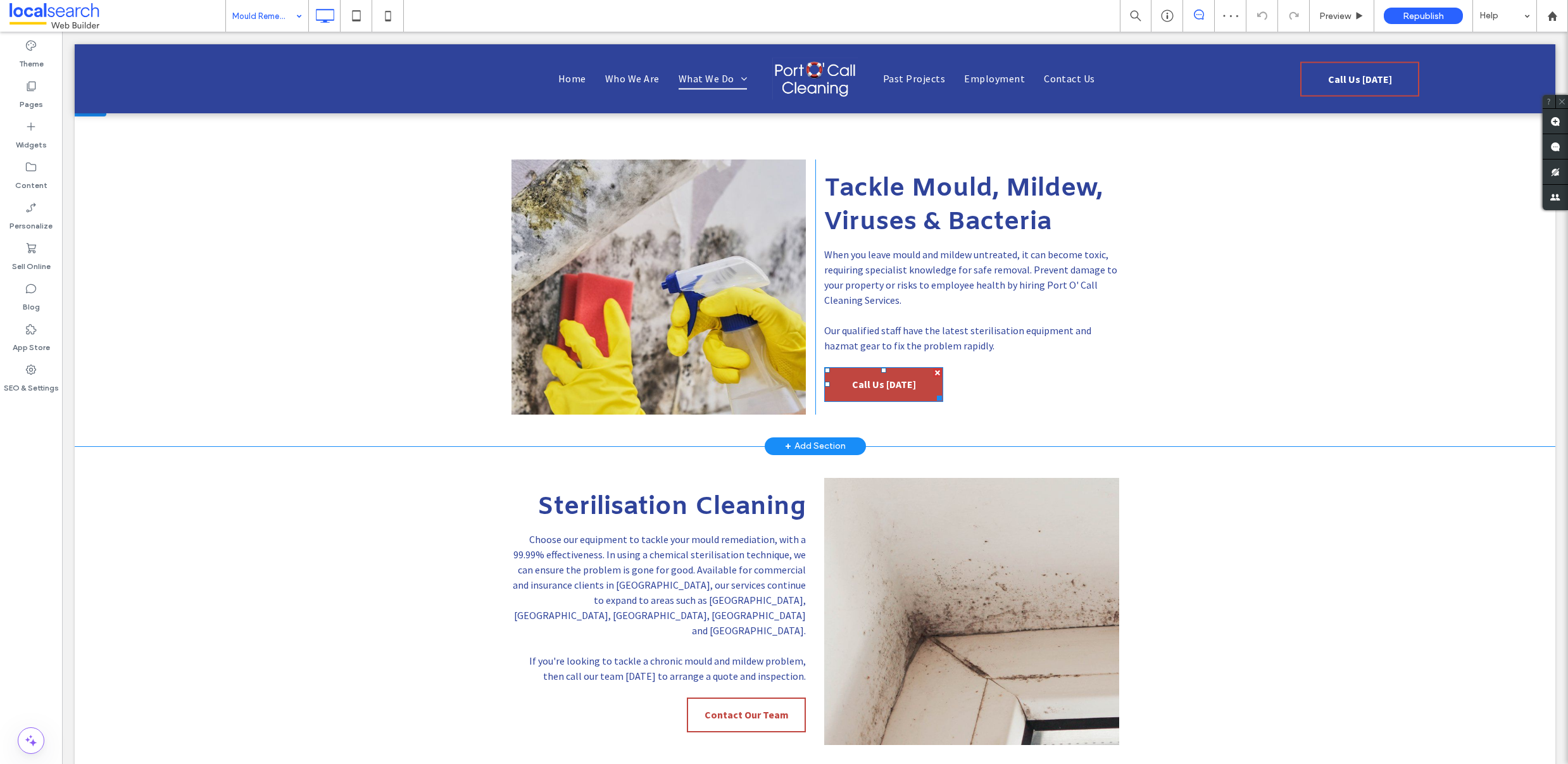
click at [848, 389] on link "Call Us Today" at bounding box center [884, 384] width 119 height 35
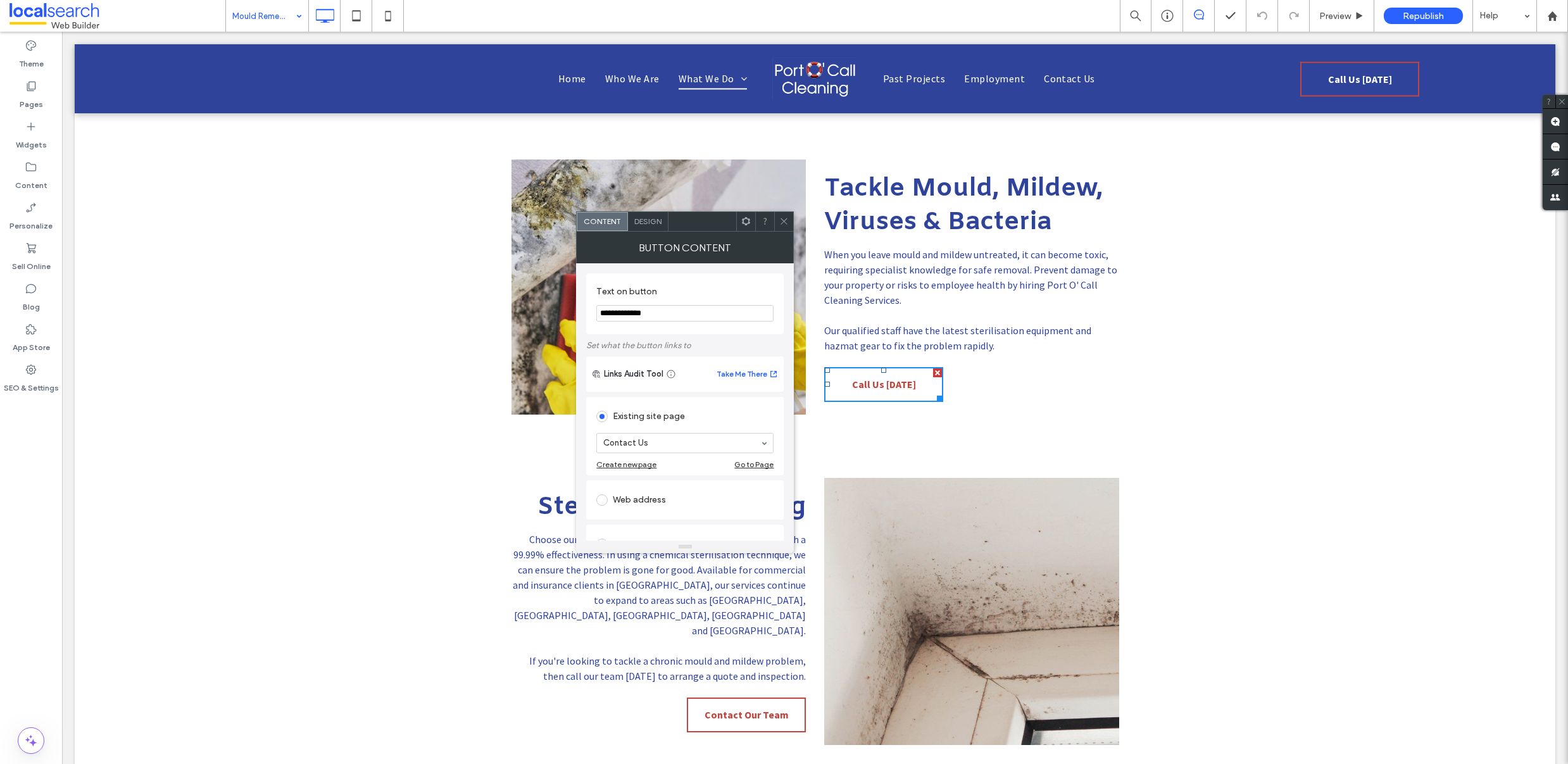
click at [780, 224] on icon at bounding box center [784, 221] width 9 height 9
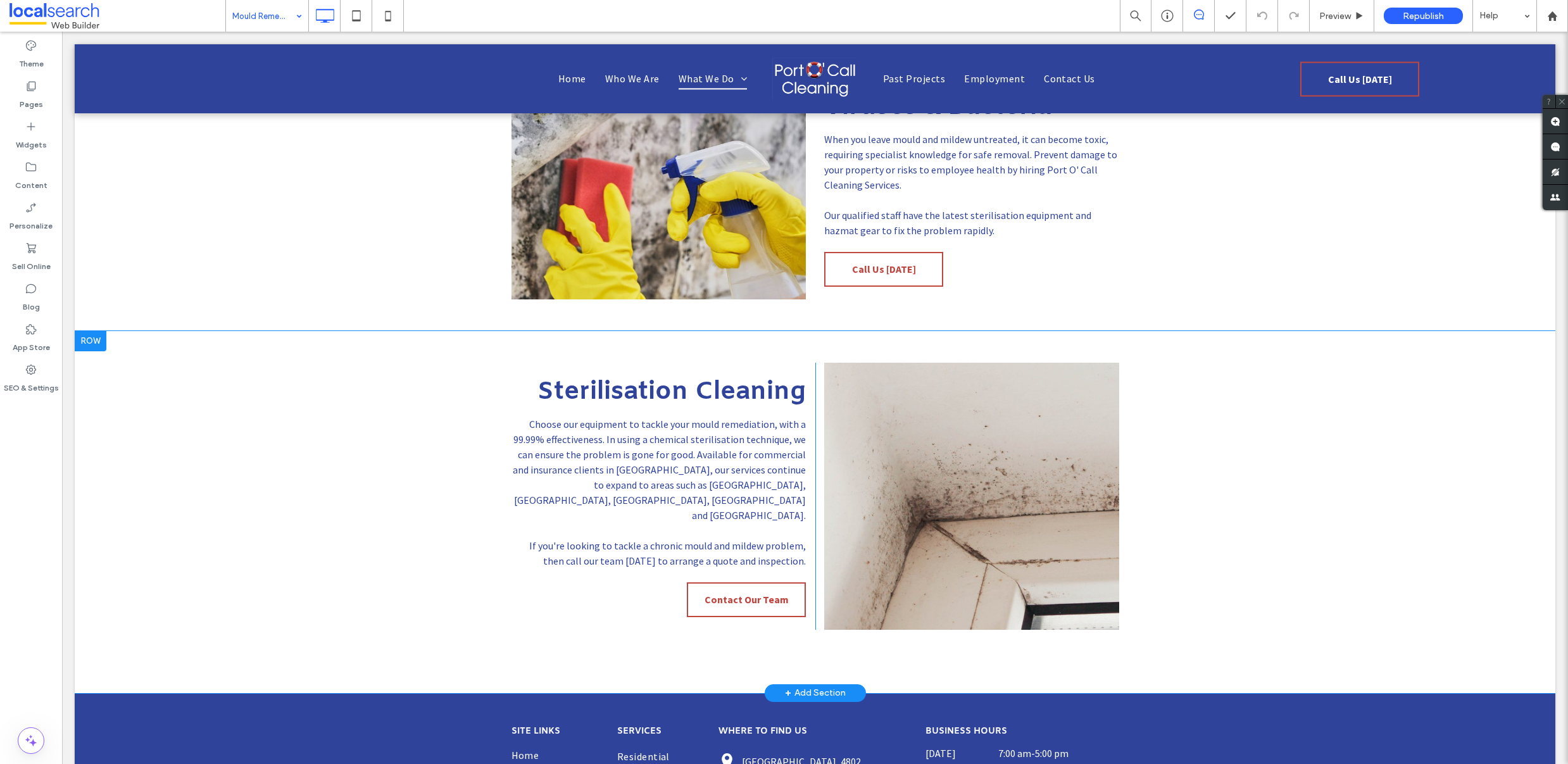
scroll to position [611, 0]
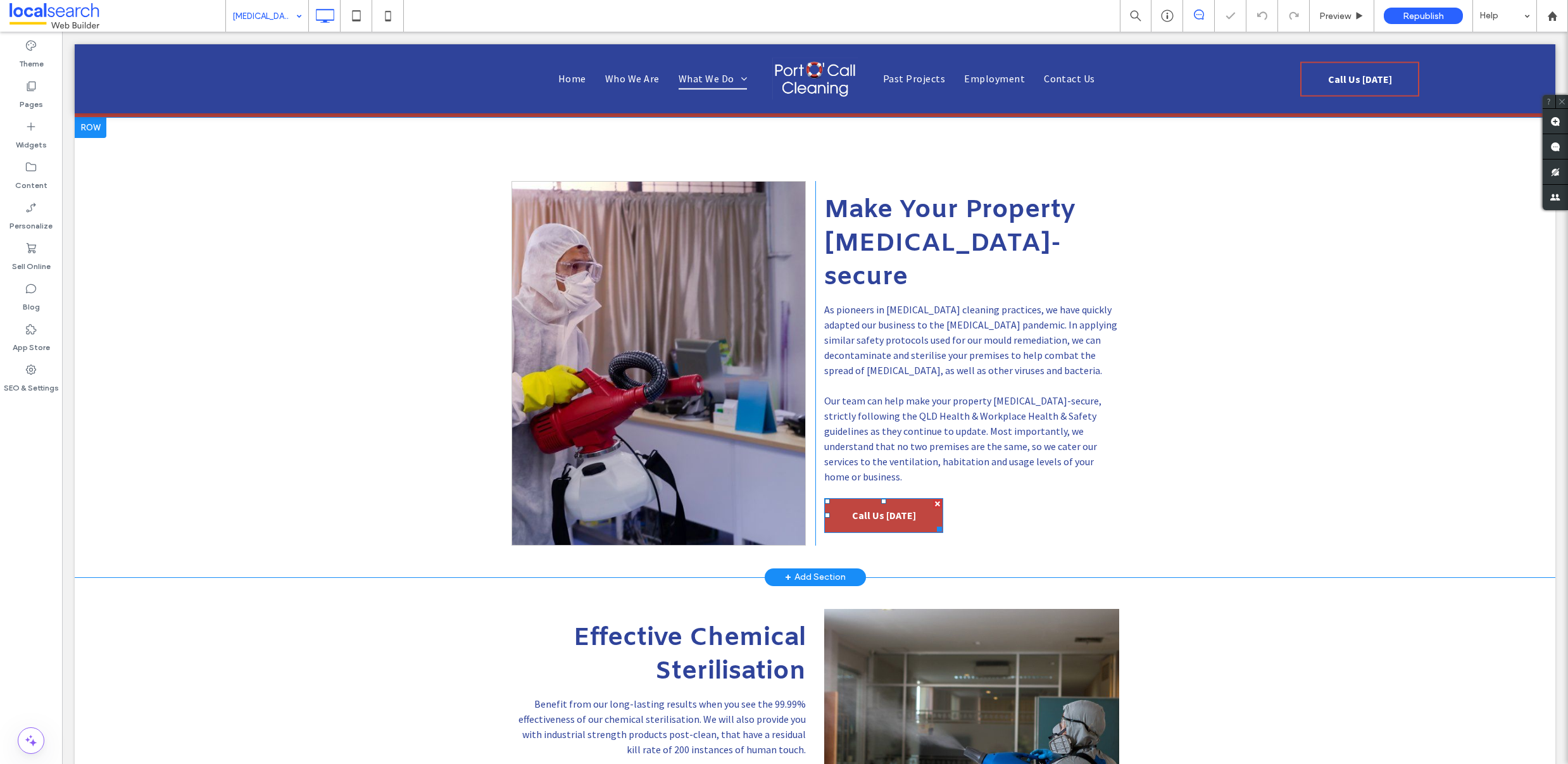
click at [869, 503] on span "Call Us Today" at bounding box center [884, 515] width 64 height 25
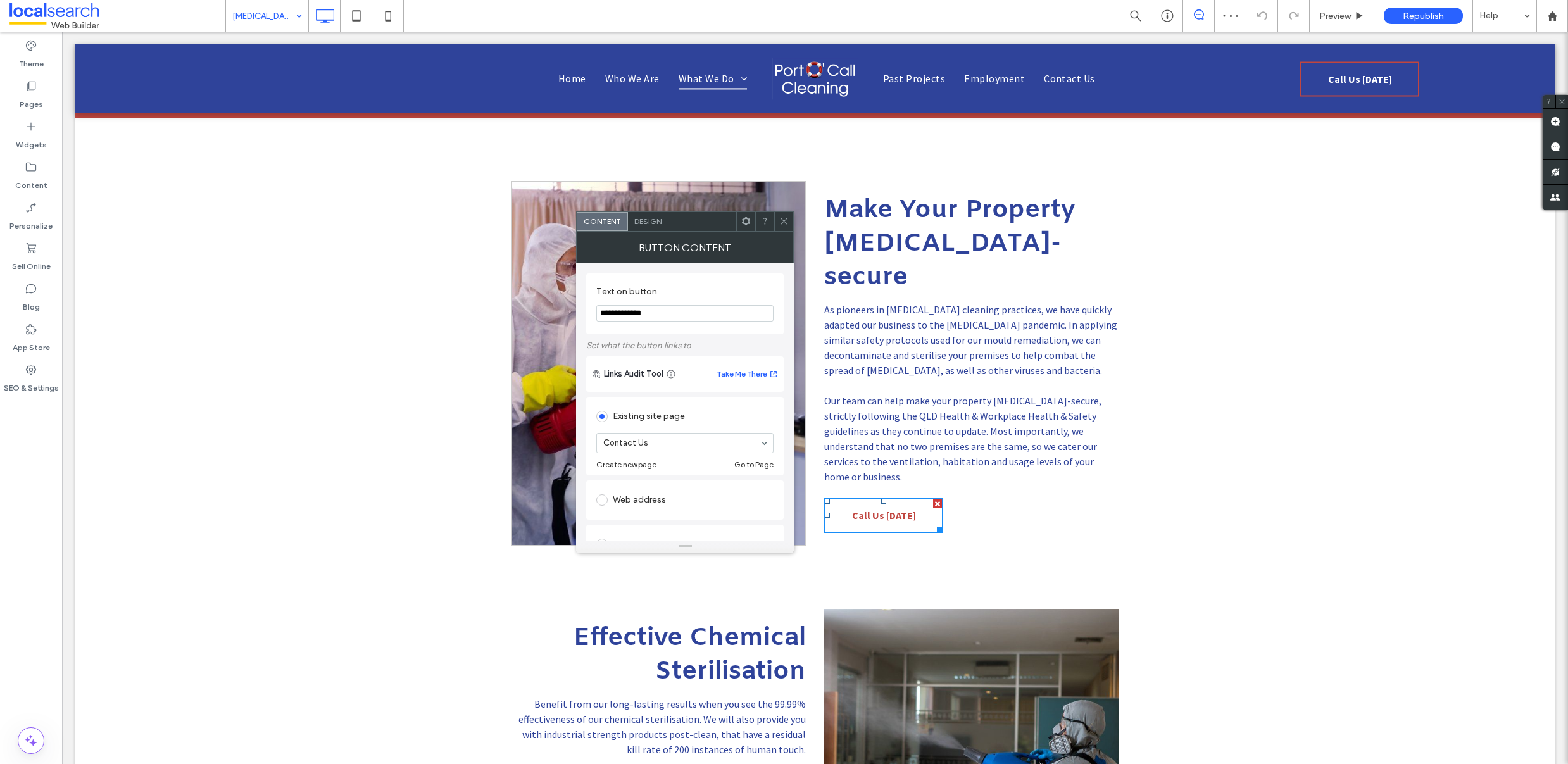
click at [785, 223] on icon at bounding box center [784, 221] width 9 height 9
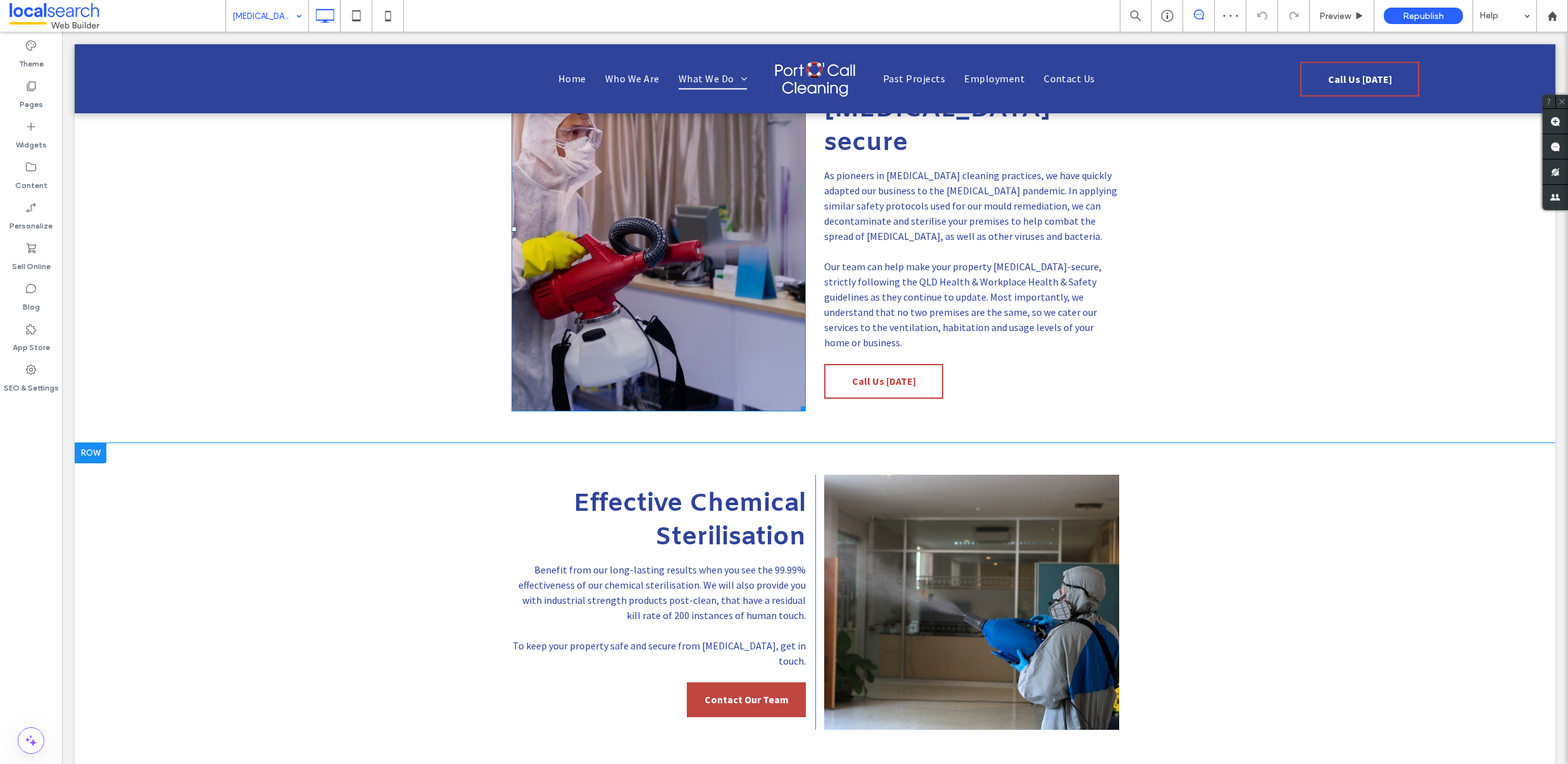
scroll to position [660, 0]
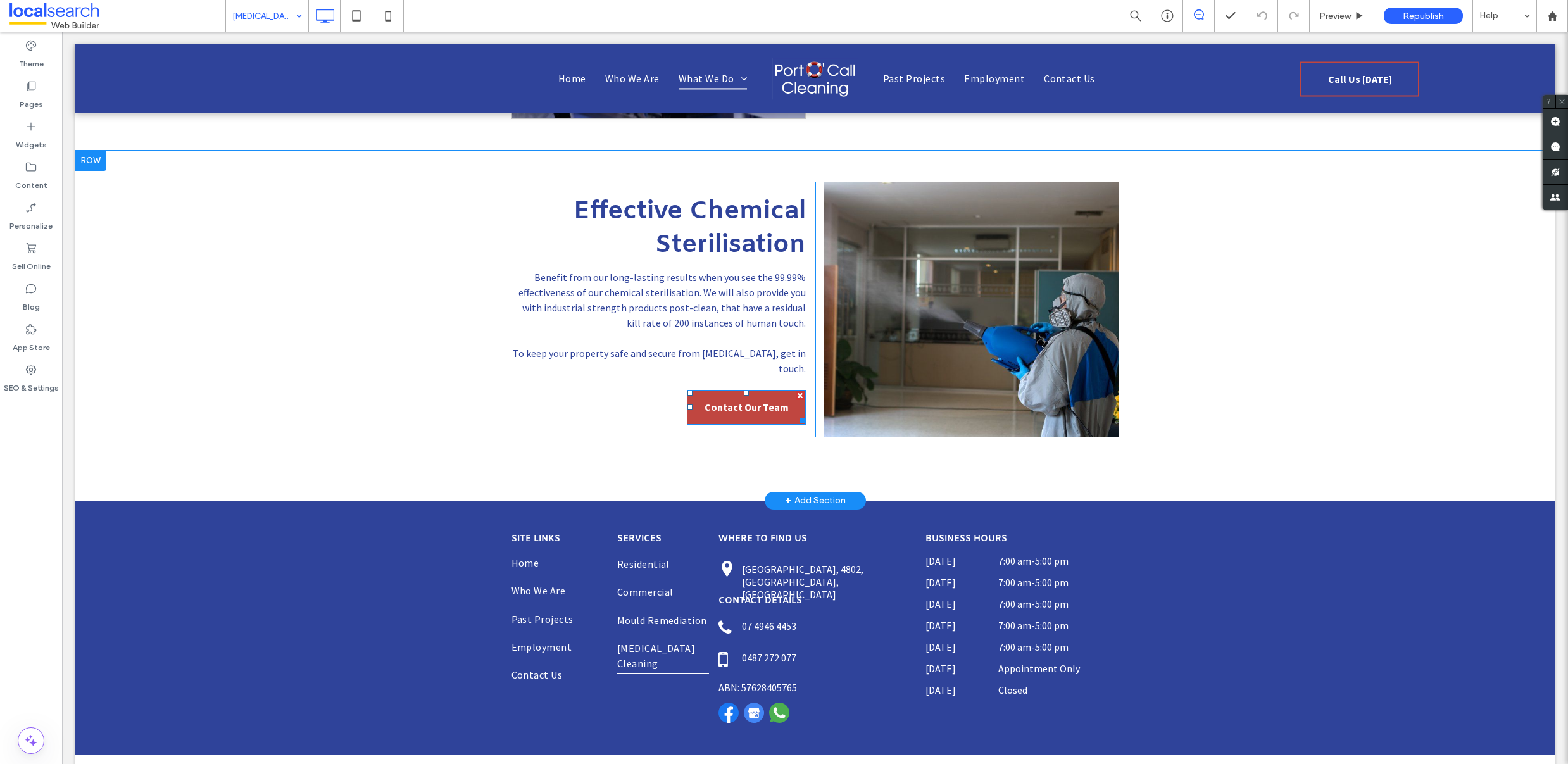
click at [739, 394] on span "Contact Our Team" at bounding box center [747, 406] width 84 height 25
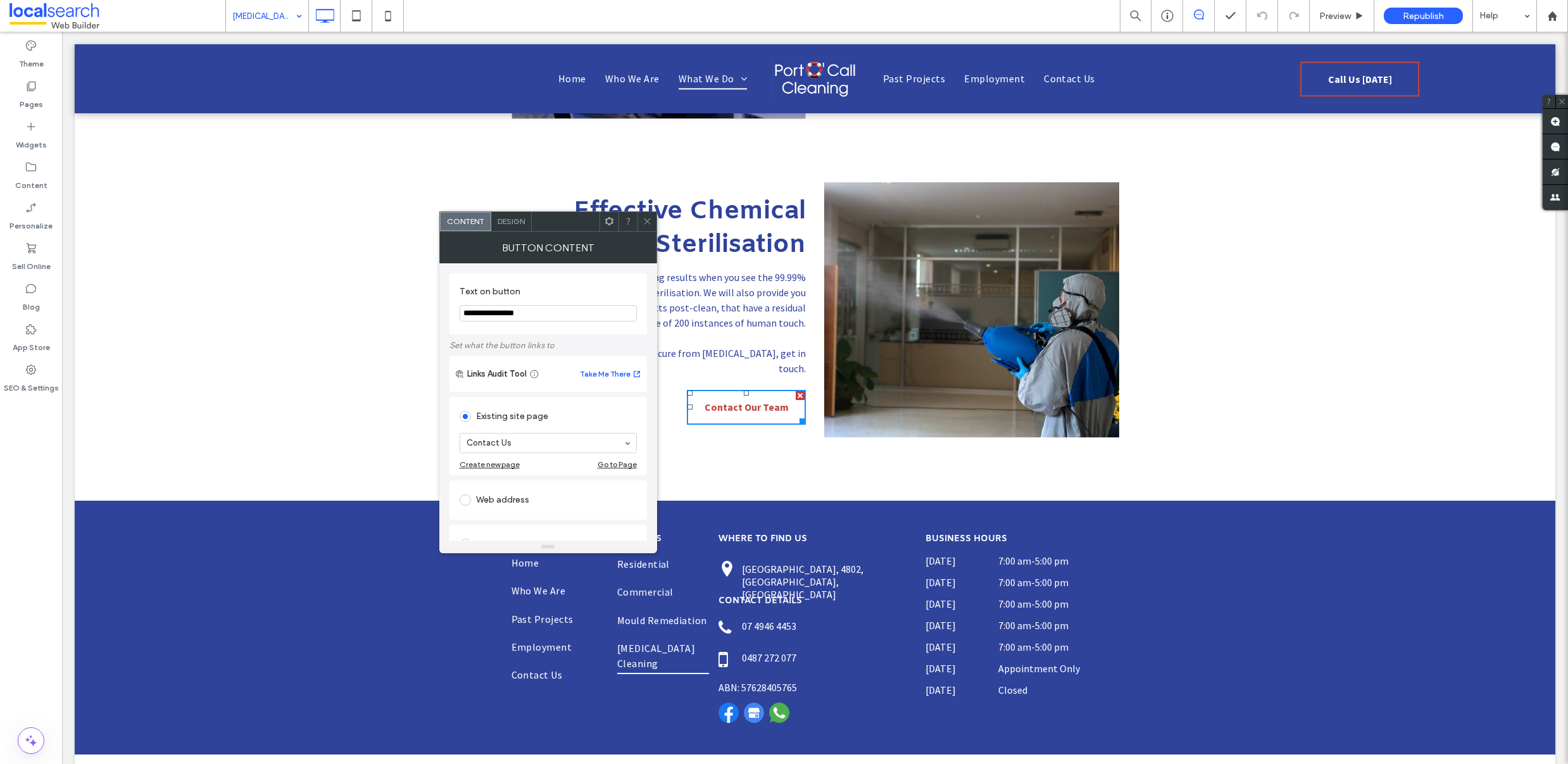
click at [652, 218] on div at bounding box center [647, 222] width 19 height 19
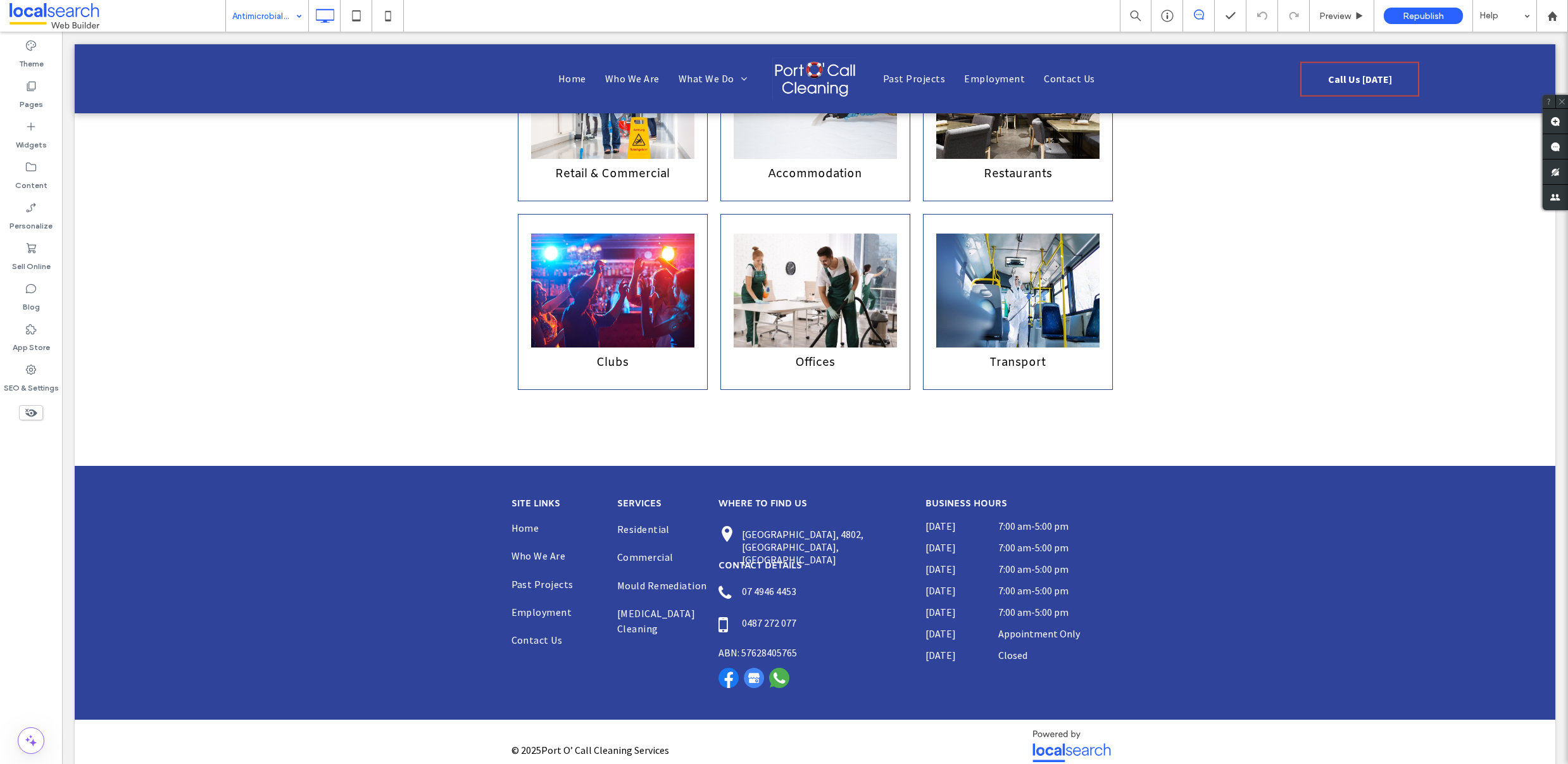
click at [281, 24] on input at bounding box center [264, 16] width 64 height 32
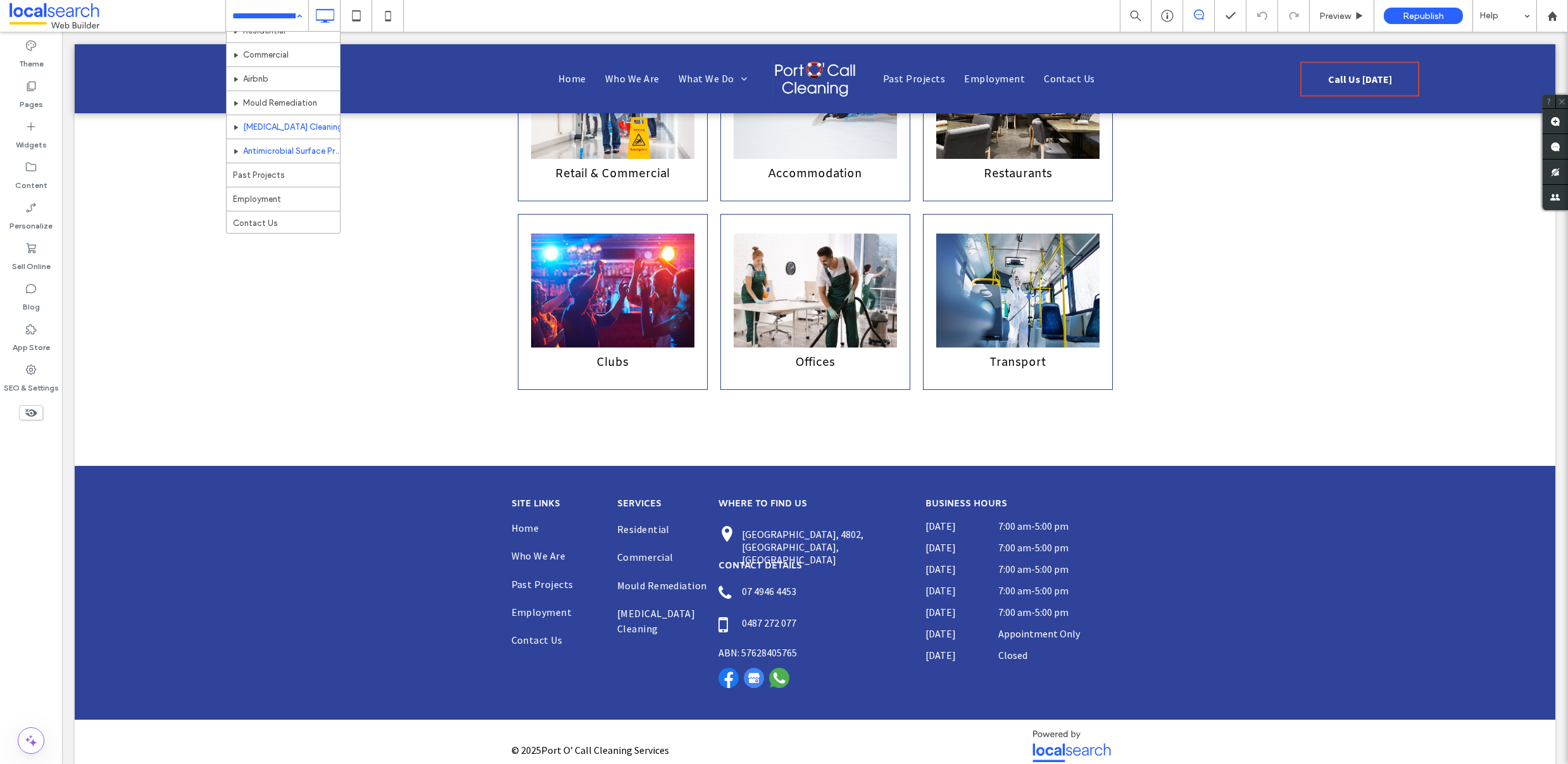
scroll to position [62, 0]
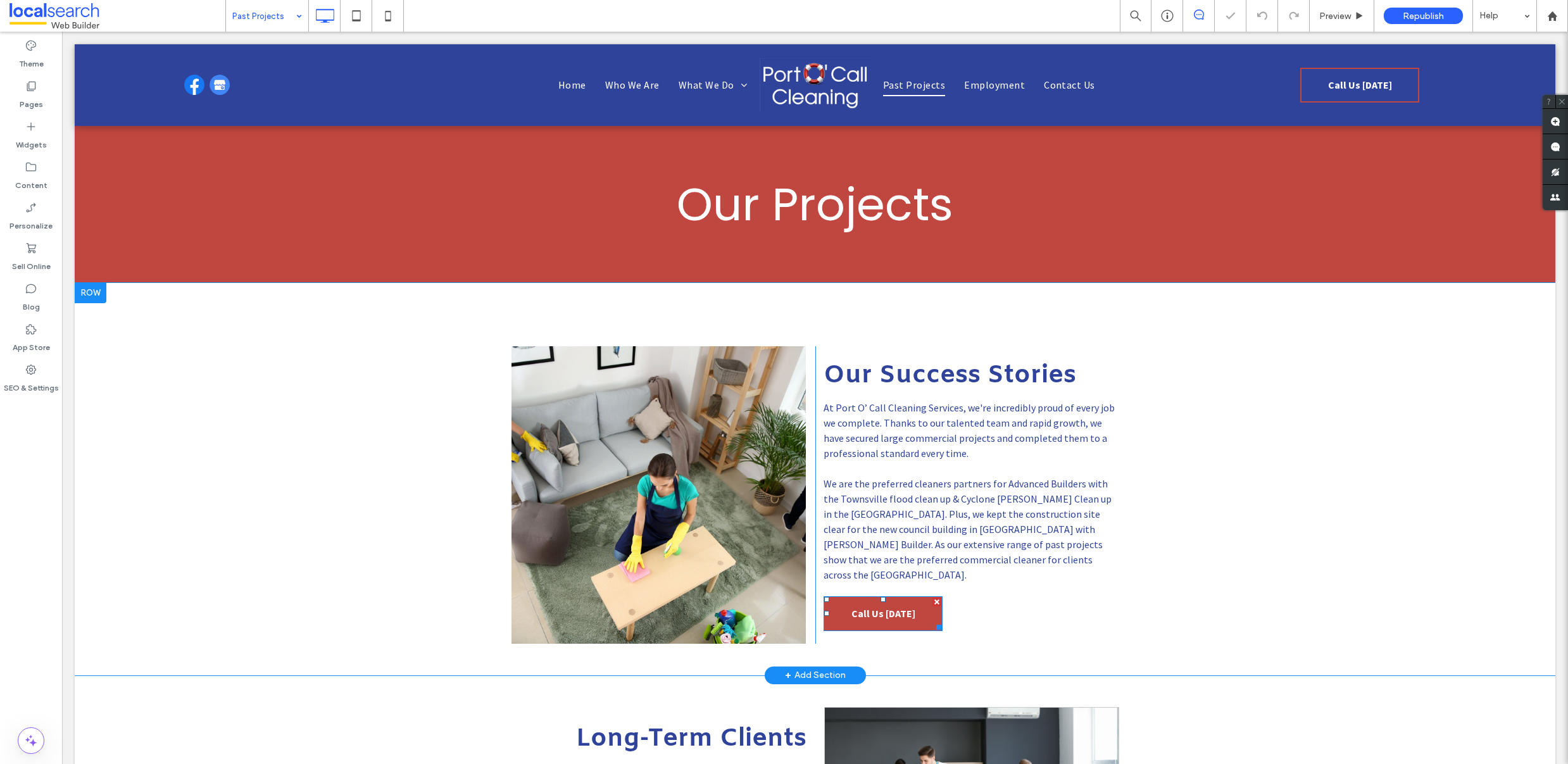
click at [920, 606] on link "Call Us Today" at bounding box center [883, 613] width 119 height 35
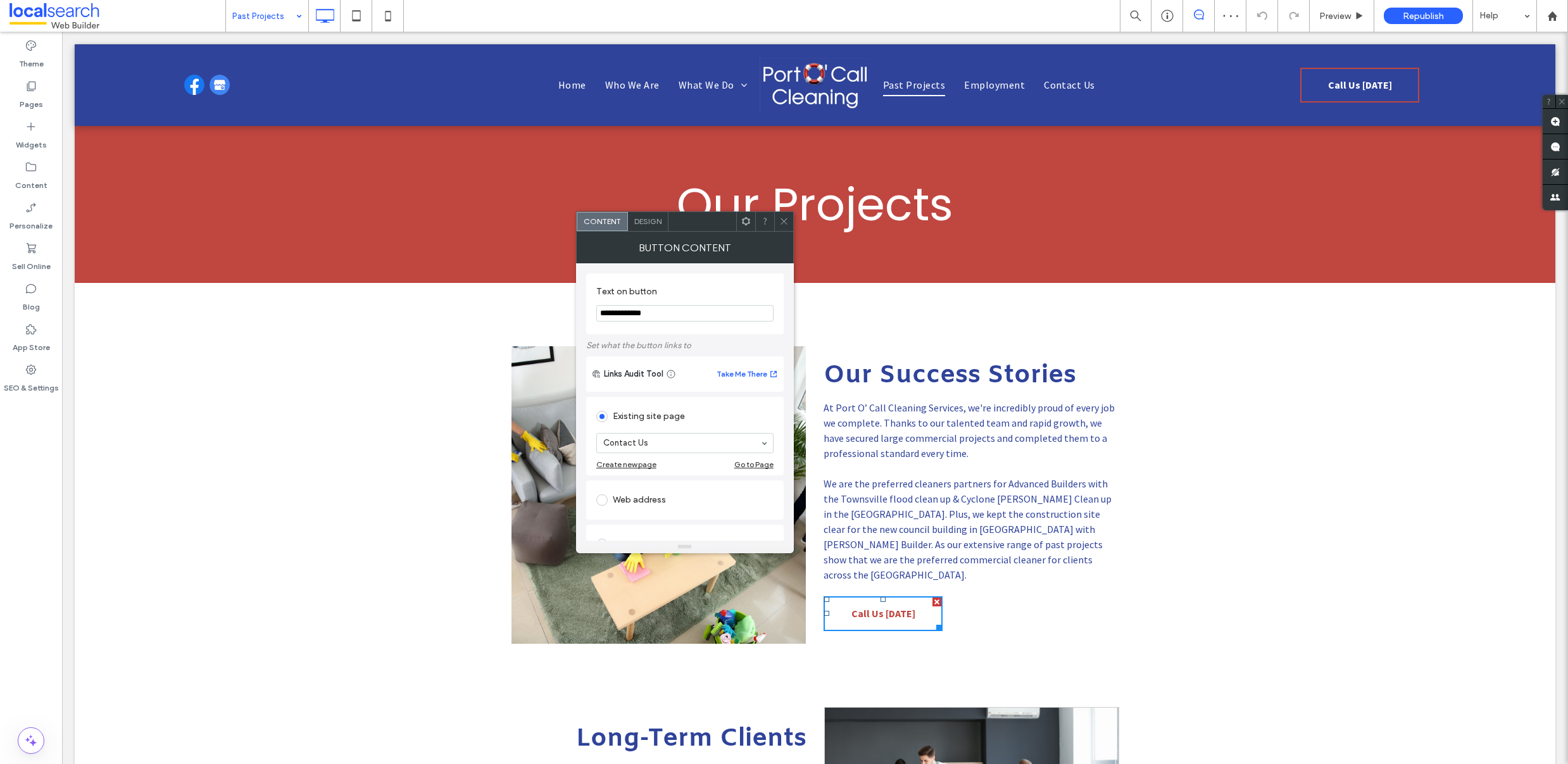
click at [784, 226] on span at bounding box center [784, 222] width 9 height 19
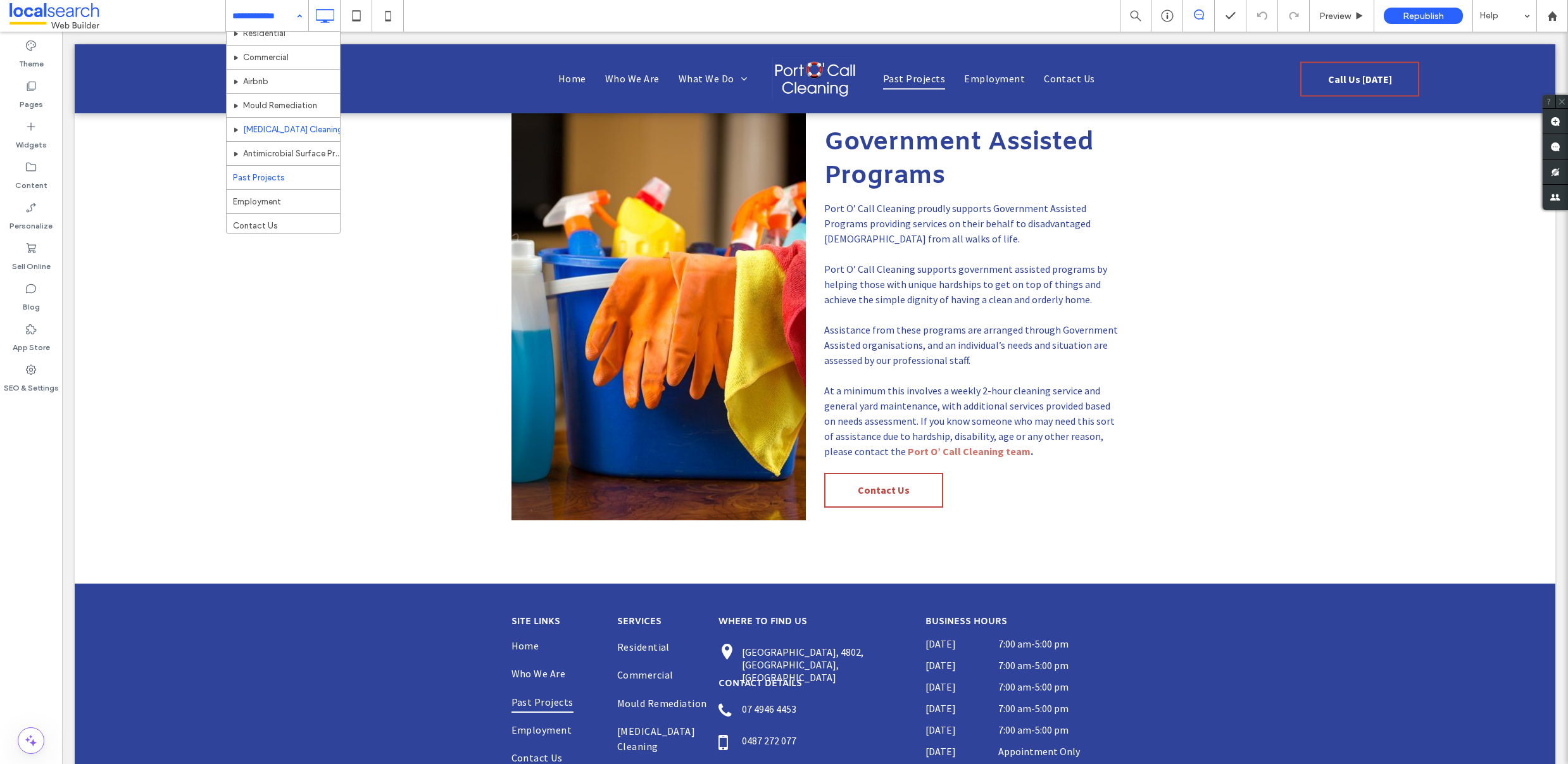
scroll to position [62, 0]
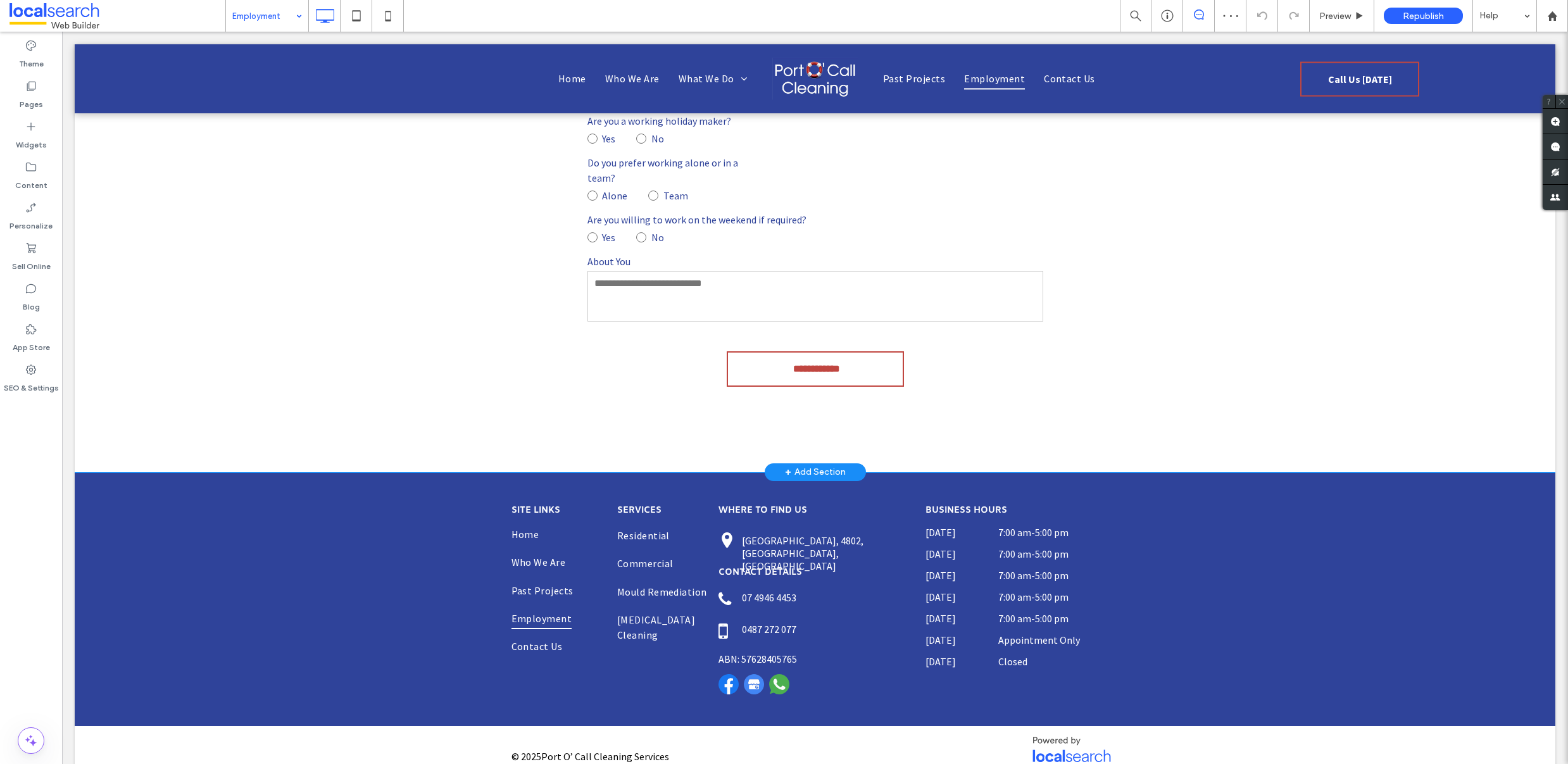
scroll to position [975, 0]
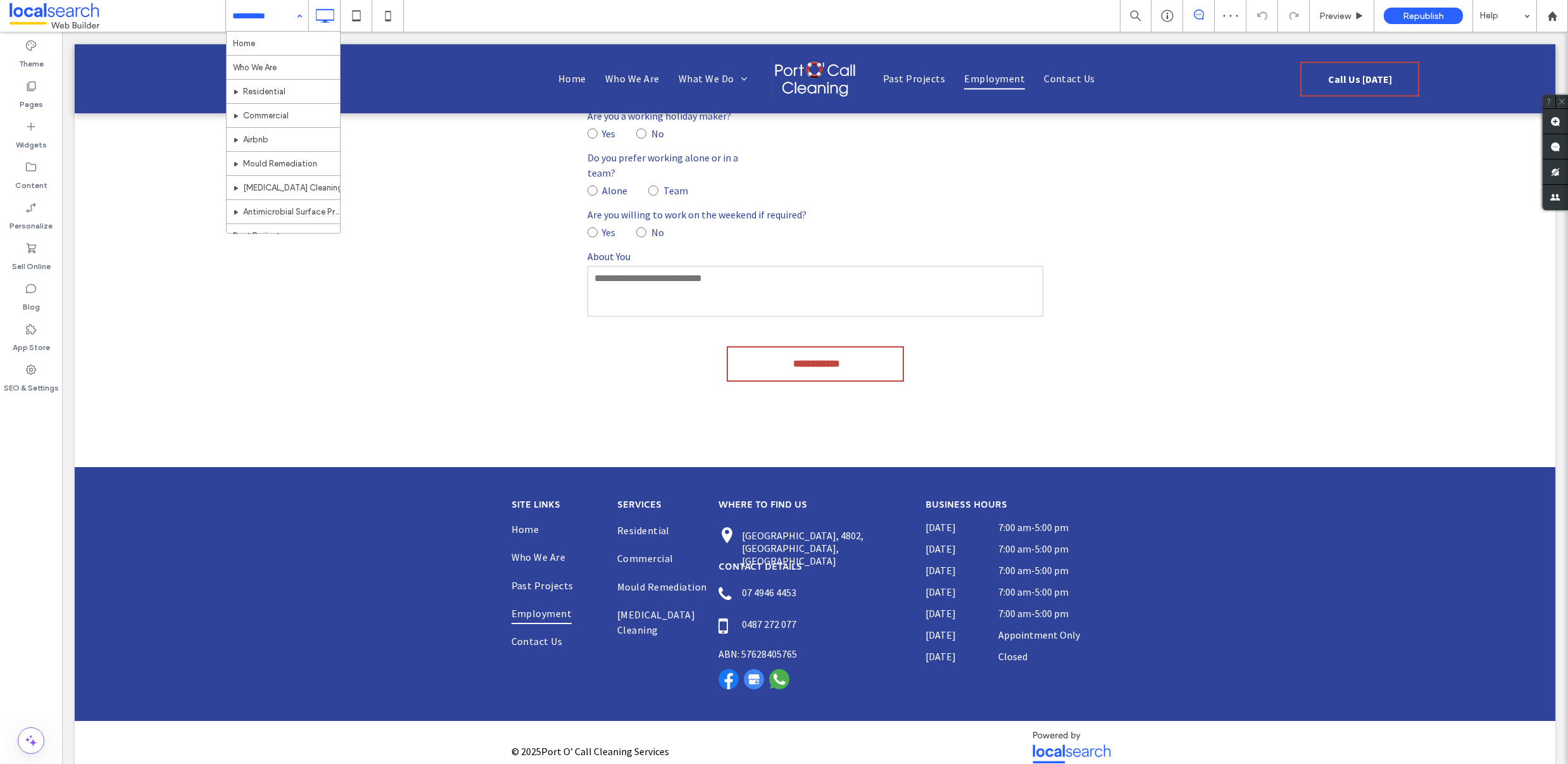
click at [242, 18] on input at bounding box center [264, 16] width 64 height 32
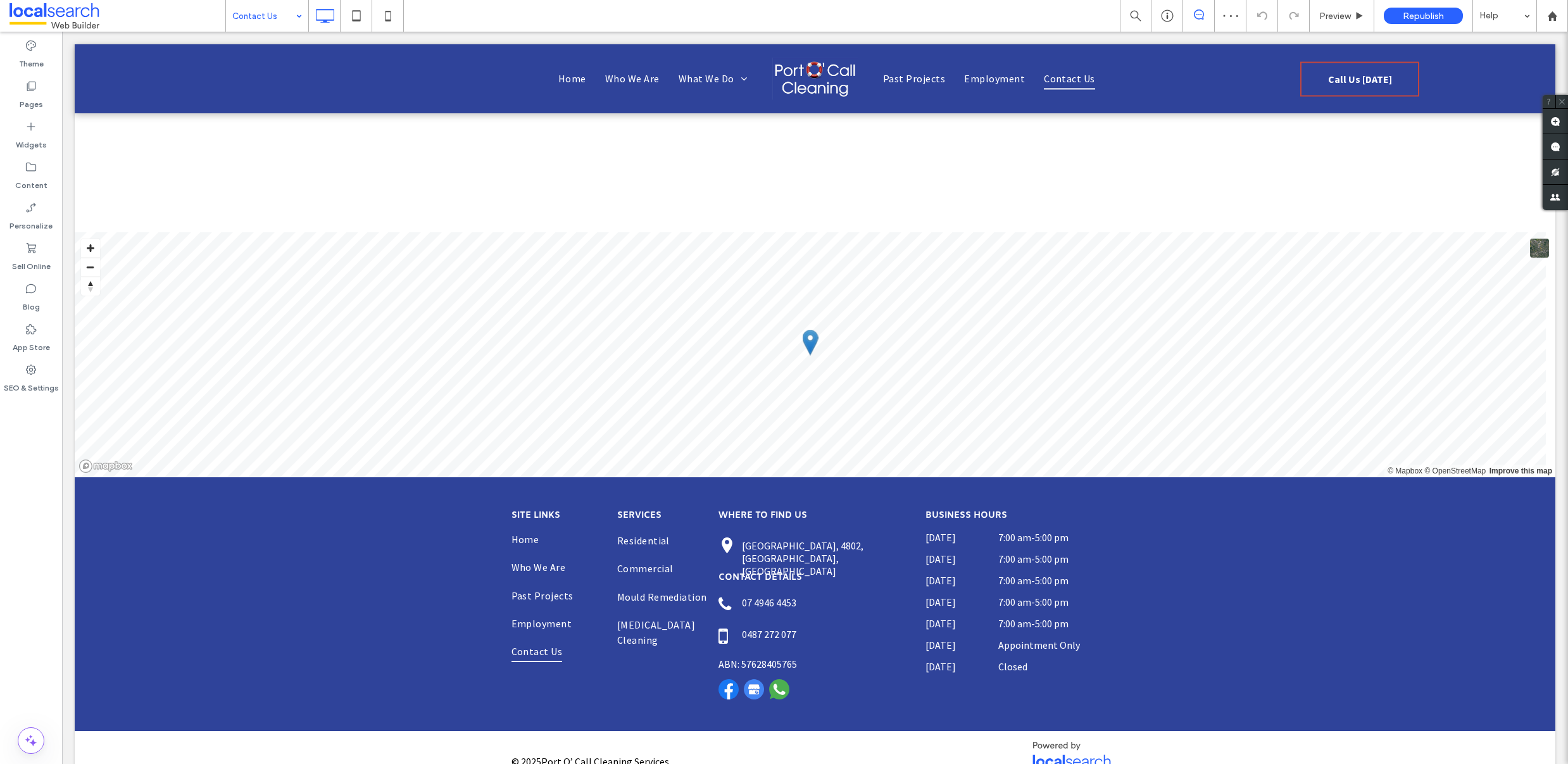
scroll to position [1543, 0]
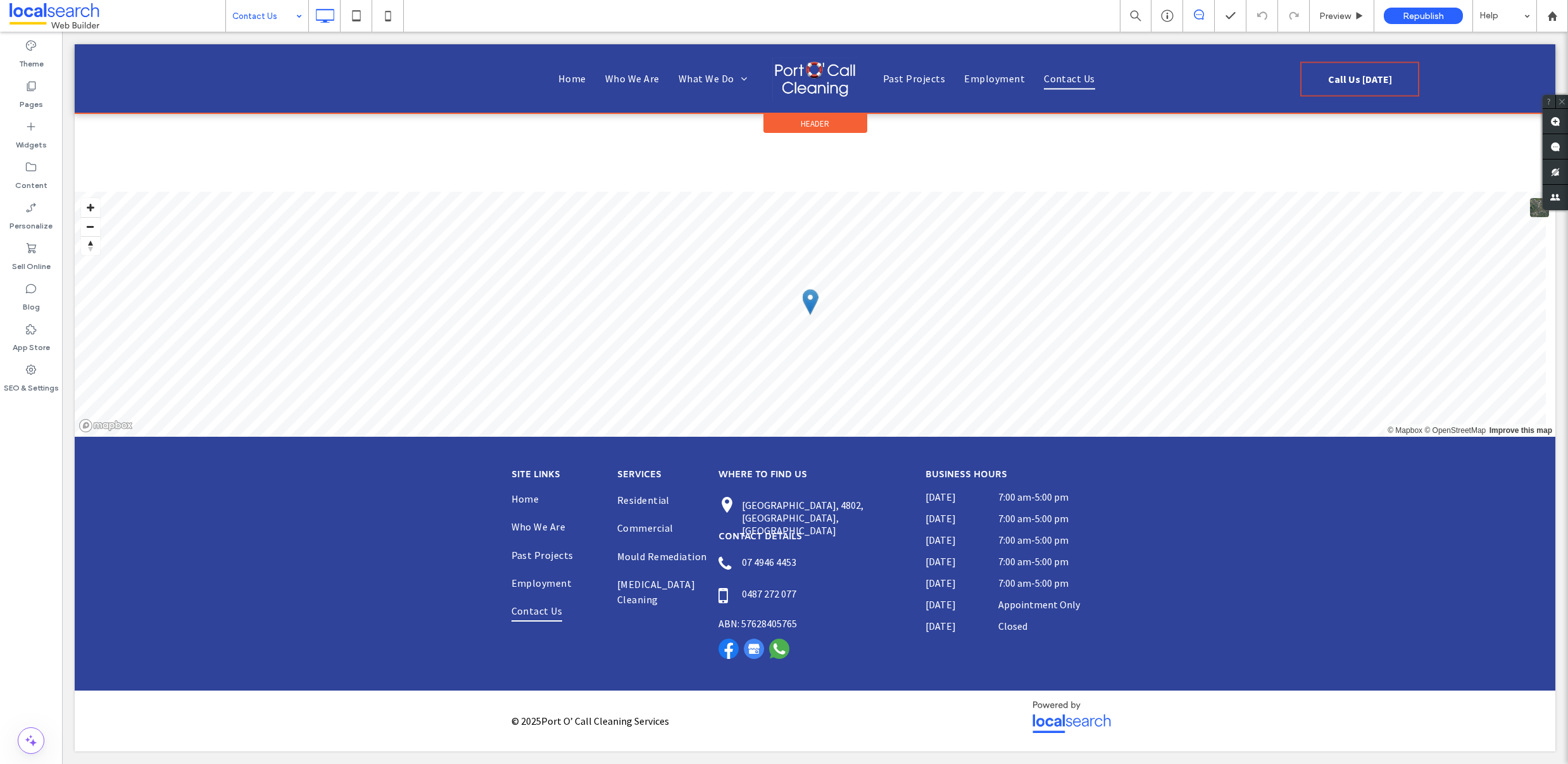
click at [1348, 81] on div at bounding box center [815, 79] width 1481 height 69
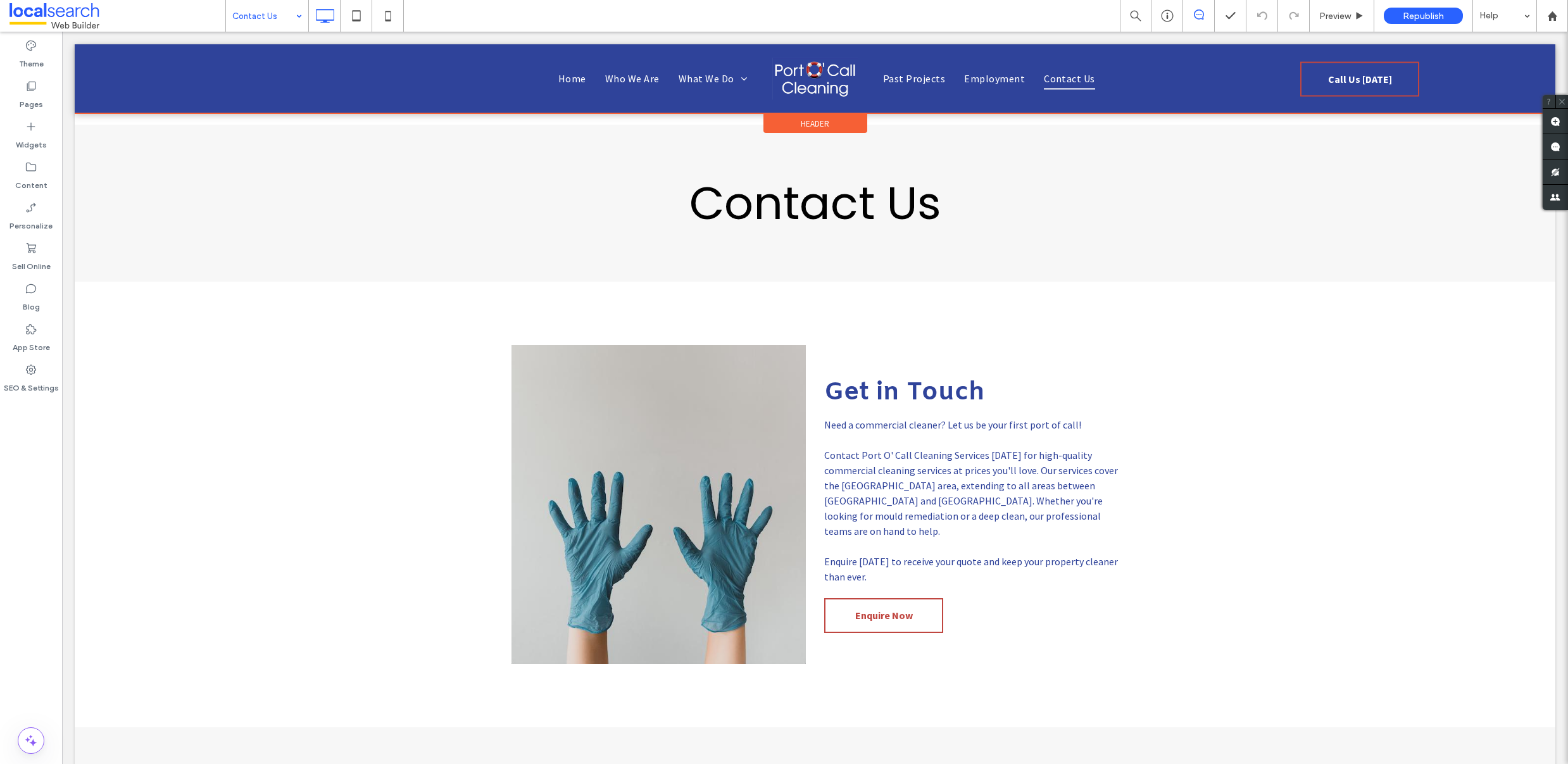
scroll to position [0, 0]
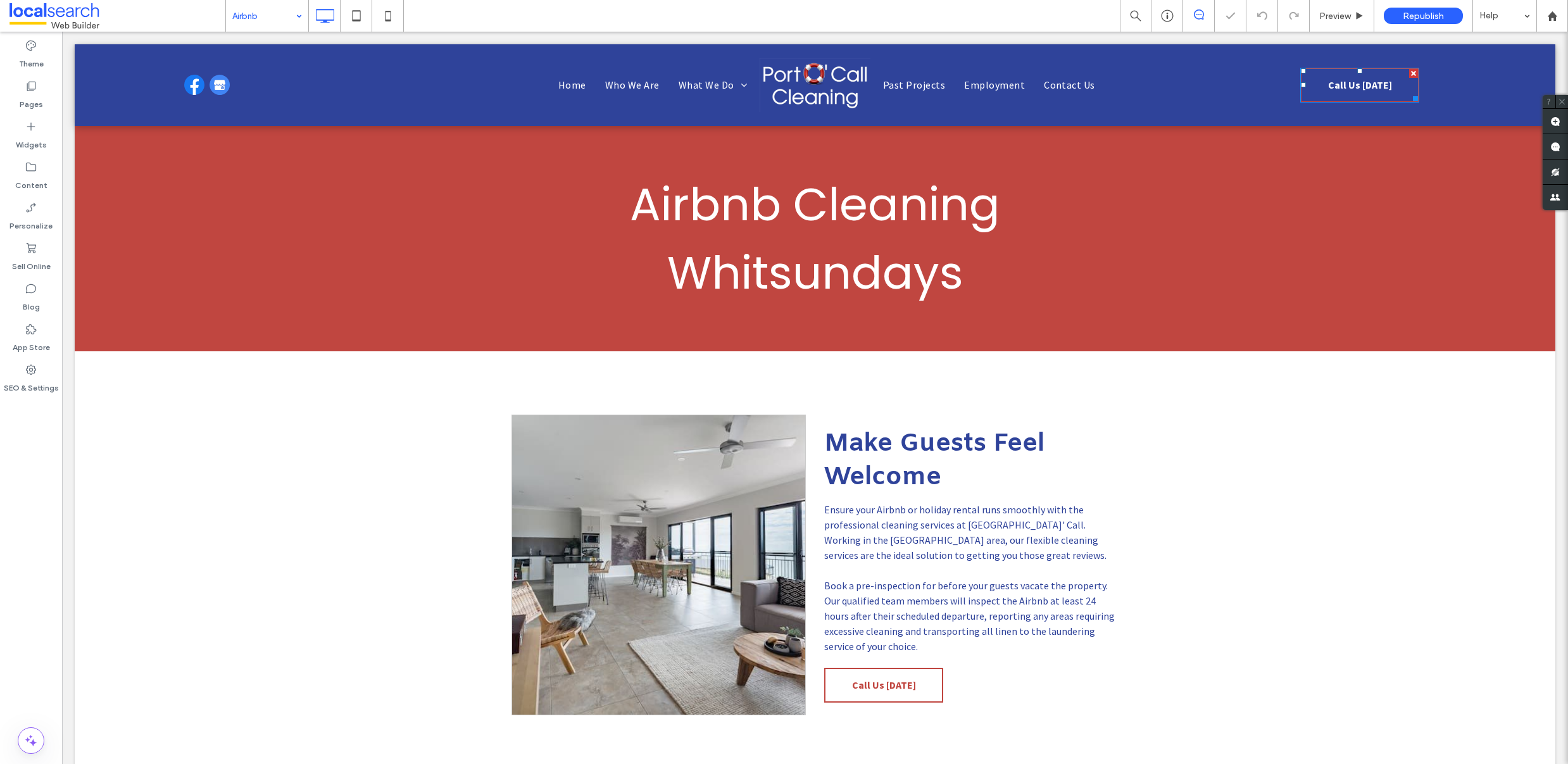
click at [1341, 82] on span "Call Us Today" at bounding box center [1360, 84] width 64 height 25
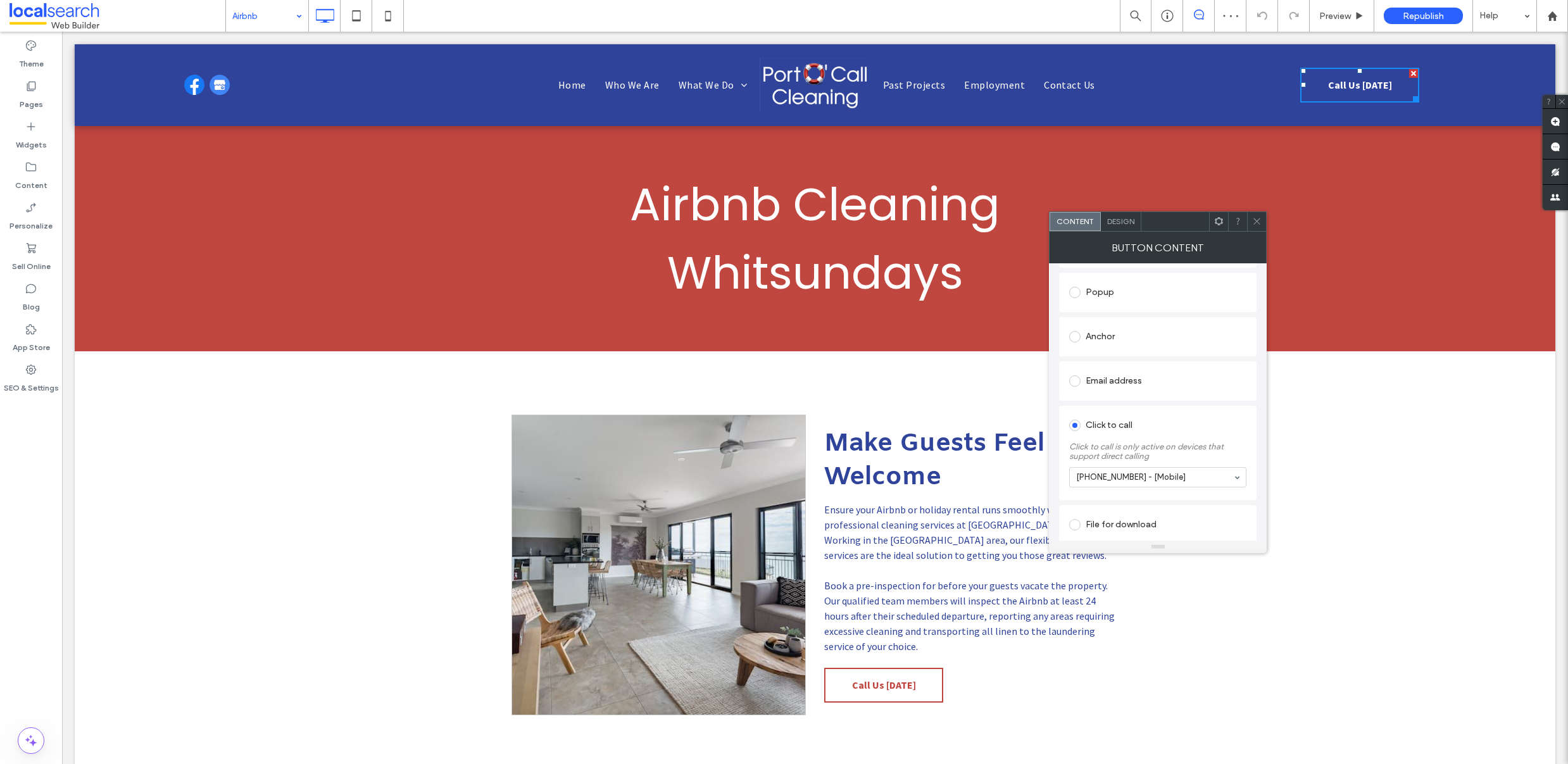
scroll to position [217, 0]
click at [1255, 223] on use at bounding box center [1257, 221] width 7 height 7
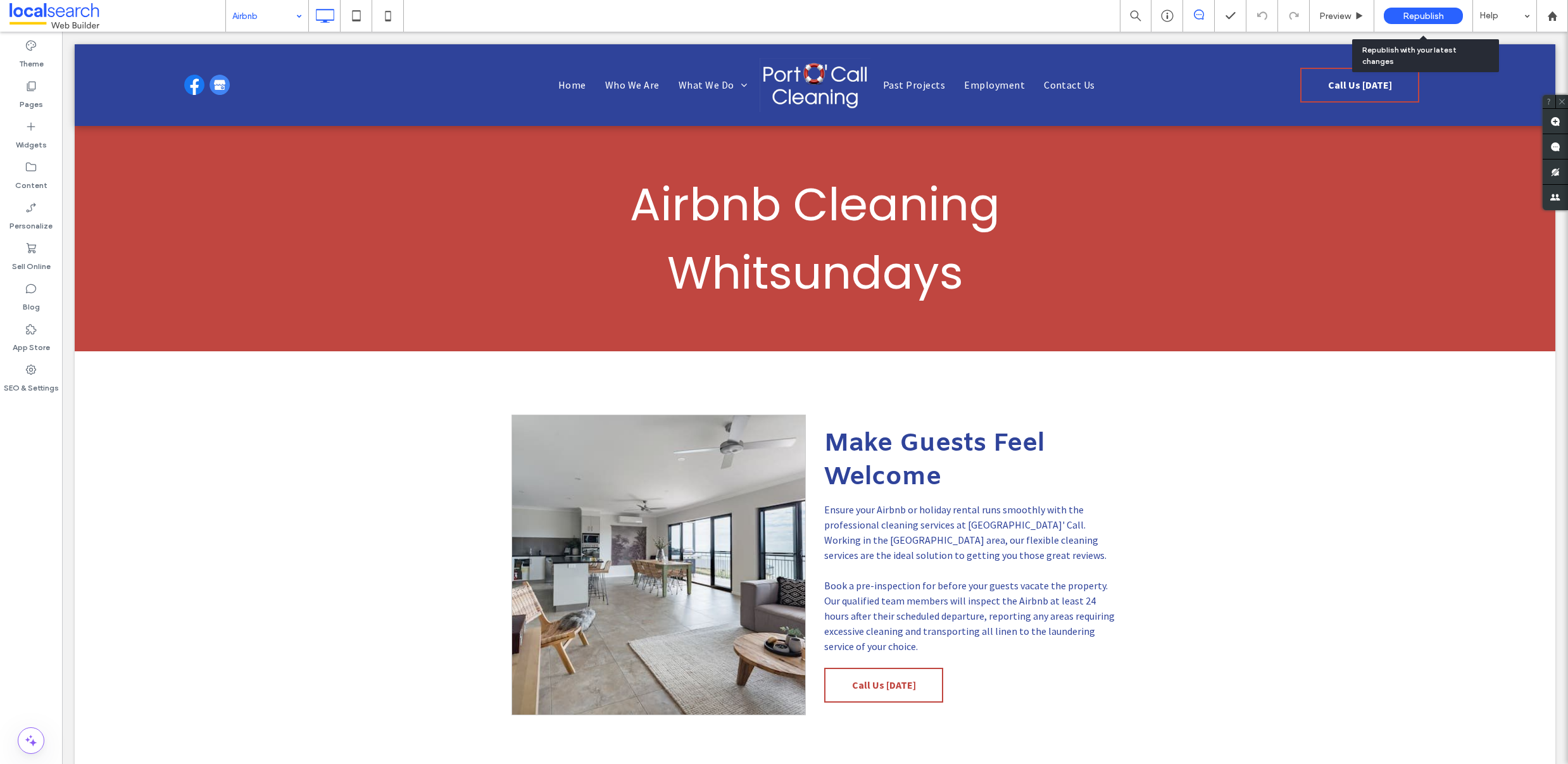
click at [1429, 17] on span "Republish" at bounding box center [1424, 15] width 41 height 10
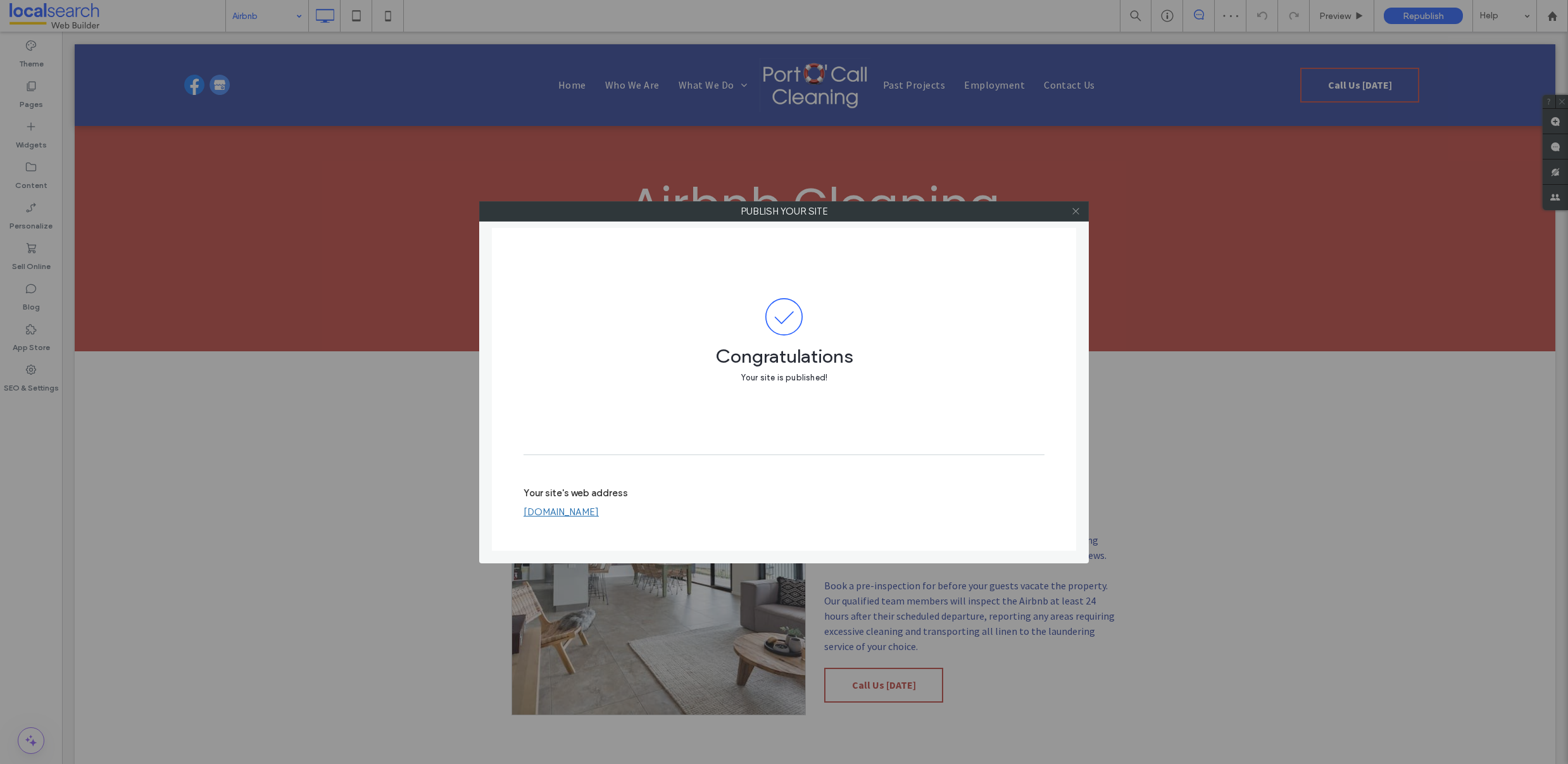
click at [1079, 211] on icon at bounding box center [1076, 211] width 9 height 9
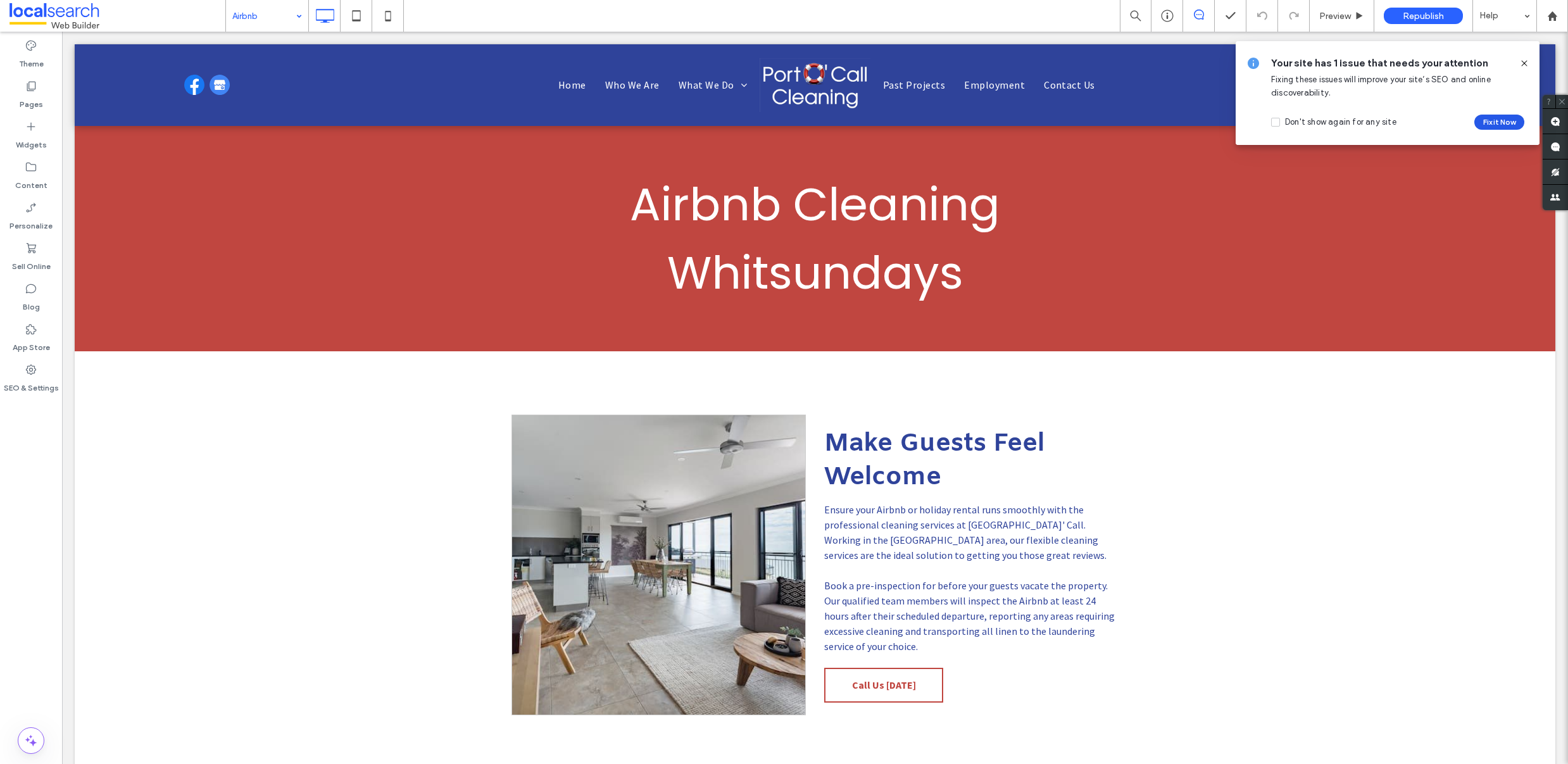
click at [1487, 124] on button "Fix it Now" at bounding box center [1499, 122] width 50 height 15
